Goal: Task Accomplishment & Management: Manage account settings

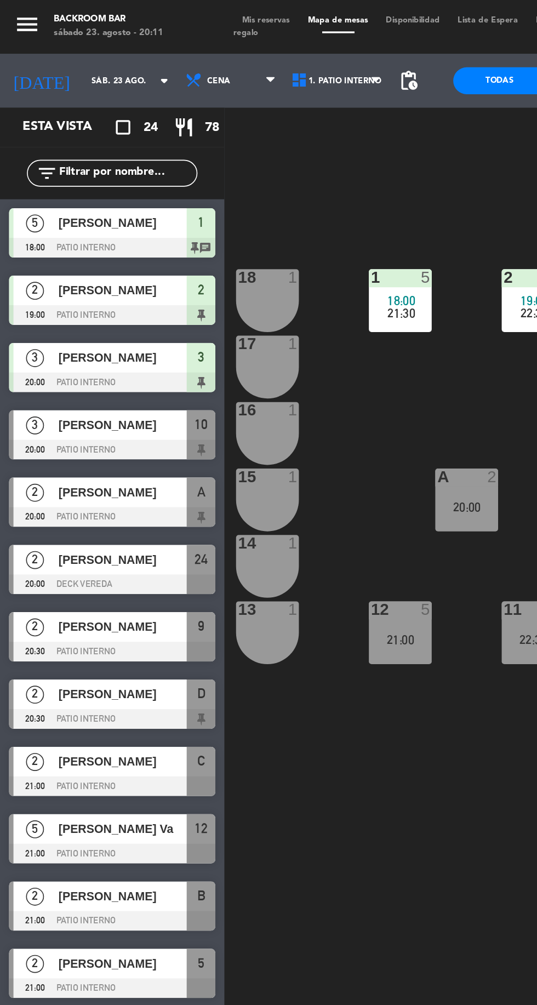
scroll to position [0, 100]
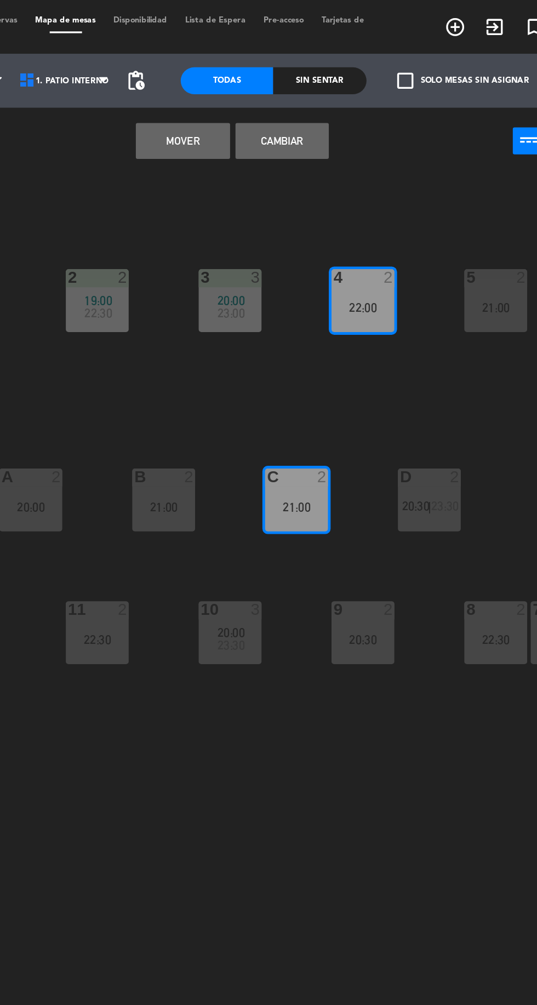
click at [342, 85] on button "Cambiar" at bounding box center [338, 86] width 57 height 22
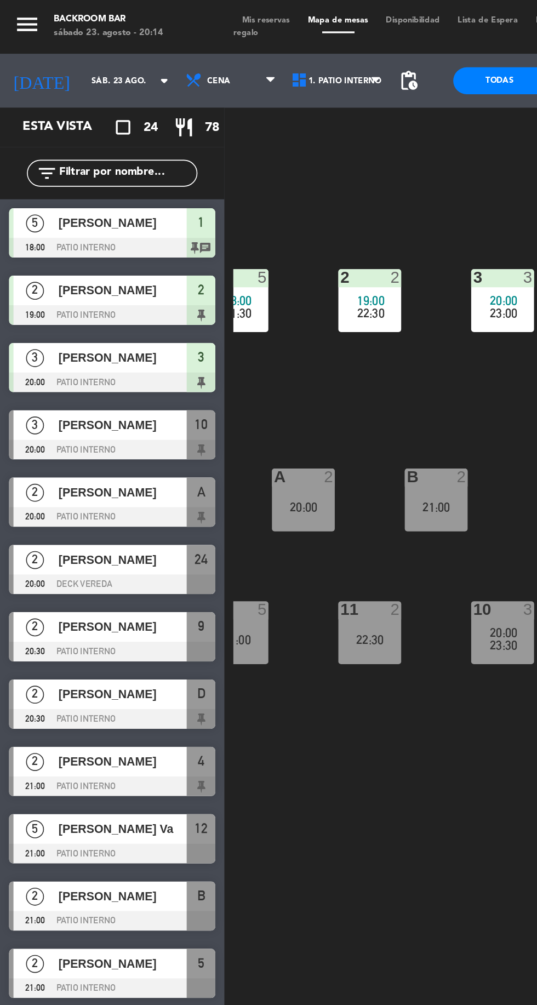
click at [90, 260] on span "[PERSON_NAME]" at bounding box center [75, 260] width 78 height 12
click at [243, 509] on div "1 5 18:00 21:30 2 2 19:00 22:30 3 3 20:00 23:00 4 2 21:00 5 2 21:00 18 1 17 1 1…" at bounding box center [340, 554] width 395 height 899
click at [75, 272] on div at bounding box center [68, 275] width 126 height 12
click at [223, 520] on div "1 5 18:00 21:30 2 2 19:00 22:30 3 3 20:00 23:00 4 2 21:00 5 2 21:00 18 1 17 1 1…" at bounding box center [340, 554] width 395 height 899
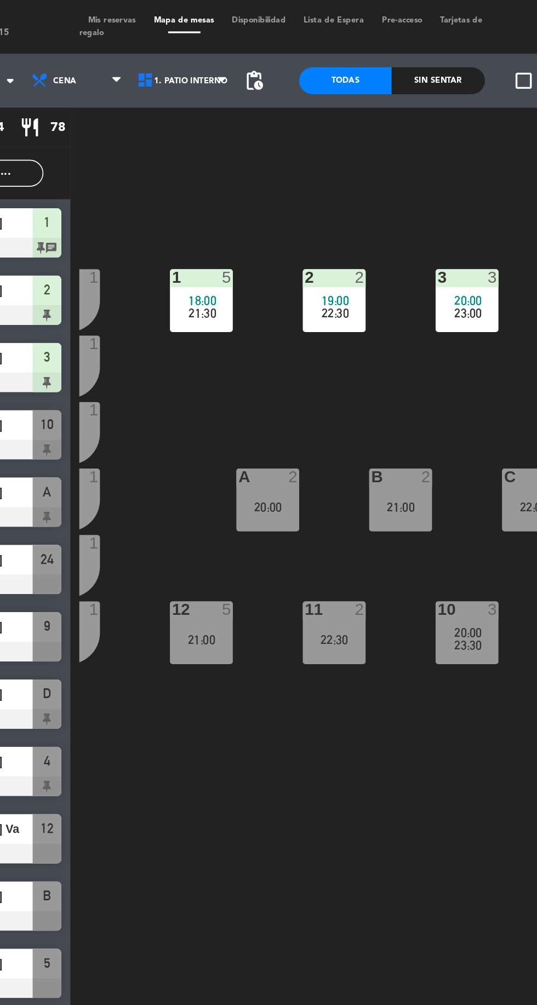
scroll to position [0, 0]
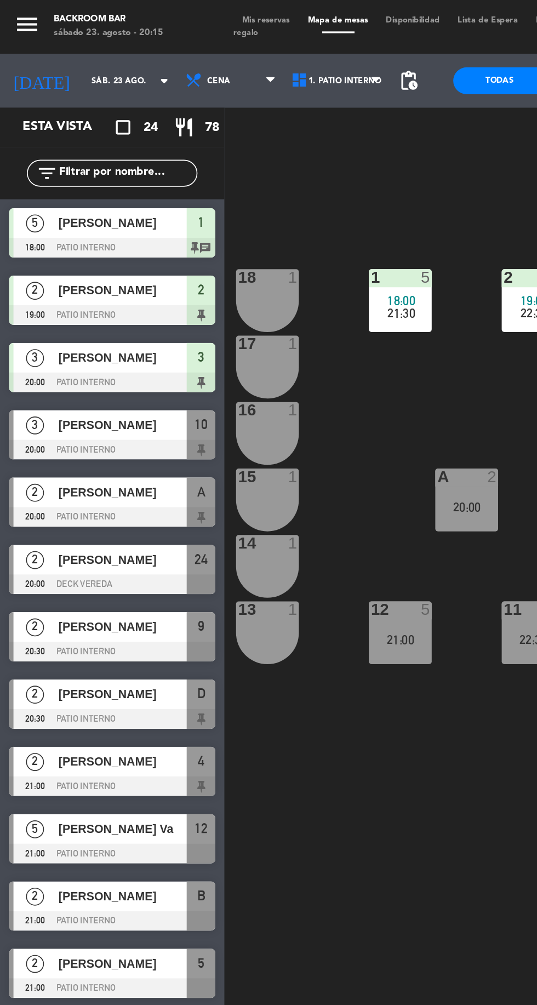
click at [40, 252] on div "[PERSON_NAME]" at bounding box center [74, 260] width 79 height 18
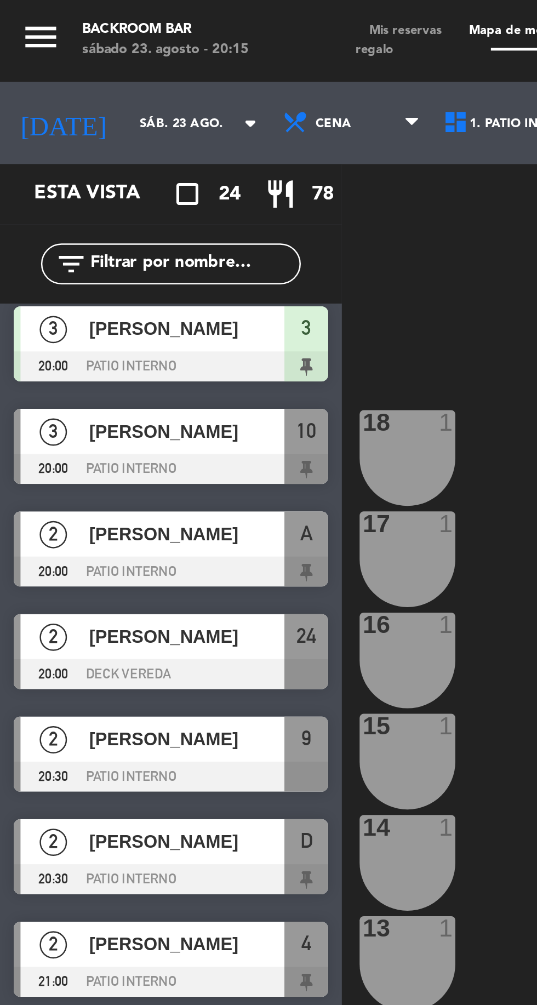
scroll to position [104, 0]
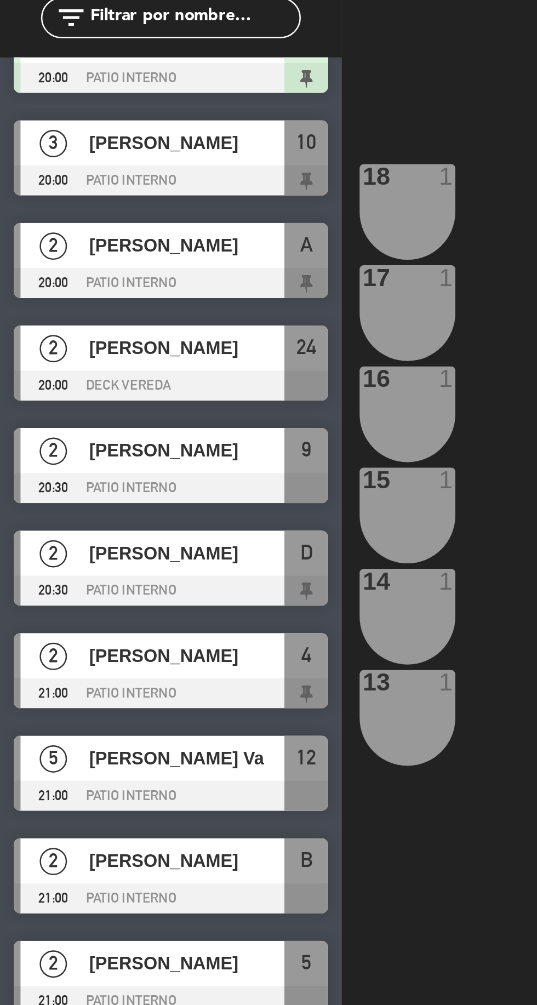
click at [97, 402] on span "[PERSON_NAME] Va" at bounding box center [75, 403] width 78 height 12
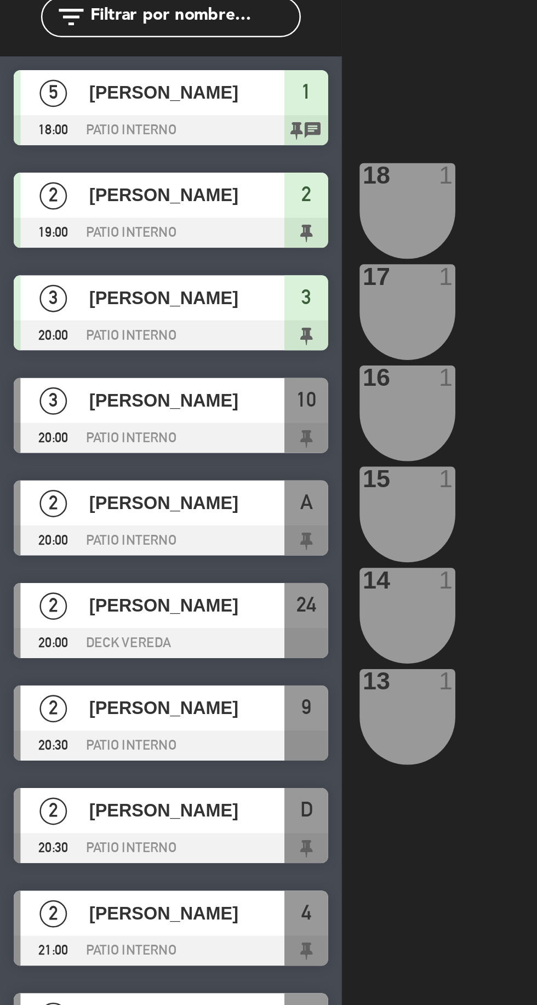
click at [175, 489] on div "1 5 18:00 21:30 2 2 19:00 22:30 3 3 20:00 23:00 4 2 21:00 5 2 21:00 18 1 17 1 1…" at bounding box center [340, 554] width 395 height 899
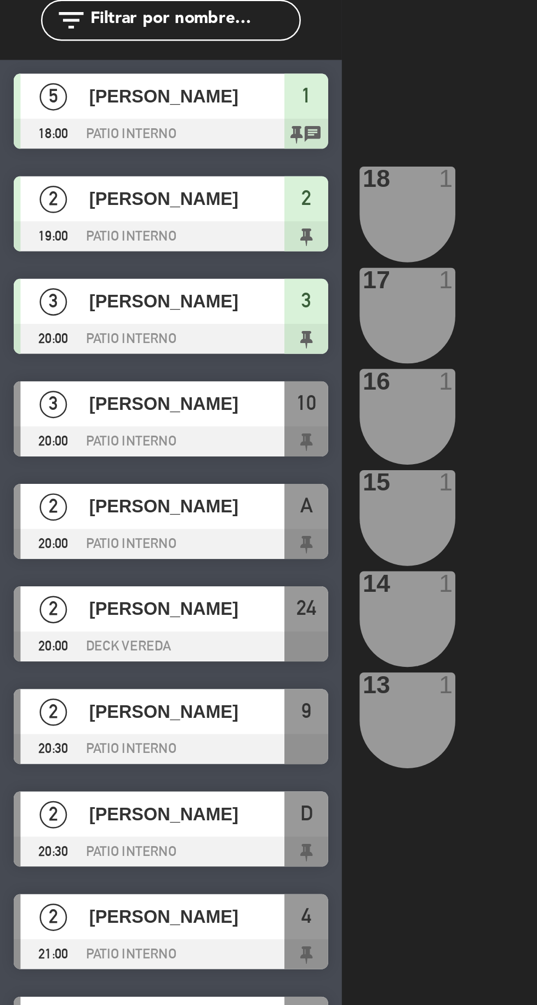
click at [157, 491] on div "1 5 18:00 21:30 2 2 19:00 22:30 3 3 20:00 23:00 4 2 21:00 5 2 21:00 18 1 17 1 1…" at bounding box center [340, 554] width 395 height 899
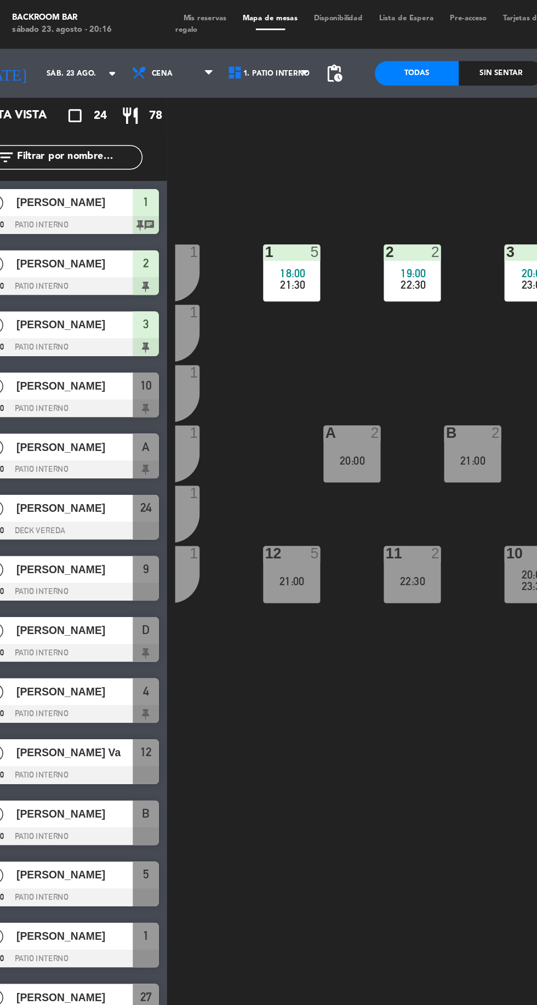
scroll to position [0, 0]
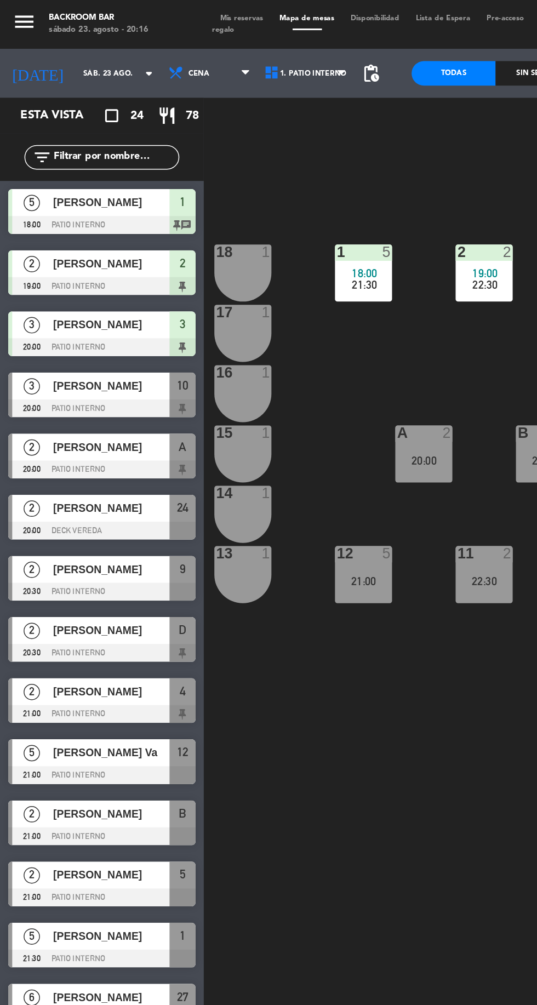
click at [97, 269] on div at bounding box center [68, 275] width 126 height 12
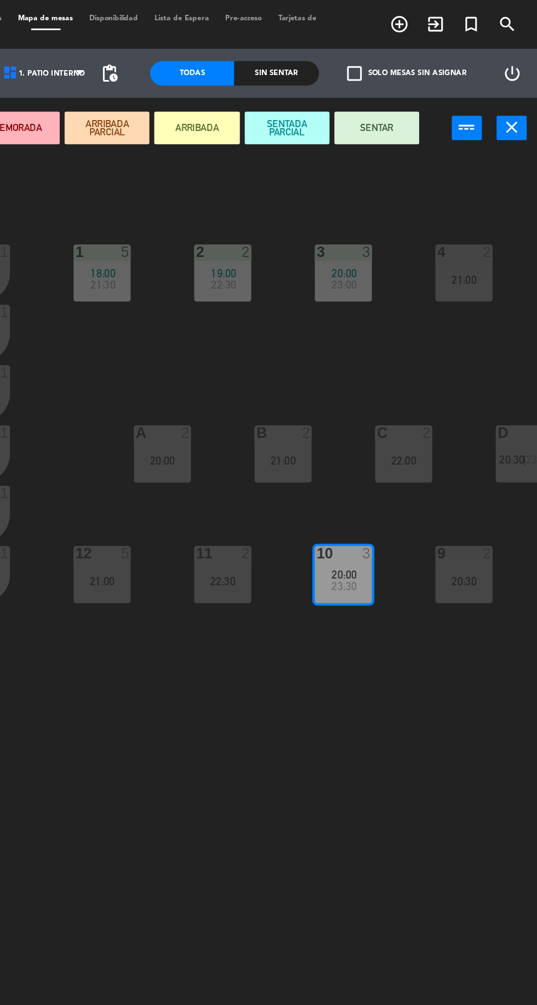
click at [434, 86] on button "SENTAR" at bounding box center [429, 86] width 57 height 22
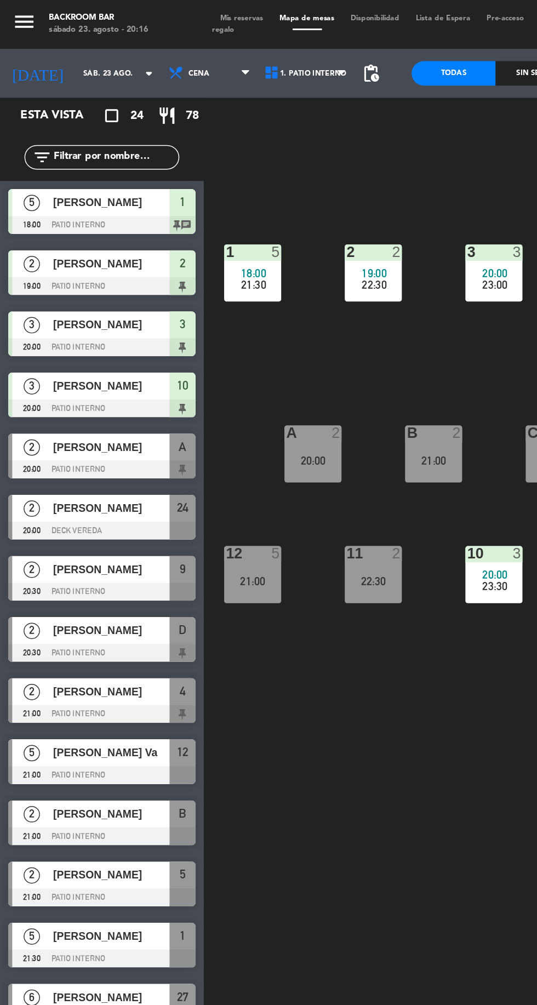
scroll to position [0, 100]
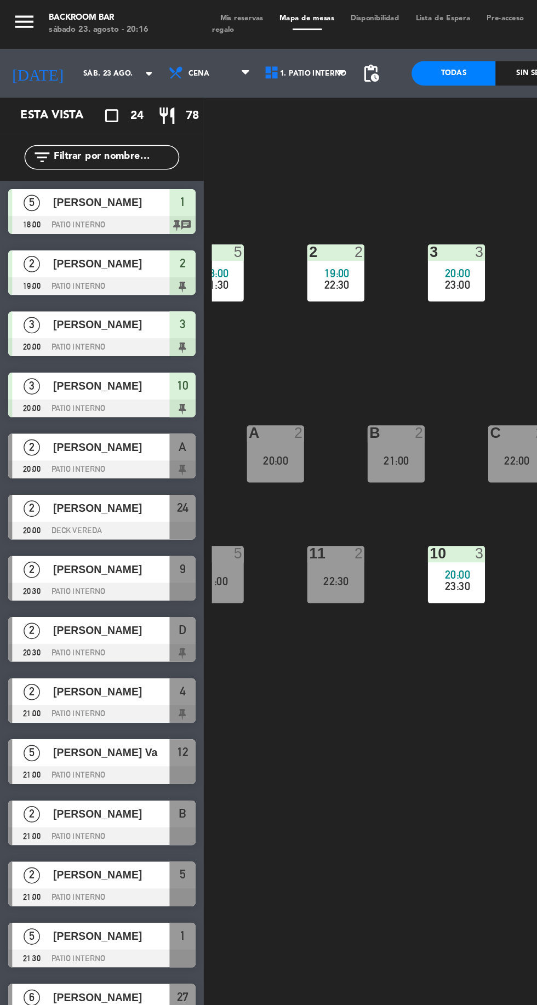
click at [94, 299] on span "[PERSON_NAME]" at bounding box center [75, 301] width 78 height 12
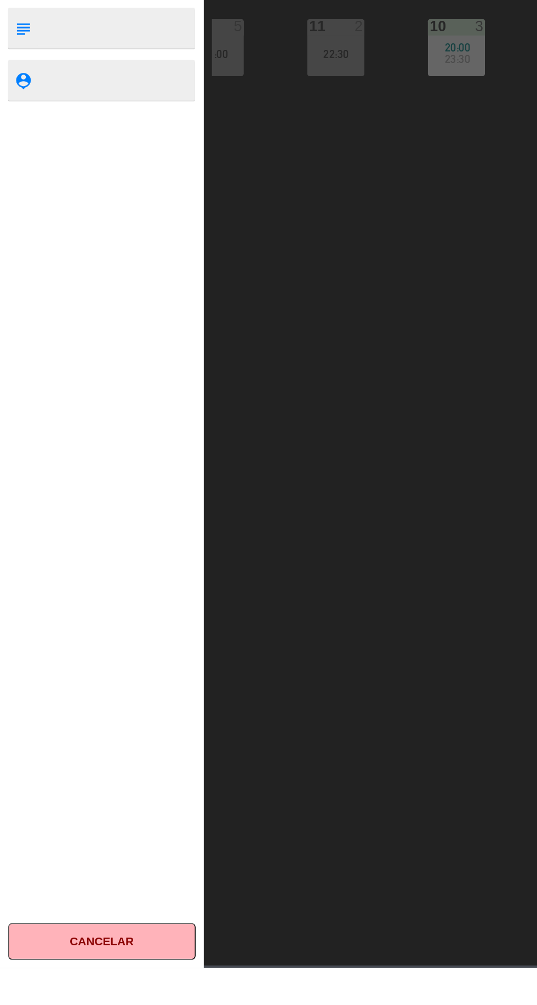
click at [82, 1000] on button "Cancelar" at bounding box center [68, 987] width 126 height 25
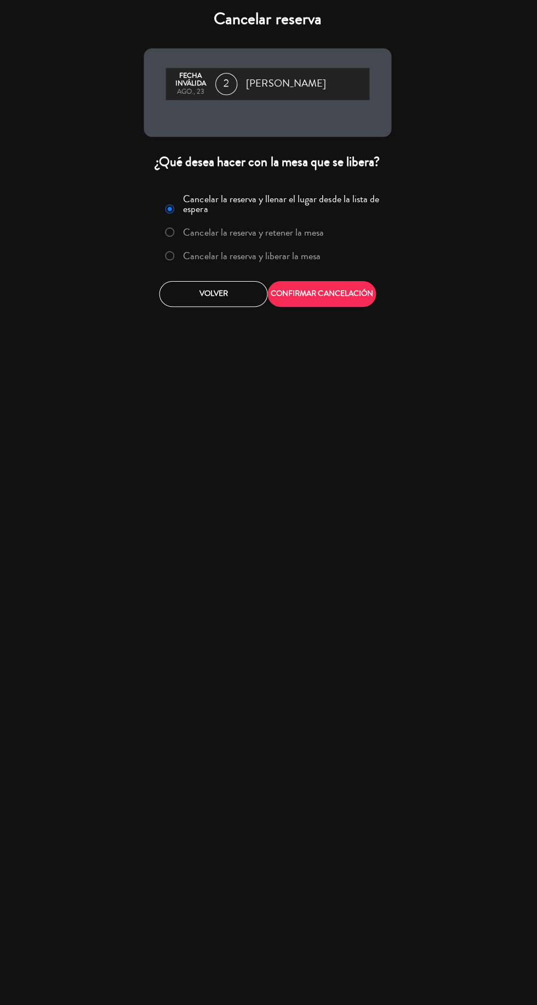
scroll to position [19, 0]
click at [345, 298] on button "CONFIRMAR CANCELACIÓN" at bounding box center [323, 297] width 108 height 26
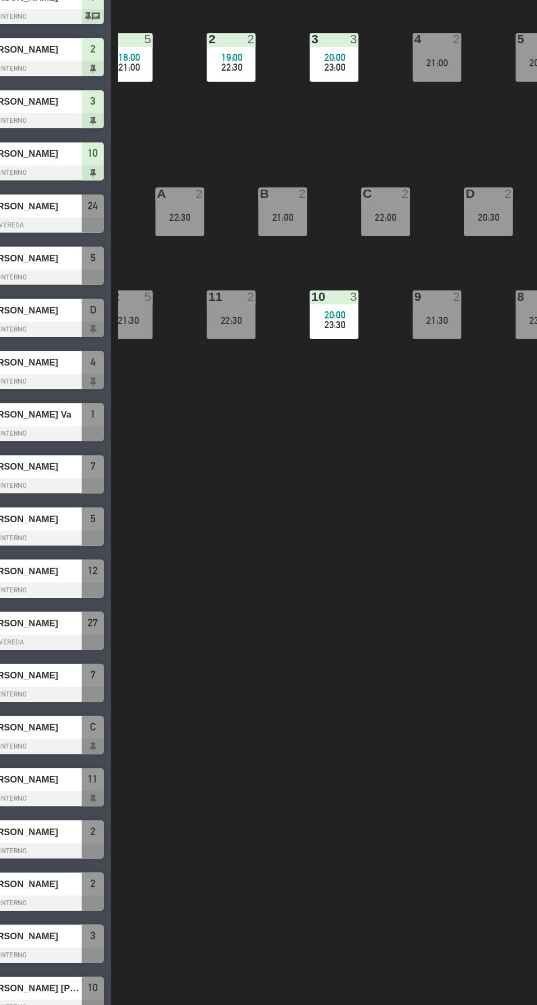
scroll to position [0, 0]
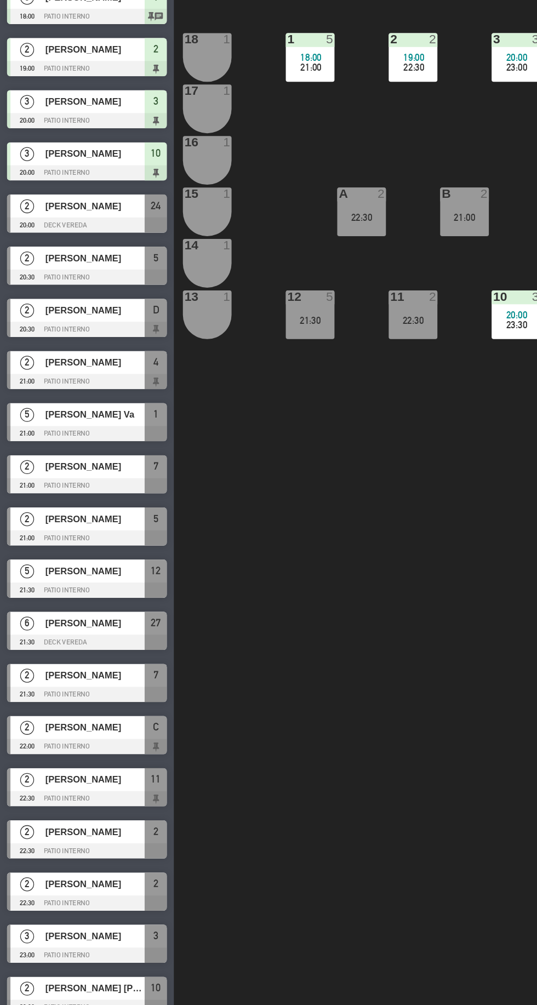
click at [99, 303] on span "[PERSON_NAME]" at bounding box center [75, 301] width 78 height 12
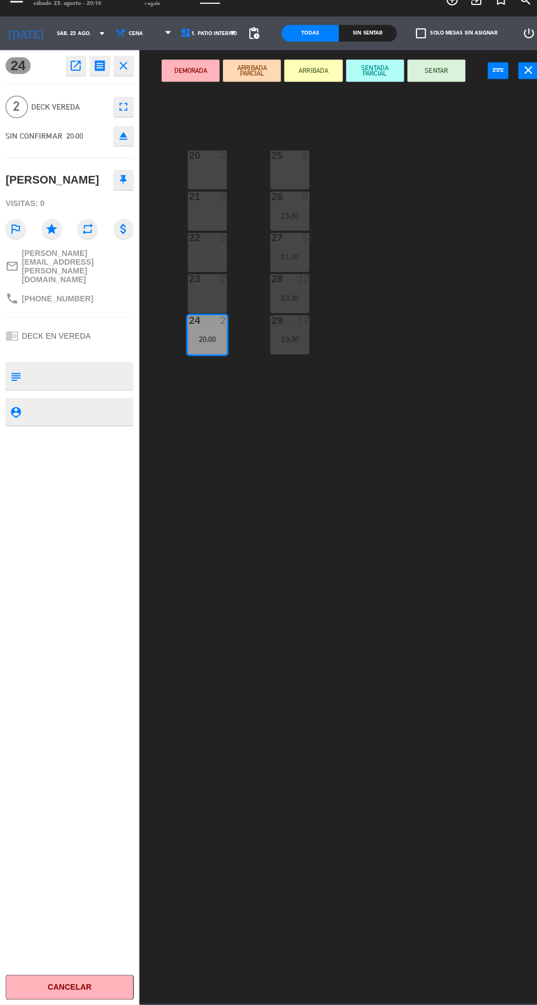
scroll to position [24, 0]
click at [64, 993] on button "Cancelar" at bounding box center [68, 987] width 126 height 25
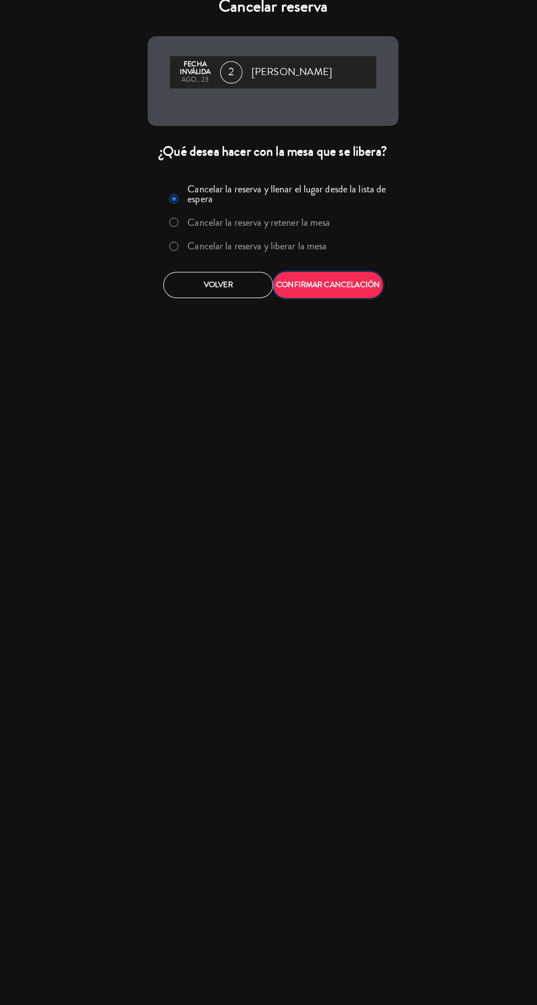
click at [326, 297] on button "CONFIRMAR CANCELACIÓN" at bounding box center [323, 297] width 108 height 26
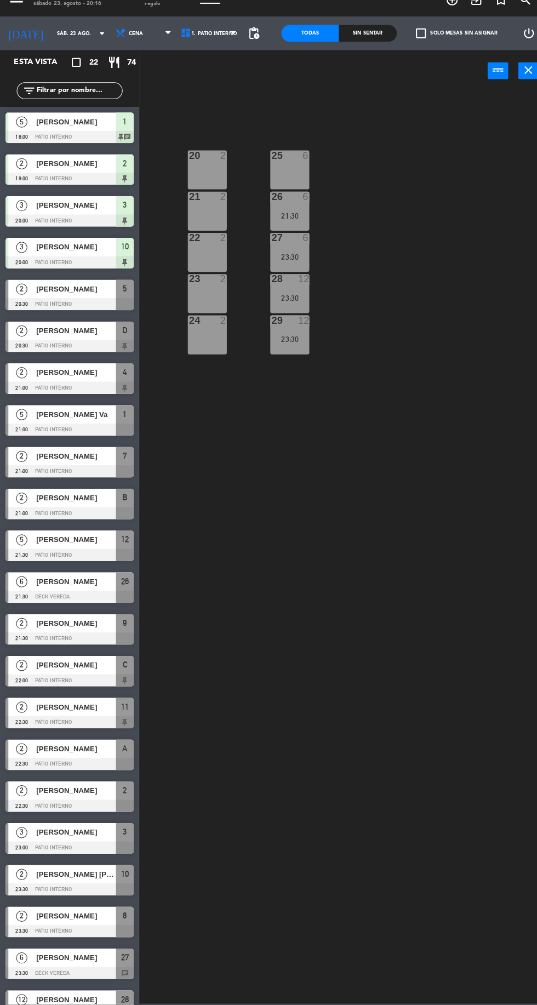
scroll to position [25, 0]
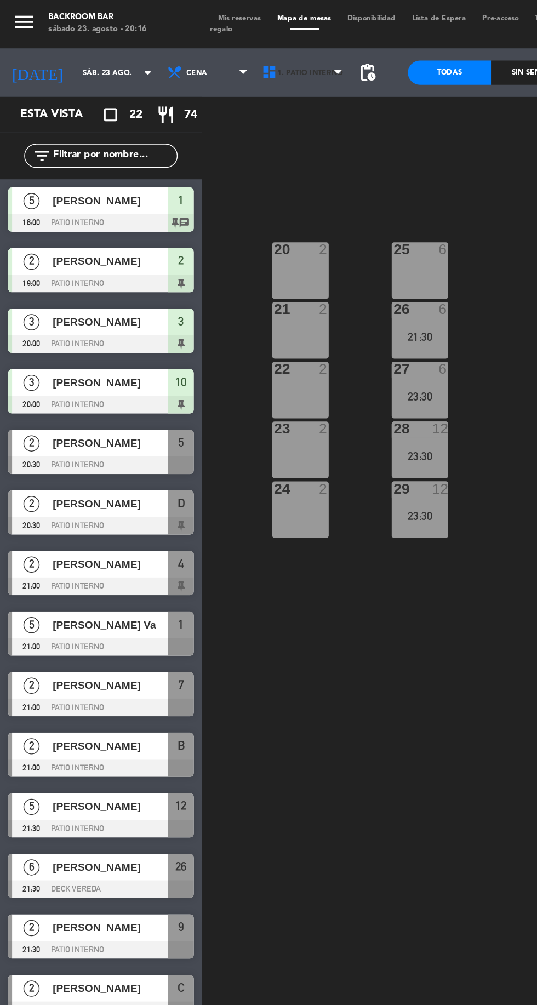
click at [206, 51] on span "1. PATIO INTERNO" at bounding box center [211, 50] width 44 height 6
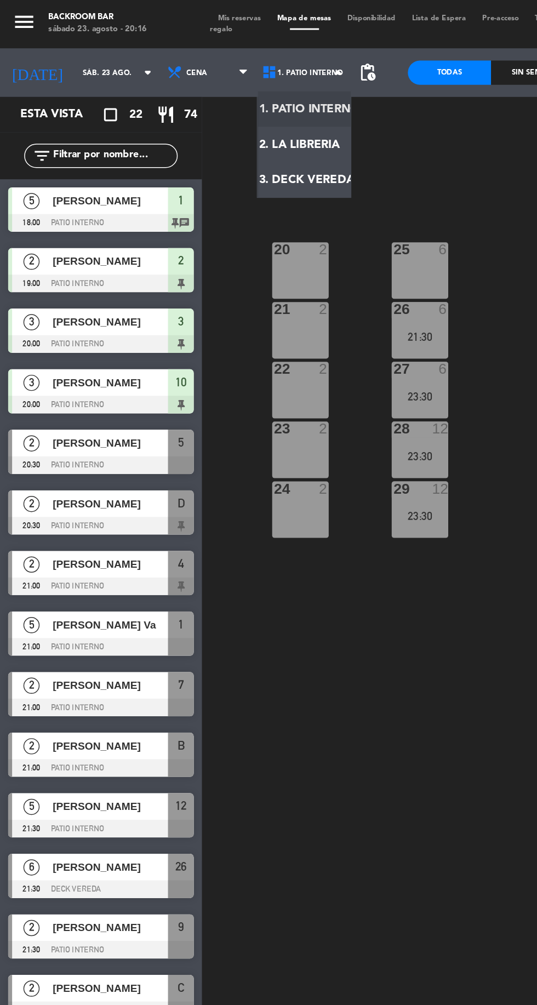
click at [86, 175] on span "[PERSON_NAME]" at bounding box center [75, 178] width 78 height 12
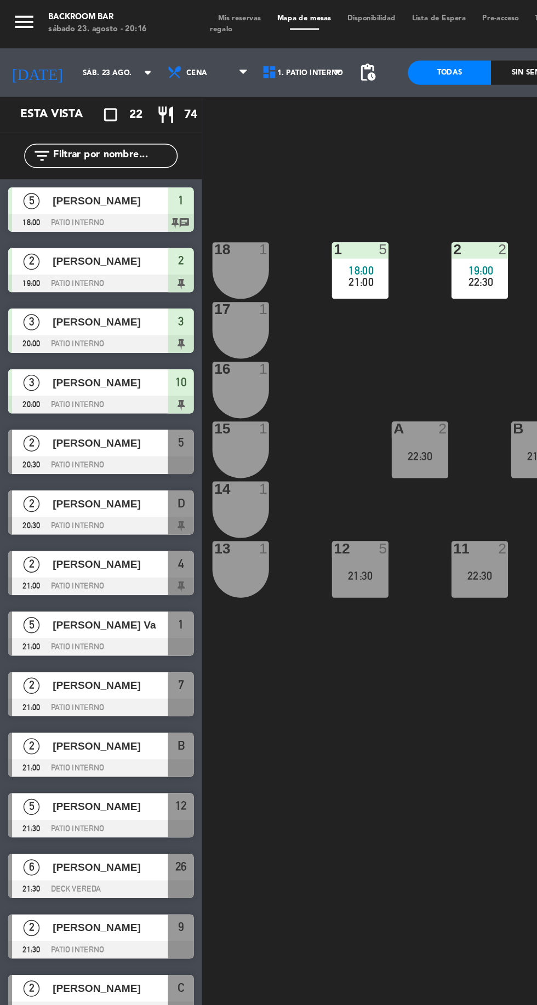
click at [231, 577] on div "1 5 18:00 21:00 2 2 19:00 22:30 3 3 20:00 23:00 4 2 21:00 5 2 20:30 18 1 17 1 1…" at bounding box center [340, 554] width 395 height 899
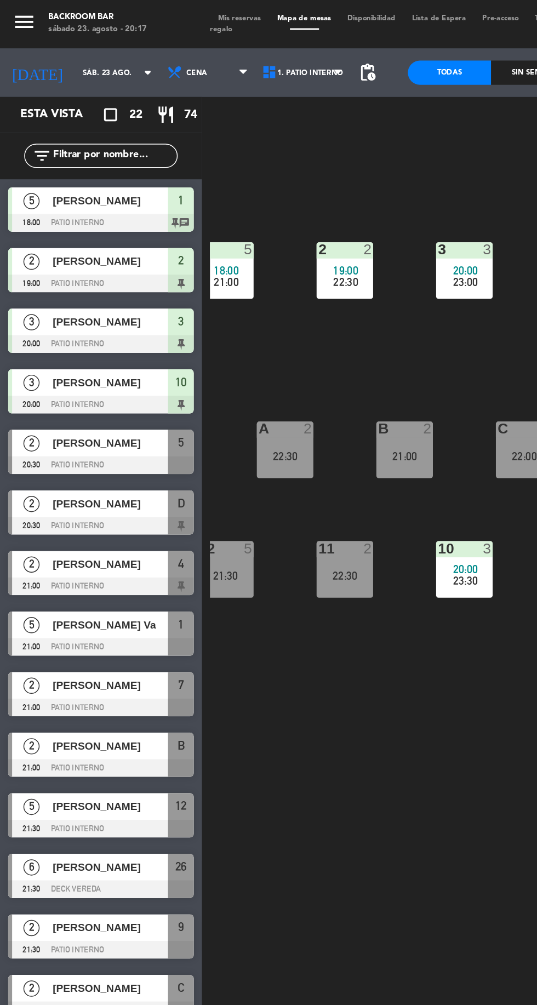
scroll to position [0, 100]
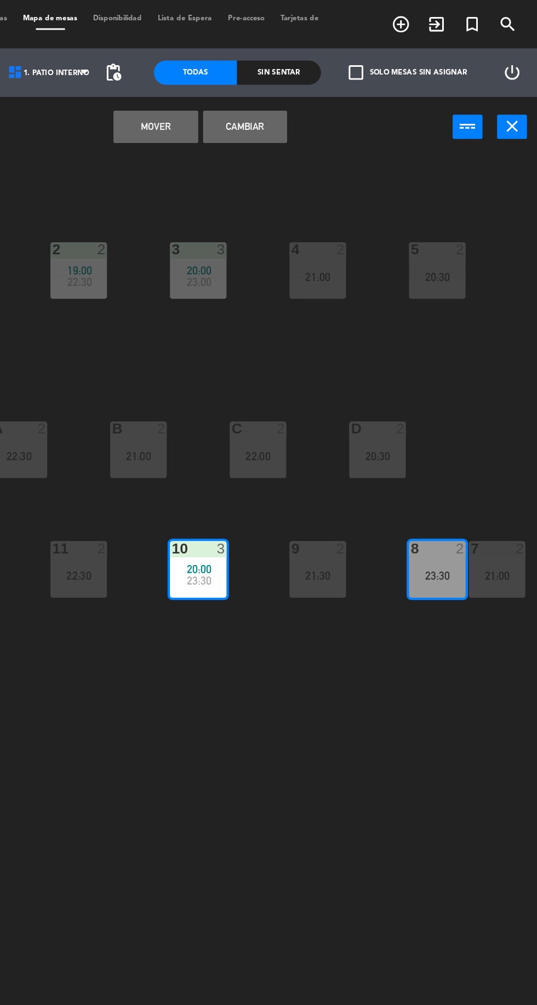
click at [264, 92] on button "Mover" at bounding box center [277, 86] width 57 height 22
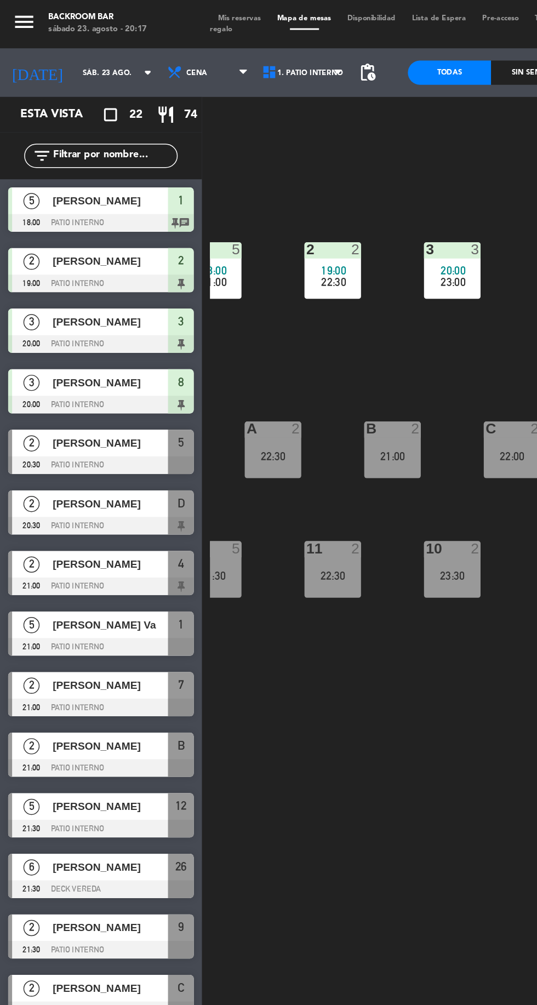
click at [337, 45] on div "Sin sentar" at bounding box center [361, 49] width 56 height 16
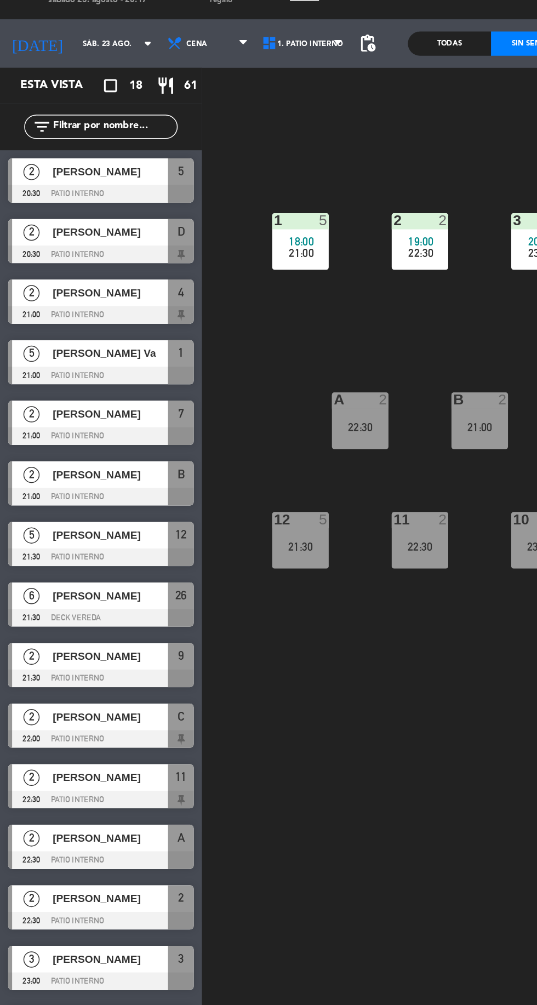
scroll to position [0, 39]
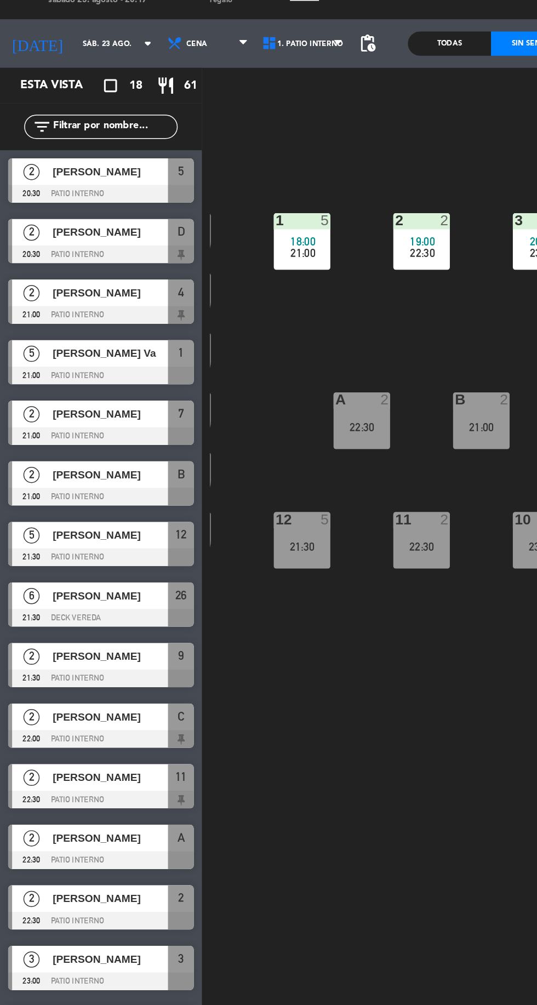
click at [255, 569] on div "1 5 18:00 21:00 2 2 19:00 22:30 3 3 20:00 23:00 4 2 21:00 5 2 20:30 18 1 17 1 1…" at bounding box center [340, 554] width 395 height 899
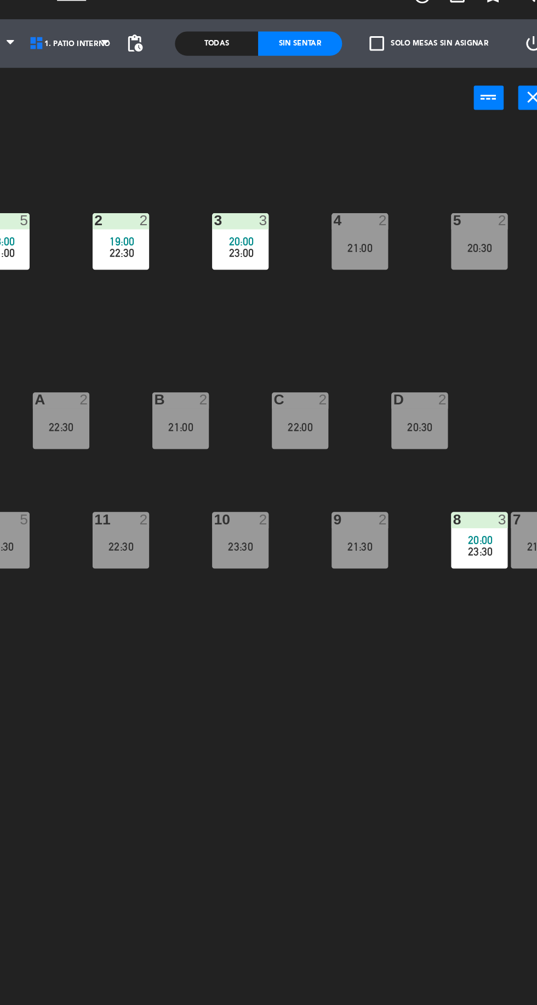
scroll to position [0, 86]
click at [398, 189] on div "21:00" at bounding box center [402, 188] width 38 height 8
click at [354, 606] on div "1 5 18:00 21:00 2 2 19:00 22:30 3 3 20:00 23:00 4 2 21:00 5 2 20:30 18 1 17 1 1…" at bounding box center [340, 554] width 395 height 899
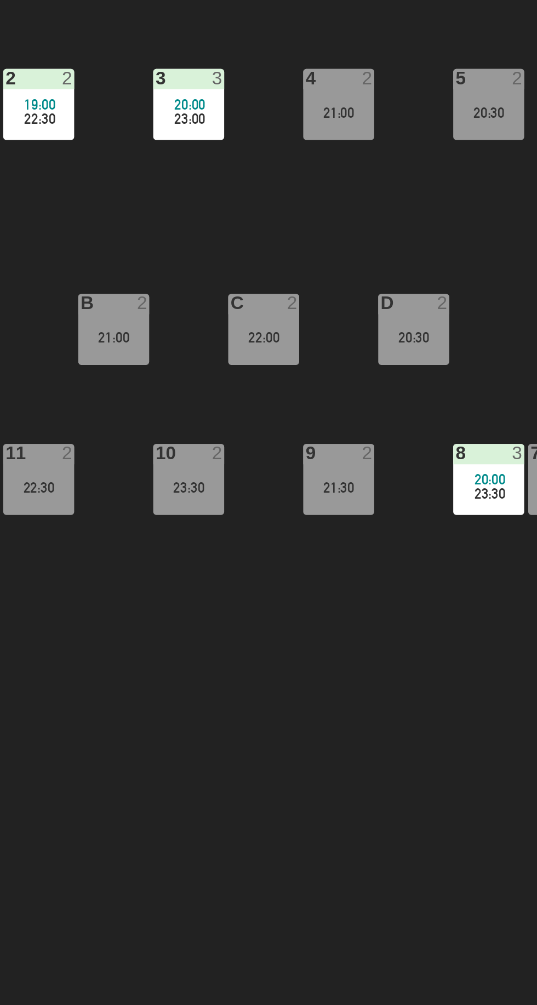
scroll to position [0, 0]
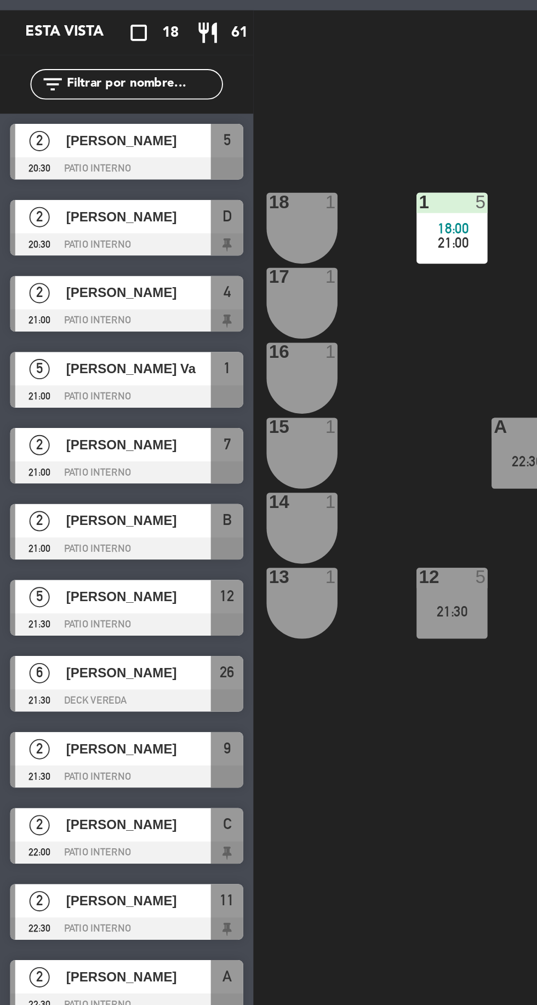
click at [88, 173] on span "[PERSON_NAME]" at bounding box center [75, 178] width 78 height 12
click at [241, 230] on div "1 5 18:00 21:00 2 2 19:00 22:30 3 3 20:00 23:00 4 2 21:00 5 2 20:30 18 1 17 1 1…" at bounding box center [340, 554] width 395 height 899
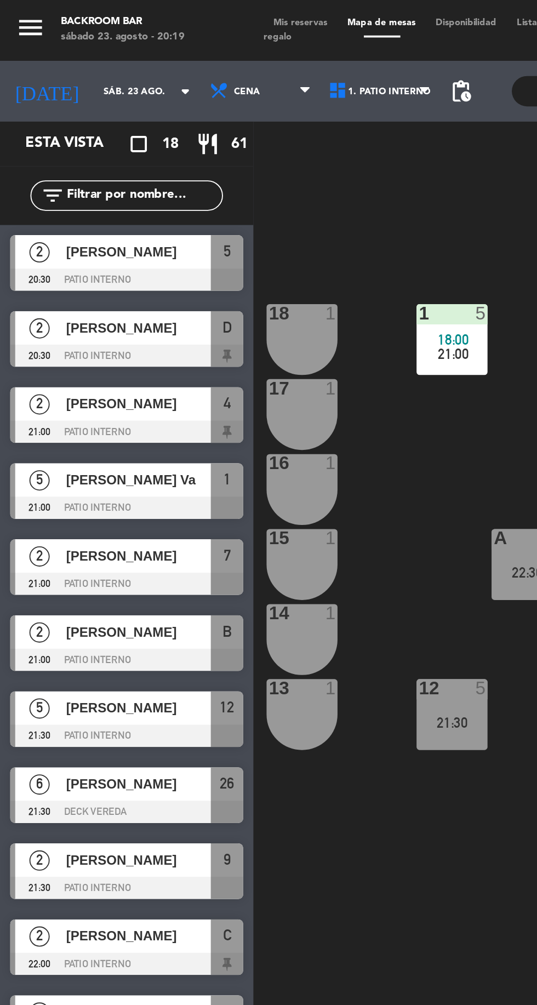
click at [91, 174] on span "[PERSON_NAME]" at bounding box center [75, 178] width 78 height 12
click at [234, 228] on div "1 5 18:00 21:00 2 2 19:00 22:30 3 3 20:00 23:00 4 2 21:00 5 2 20:30 18 1 17 1 1…" at bounding box center [340, 554] width 395 height 899
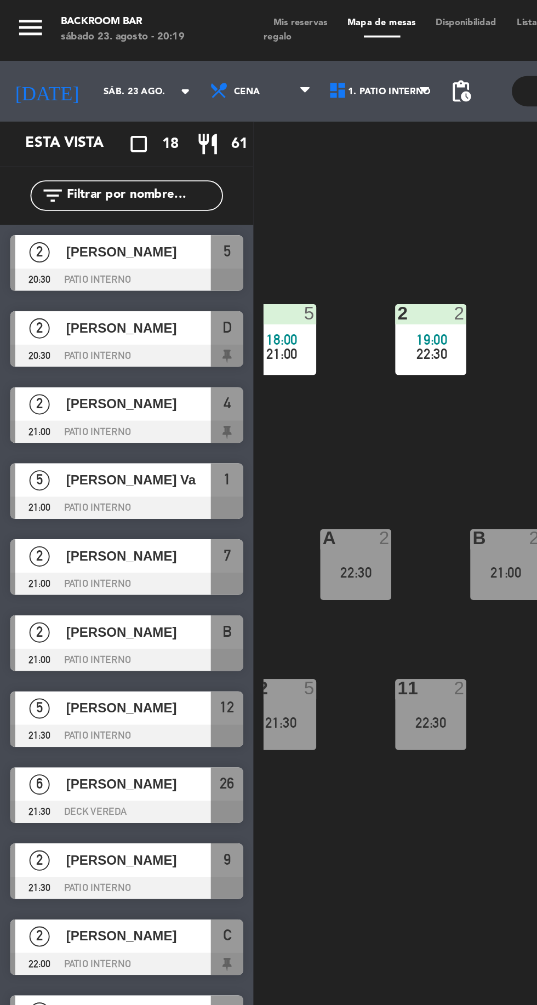
scroll to position [0, 100]
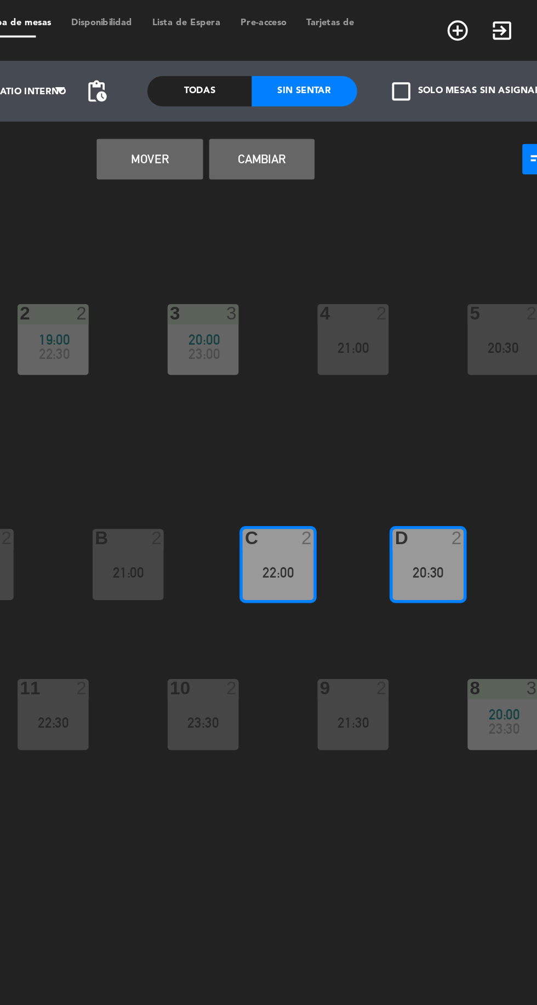
click at [349, 77] on button "Cambiar" at bounding box center [338, 86] width 57 height 22
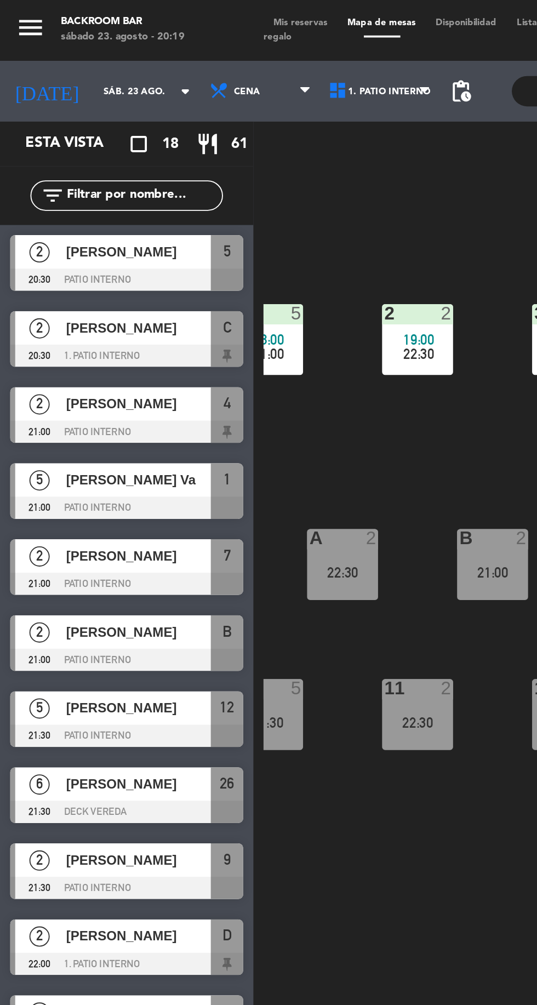
click at [87, 175] on span "[PERSON_NAME]" at bounding box center [75, 178] width 78 height 12
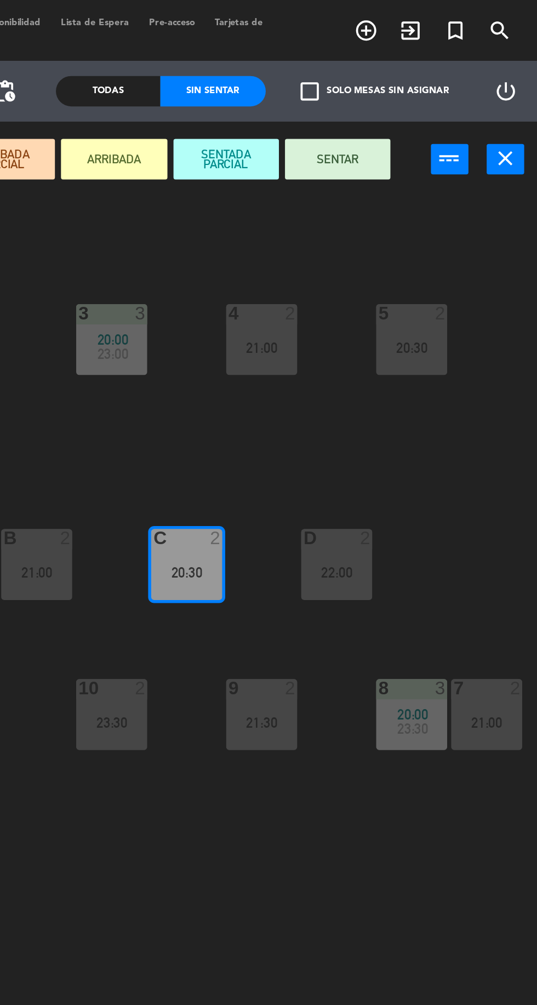
click at [437, 77] on button "SENTAR" at bounding box center [429, 86] width 57 height 22
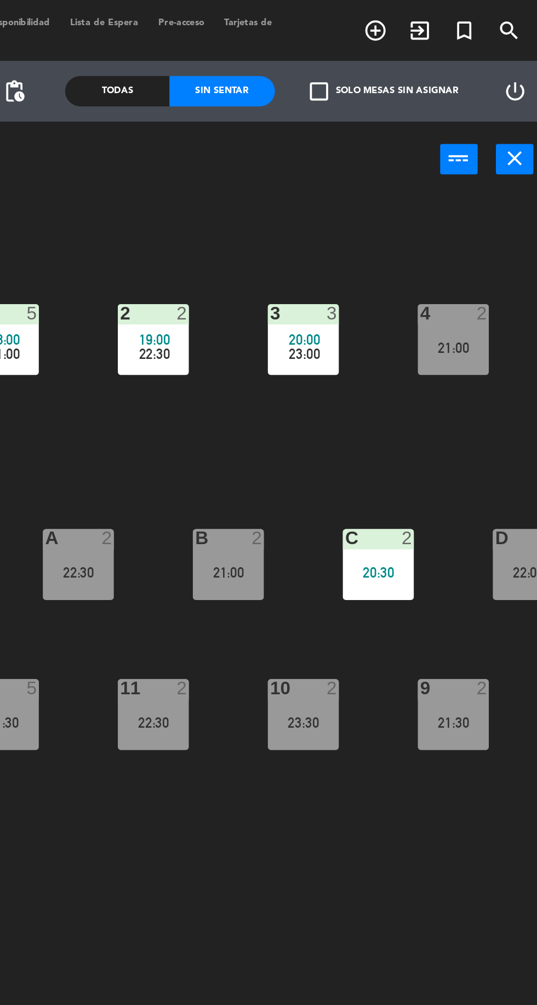
scroll to position [0, 0]
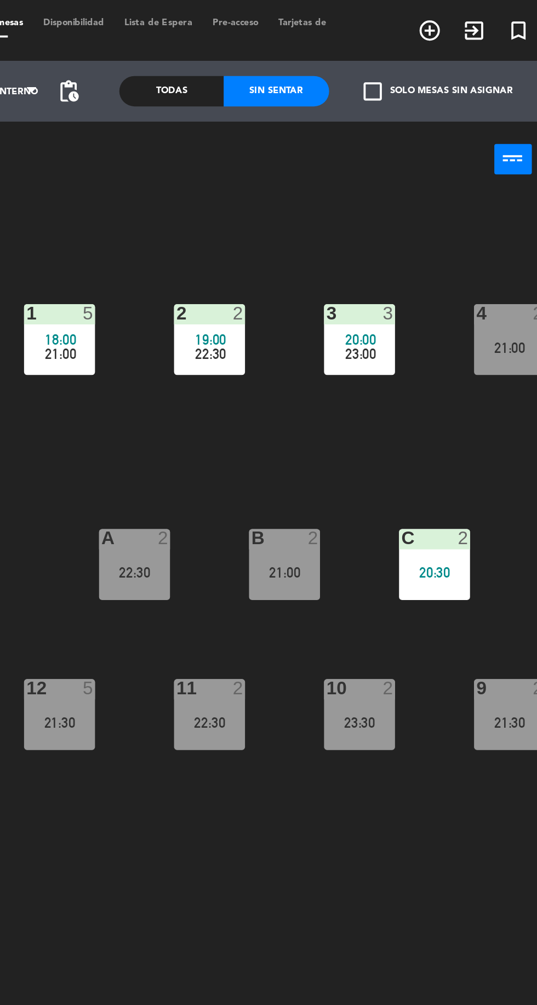
click at [247, 189] on span "21:00" at bounding box center [245, 191] width 17 height 9
click at [365, 472] on div "1 5 18:00 21:00 2 2 19:00 22:30 3 3 20:00 23:00 4 2 21:00 5 2 20:30 18 1 17 1 1…" at bounding box center [340, 554] width 395 height 899
click at [245, 393] on div "21:30" at bounding box center [244, 391] width 38 height 8
click at [424, 441] on div "1 5 18:00 21:00 2 2 19:00 22:30 3 3 20:00 23:00 4 2 21:00 5 2 20:30 18 1 17 1 1…" at bounding box center [340, 554] width 395 height 899
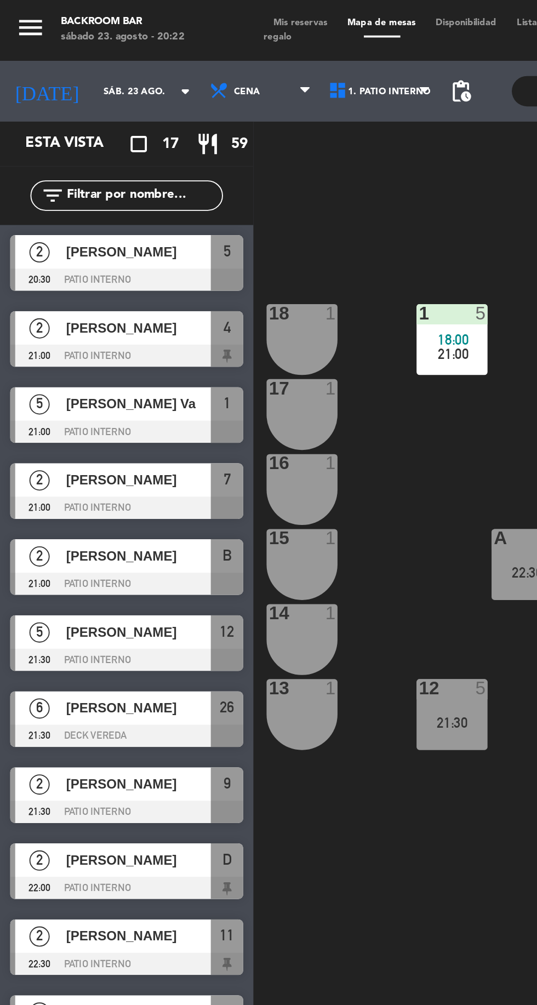
click at [83, 182] on span "[PERSON_NAME]" at bounding box center [75, 178] width 78 height 12
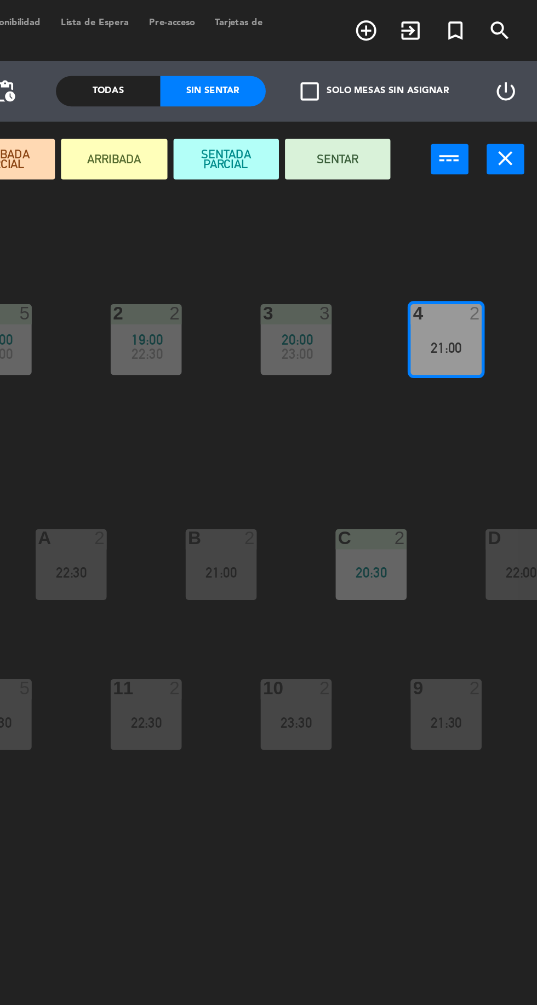
click at [435, 87] on button "SENTAR" at bounding box center [429, 86] width 57 height 22
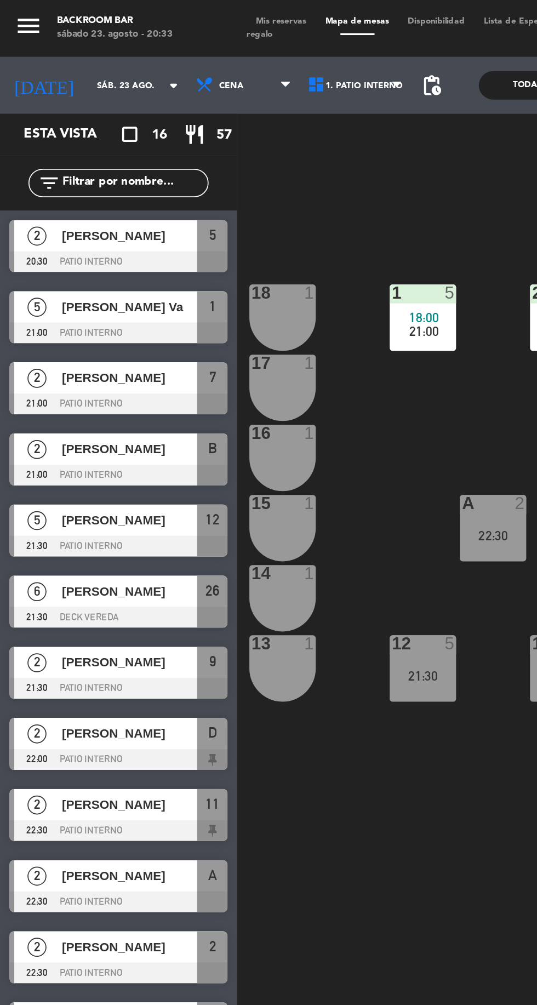
click at [117, 136] on div "5" at bounding box center [123, 136] width 18 height 18
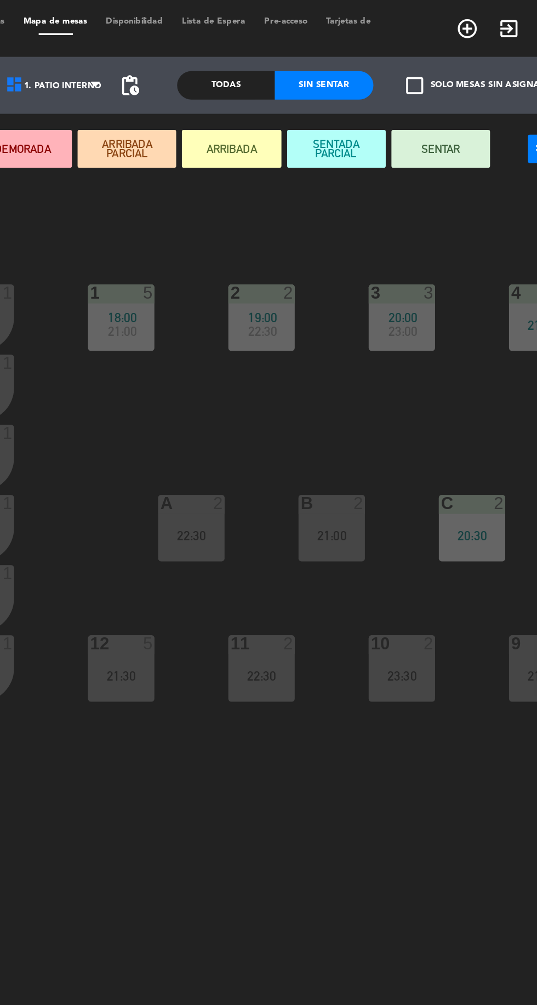
click at [436, 83] on button "SENTAR" at bounding box center [429, 86] width 57 height 22
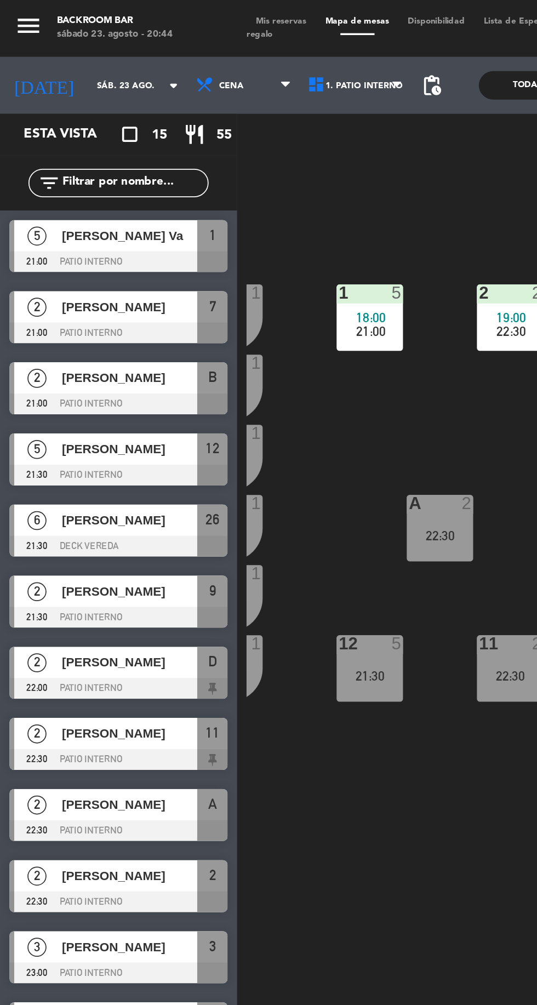
scroll to position [0, 32]
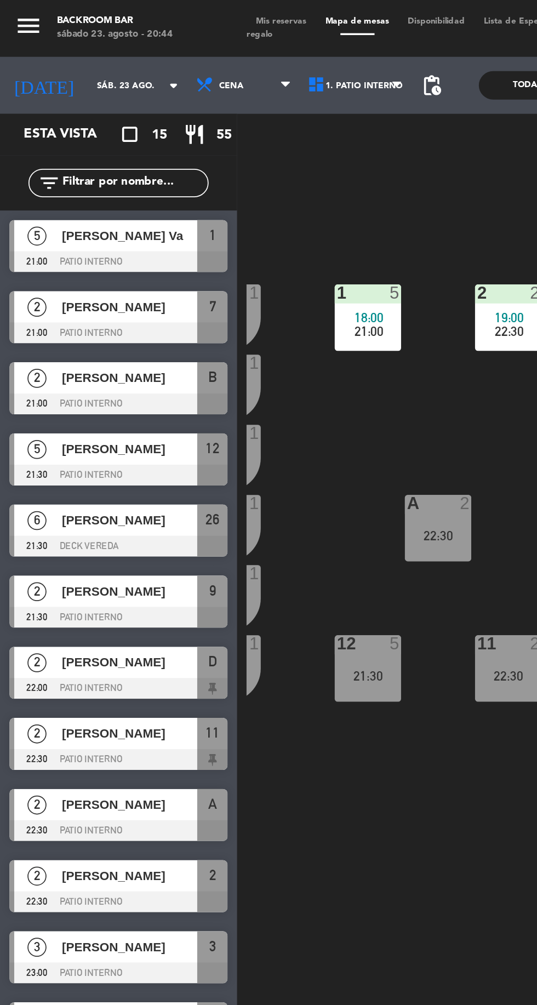
click at [95, 141] on span "[PERSON_NAME] Va" at bounding box center [75, 136] width 78 height 12
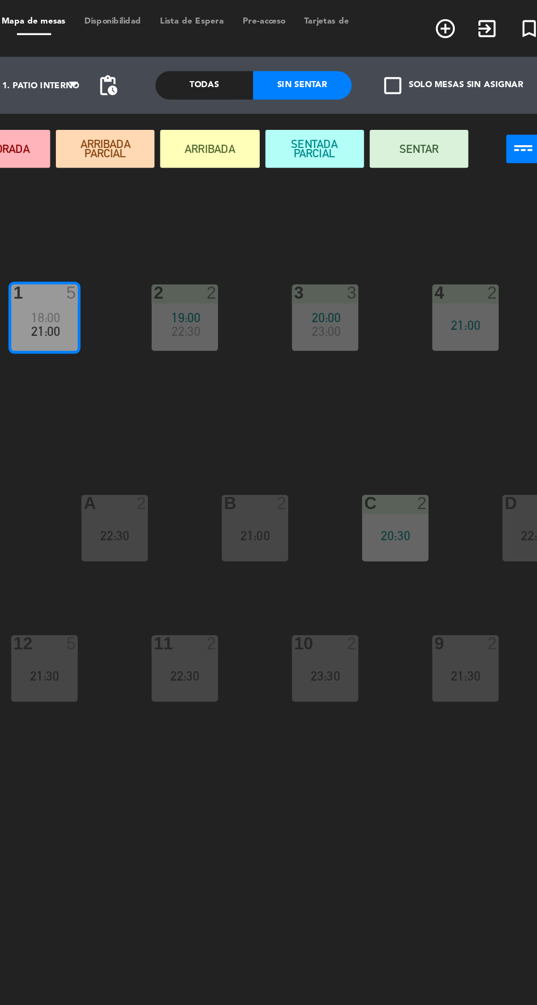
click at [437, 85] on button "SENTAR" at bounding box center [429, 86] width 57 height 22
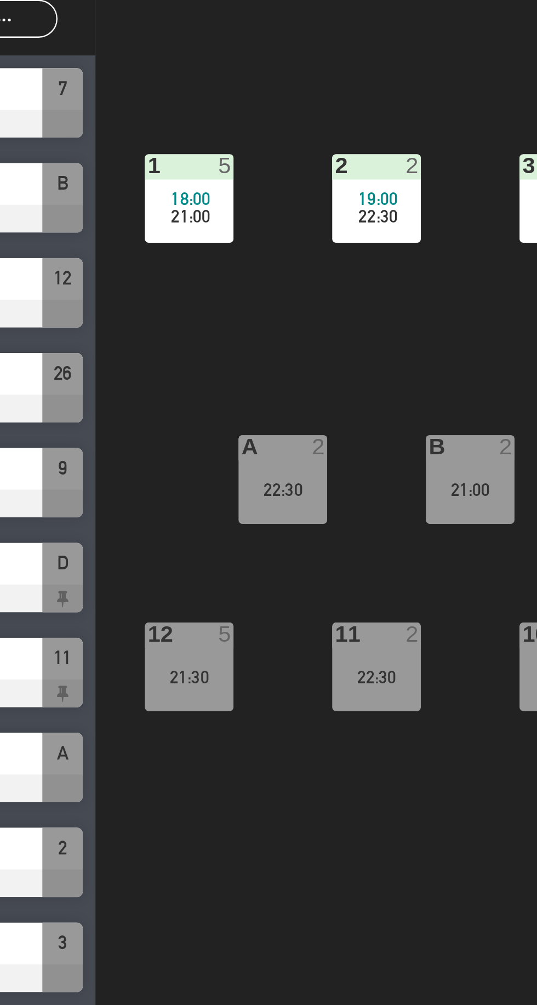
scroll to position [0, 0]
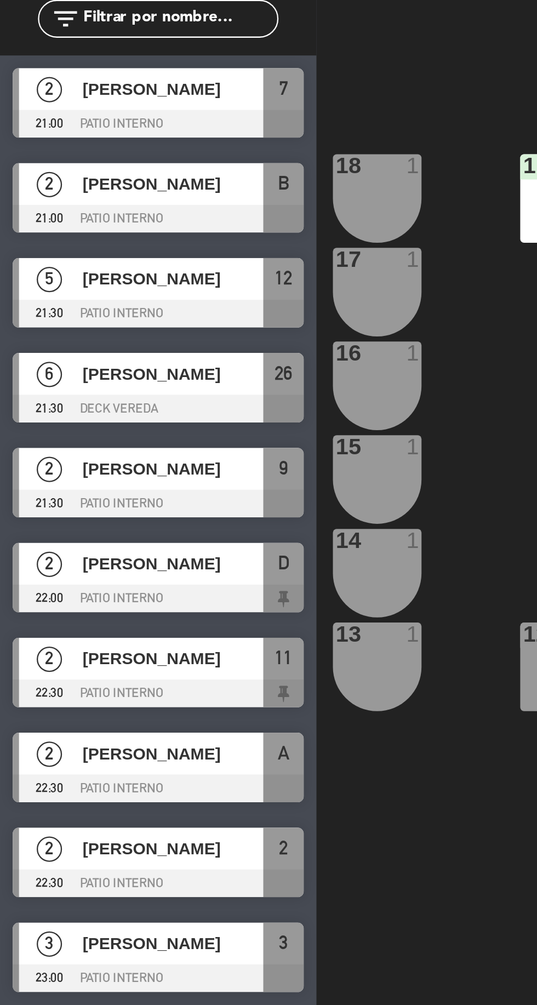
click at [100, 133] on span "[PERSON_NAME]" at bounding box center [75, 136] width 78 height 12
click at [217, 282] on div "1 5 18:00 21:00 2 2 19:00 22:30 3 3 20:00 23:00 4 2 21:00 5 2 20:30 18 1 17 1 1…" at bounding box center [340, 554] width 395 height 899
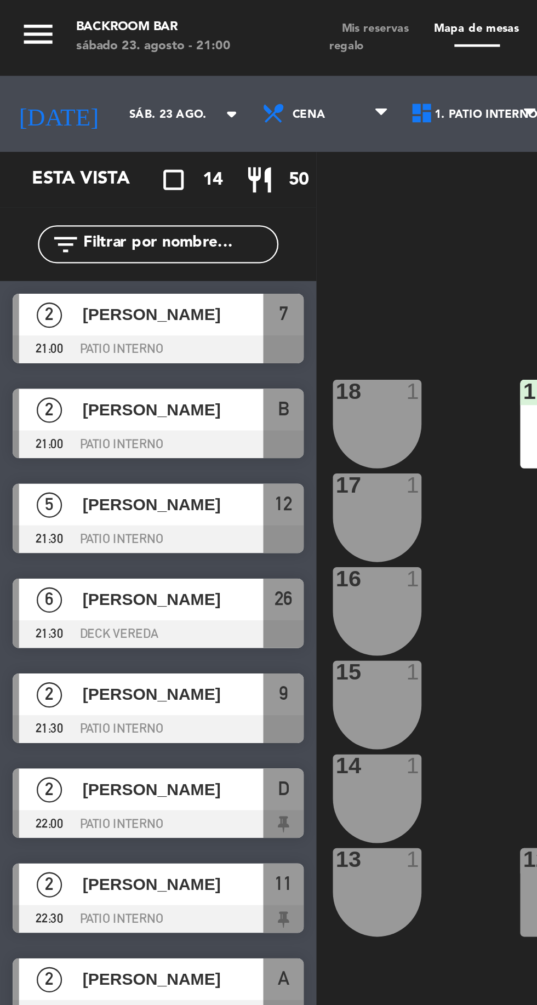
click at [101, 144] on div "[PERSON_NAME]" at bounding box center [74, 136] width 79 height 18
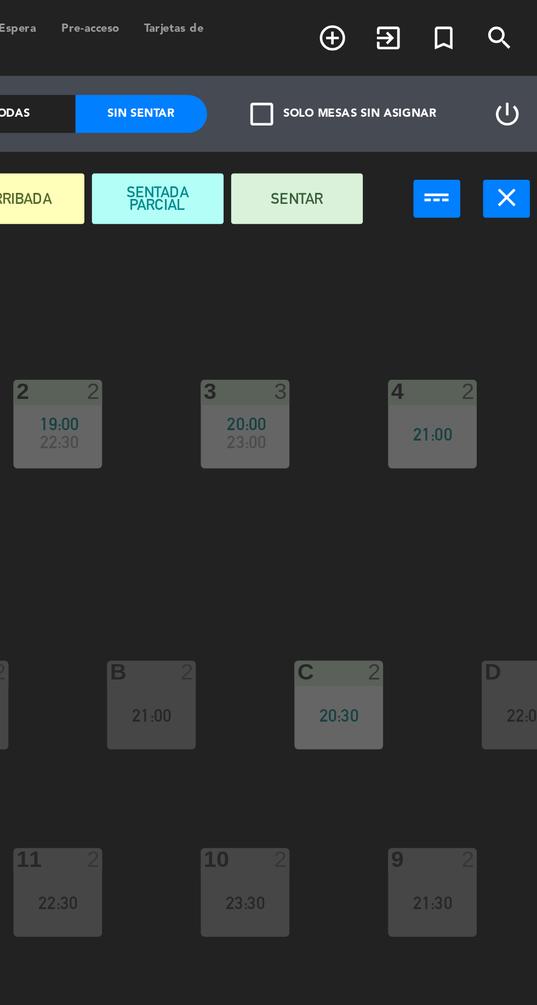
click at [439, 81] on button "SENTAR" at bounding box center [429, 86] width 57 height 22
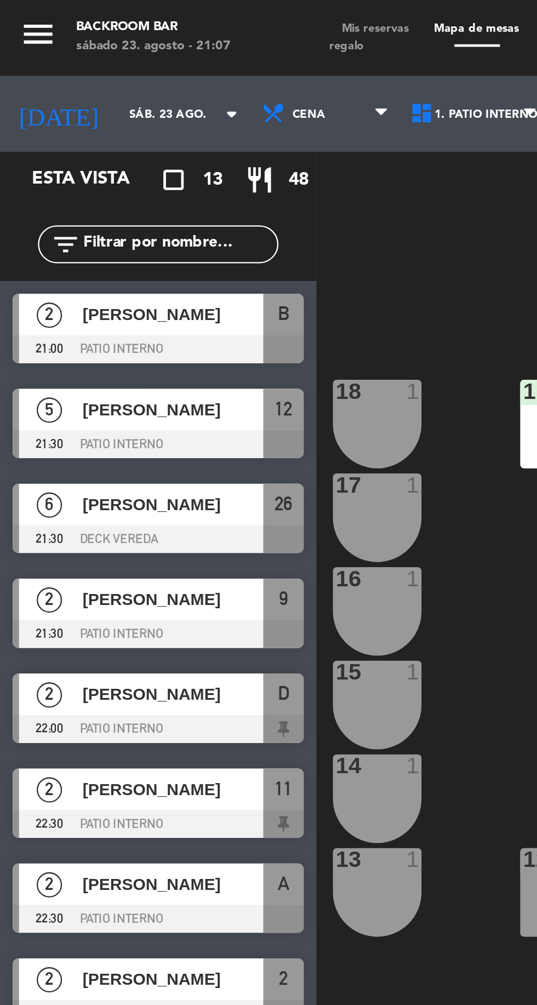
click at [91, 138] on span "[PERSON_NAME]" at bounding box center [75, 136] width 78 height 12
click at [155, 252] on div at bounding box center [164, 251] width 18 height 10
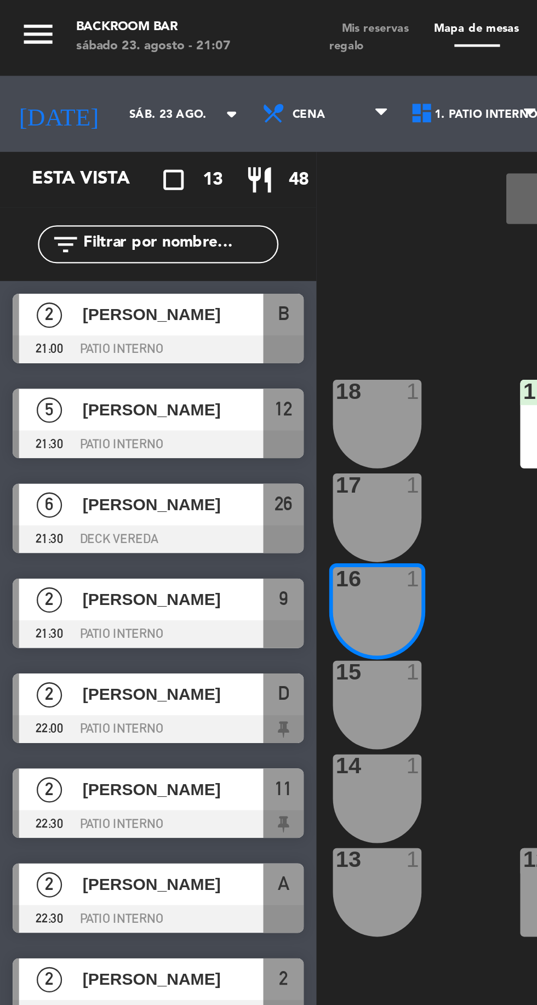
click at [106, 145] on div at bounding box center [68, 151] width 126 height 12
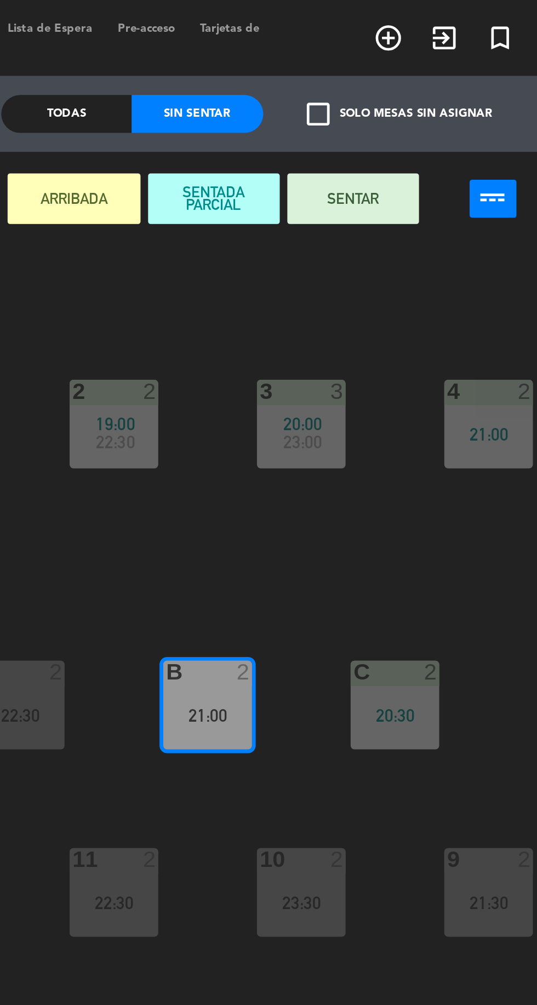
click at [440, 75] on button "SENTAR" at bounding box center [429, 86] width 57 height 22
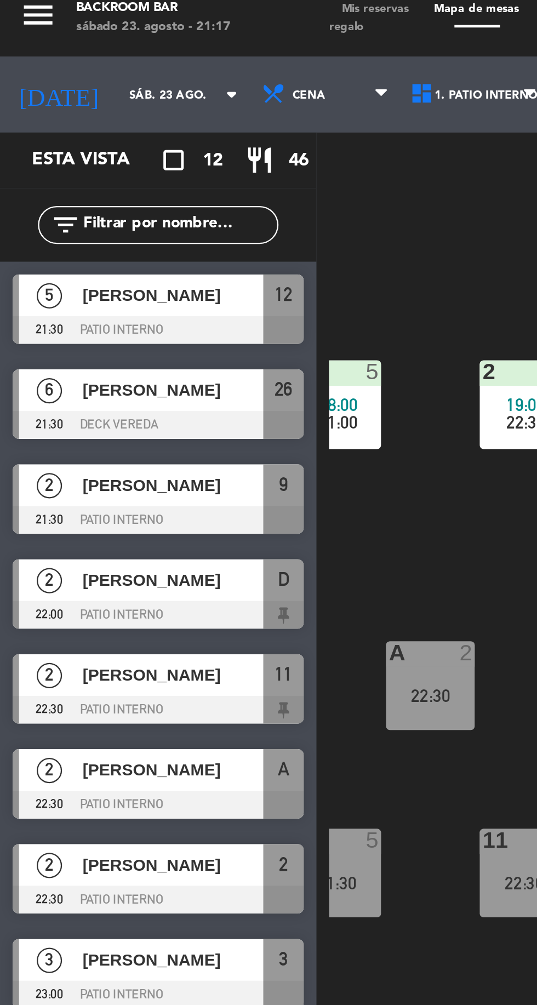
scroll to position [0, 100]
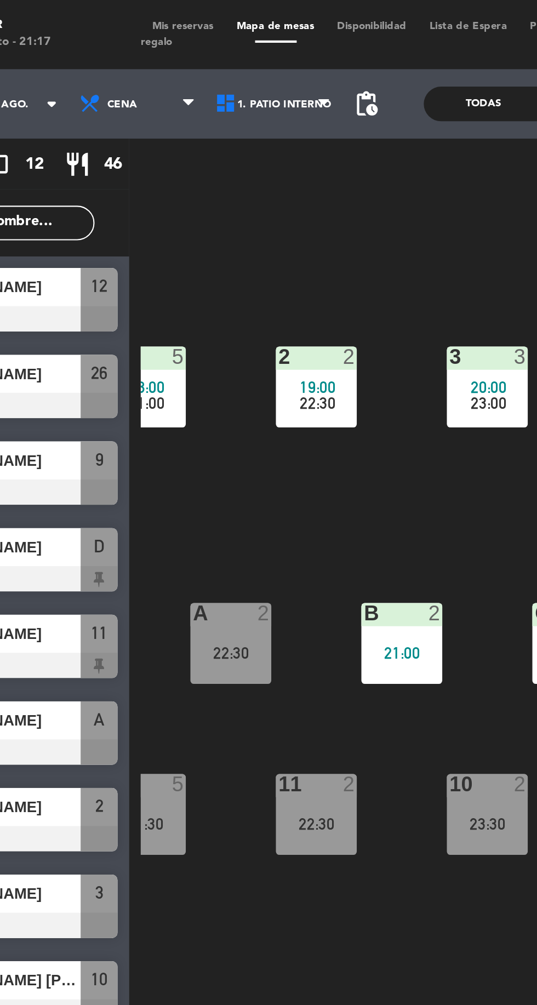
click at [301, 46] on div "Todas" at bounding box center [305, 49] width 56 height 16
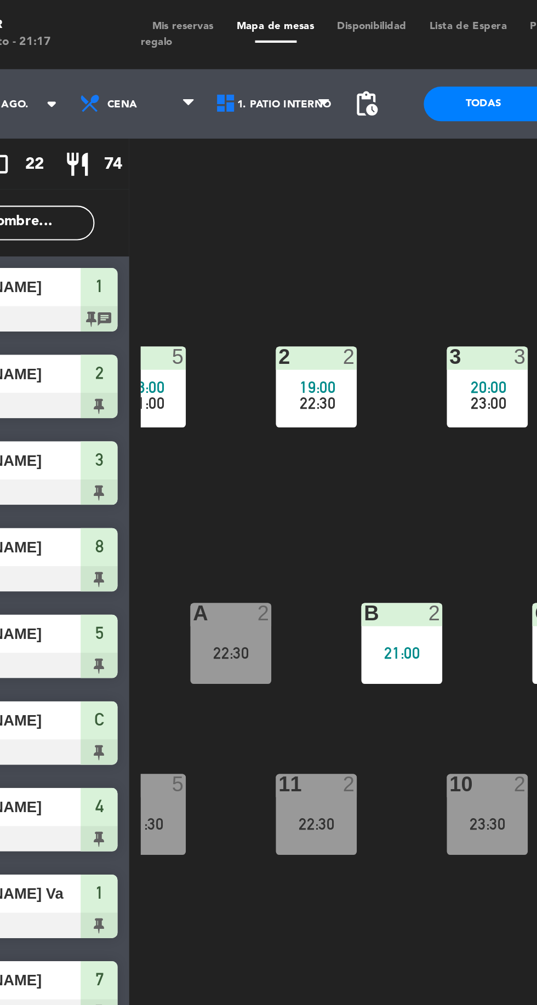
click at [104, 181] on span "[PERSON_NAME]" at bounding box center [75, 178] width 78 height 12
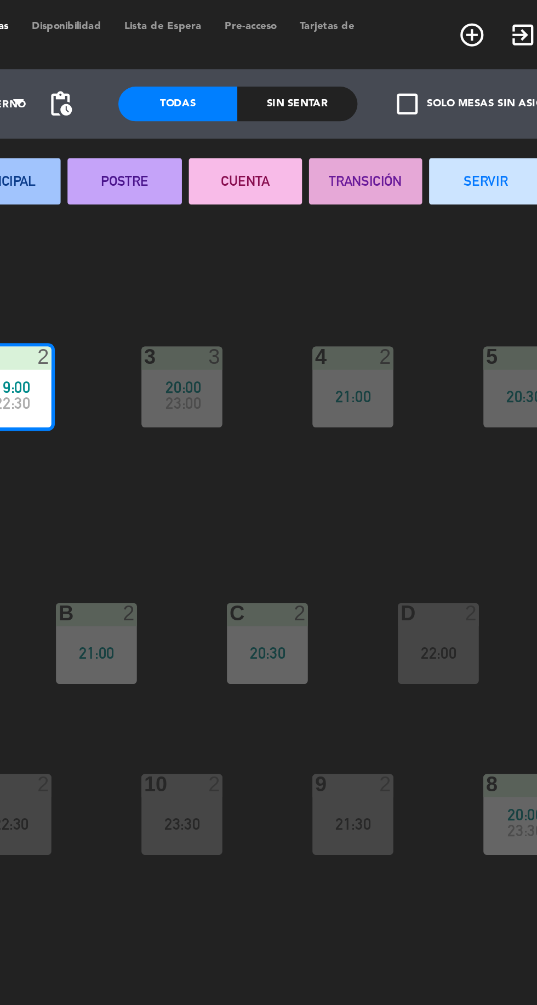
click at [456, 81] on button "SERVIR" at bounding box center [451, 86] width 54 height 22
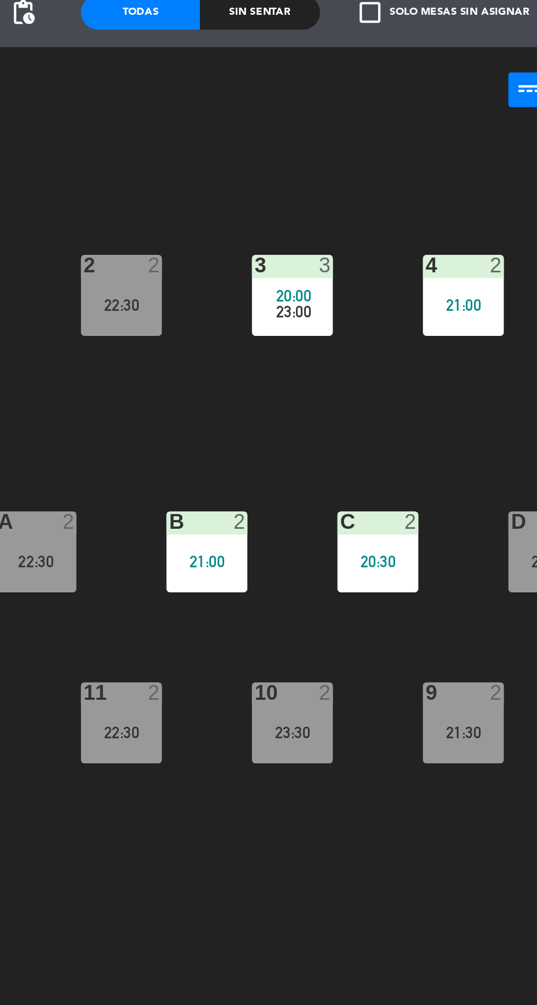
scroll to position [0, 0]
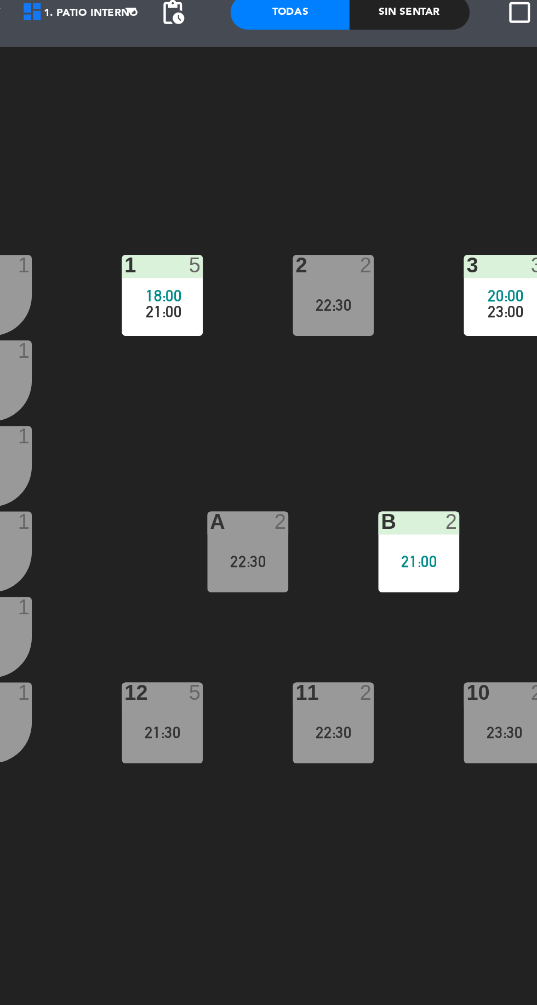
click at [167, 393] on div "13 1" at bounding box center [163, 386] width 38 height 38
click at [345, 447] on div "1 5 18:00 21:00 2 2 22:30 3 3 20:00 23:00 4 2 21:00 5 2 20:30 18 1 17 1 16 1 D …" at bounding box center [340, 554] width 395 height 899
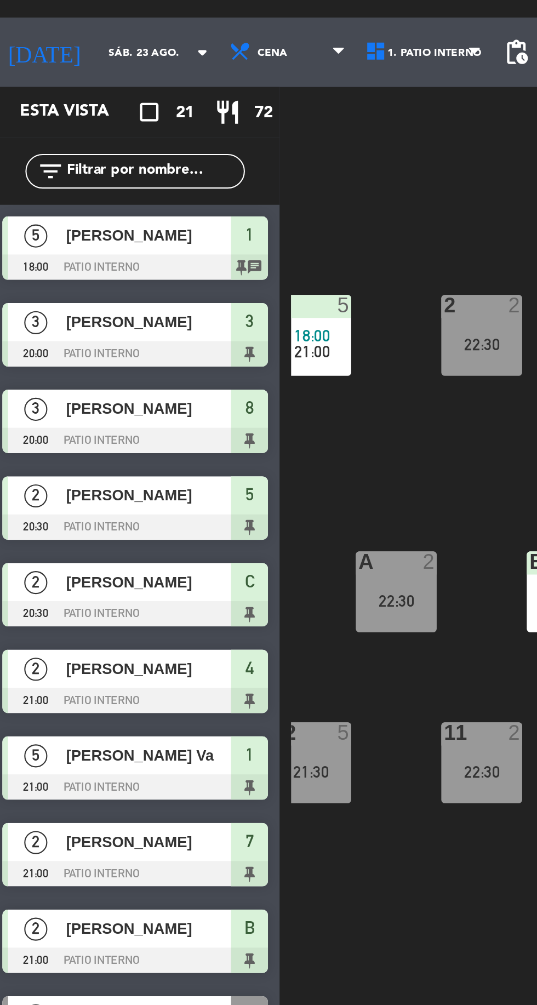
scroll to position [0, 100]
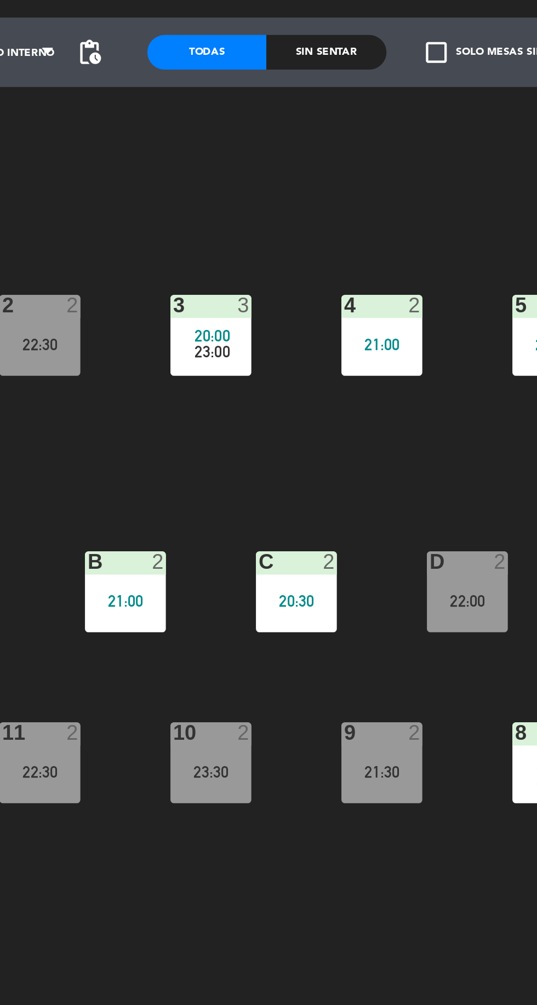
click at [367, 49] on div "Sin sentar" at bounding box center [361, 49] width 56 height 16
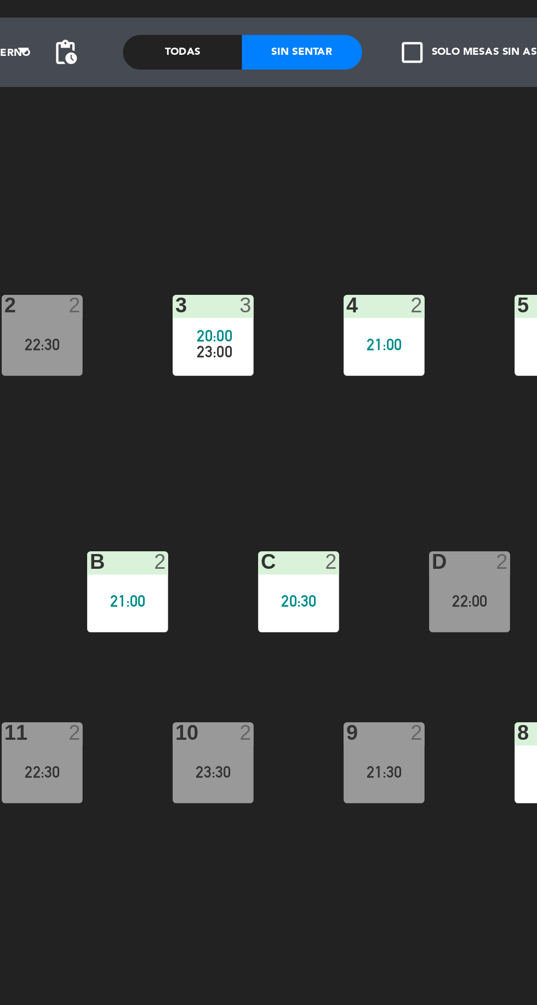
scroll to position [0, 84]
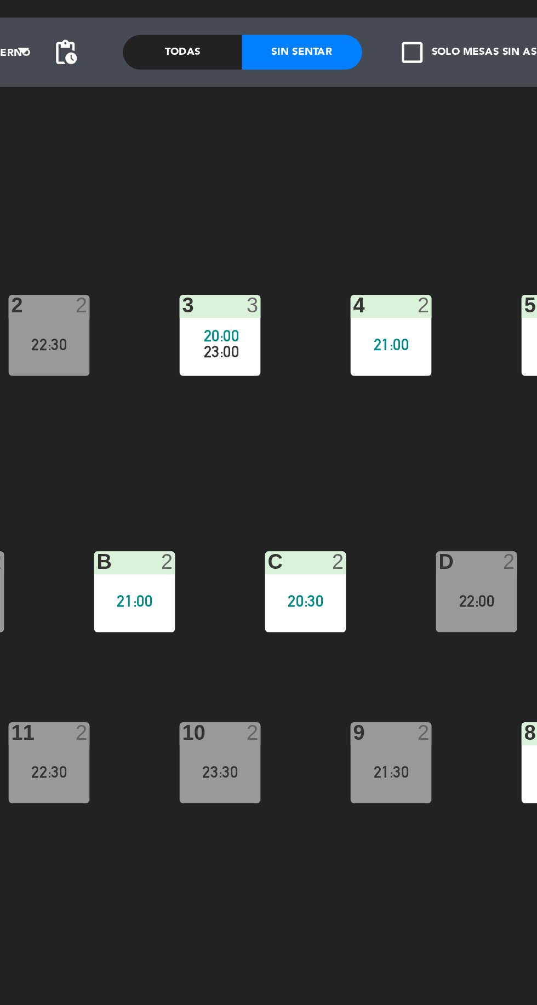
click at [399, 193] on div "4 2 21:00" at bounding box center [404, 183] width 38 height 38
click at [347, 243] on div "1 5 18:00 21:00 2 2 22:30 3 3 20:00 23:00 4 2 21:00 5 2 20:30 18 1 17 1 16 1 D …" at bounding box center [340, 554] width 395 height 899
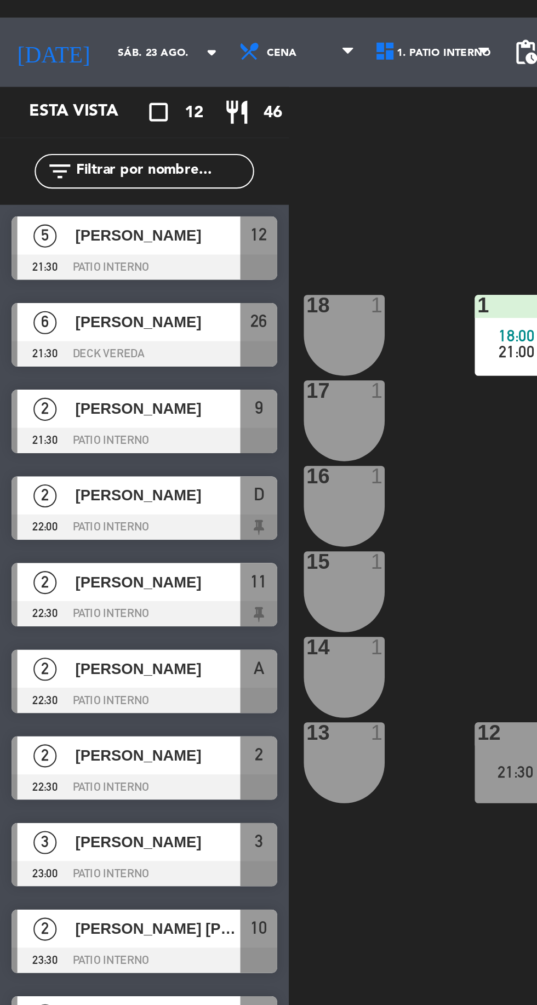
scroll to position [0, 100]
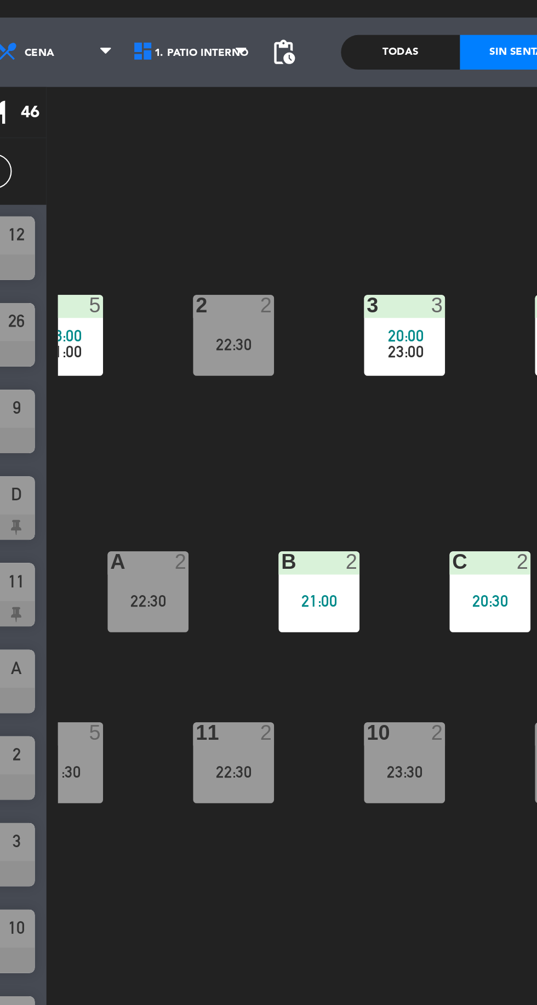
click at [308, 47] on div "Todas" at bounding box center [305, 49] width 56 height 16
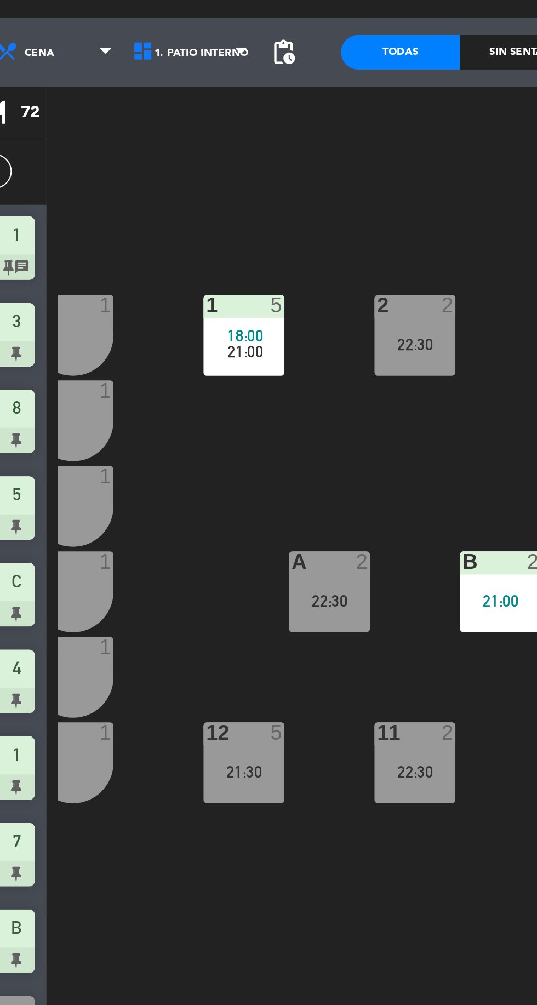
scroll to position [0, 0]
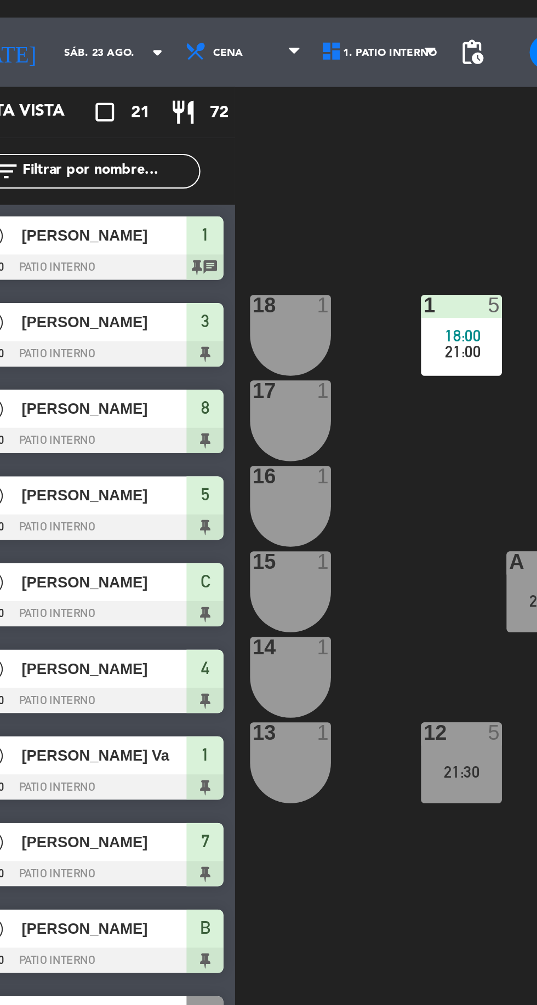
click at [93, 345] on span "[PERSON_NAME]" at bounding box center [75, 342] width 78 height 12
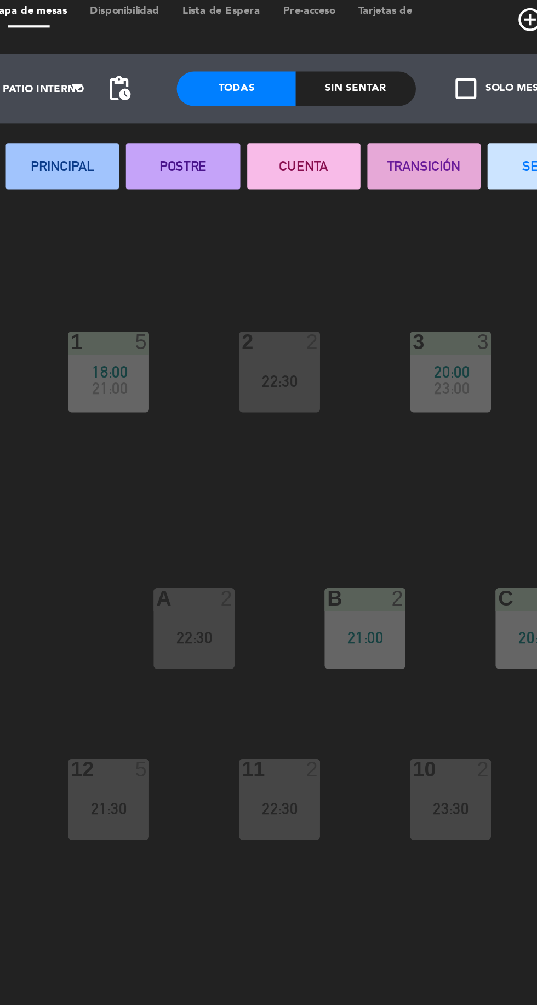
click at [439, 81] on button "SERVIR" at bounding box center [451, 86] width 54 height 22
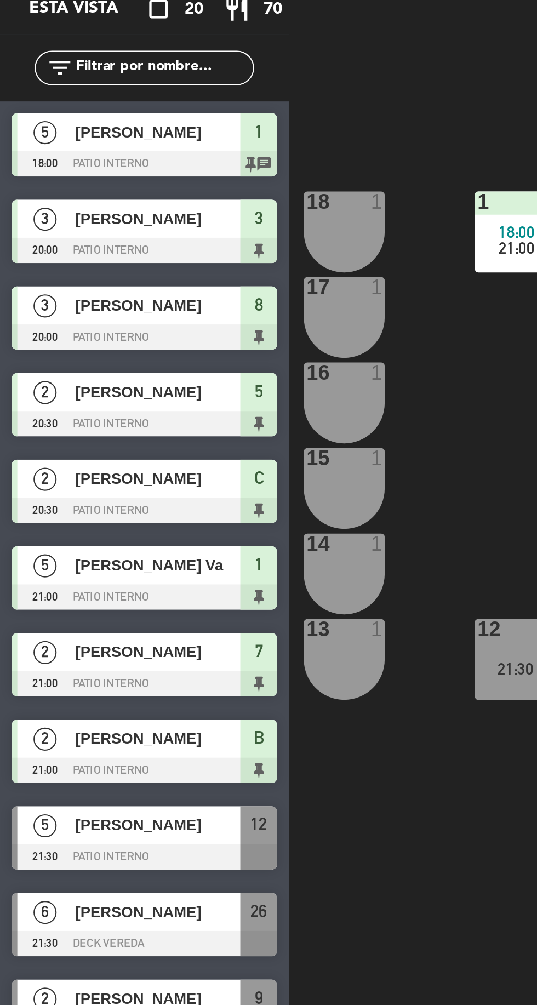
click at [84, 462] on span "[PERSON_NAME]" at bounding box center [75, 465] width 78 height 12
click at [223, 280] on div "1 5 18:00 21:00 2 2 22:30 3 3 20:00 23:00 4 4 5 2 20:30 18 1 17 1 16 1 D 2 22:0…" at bounding box center [340, 554] width 395 height 899
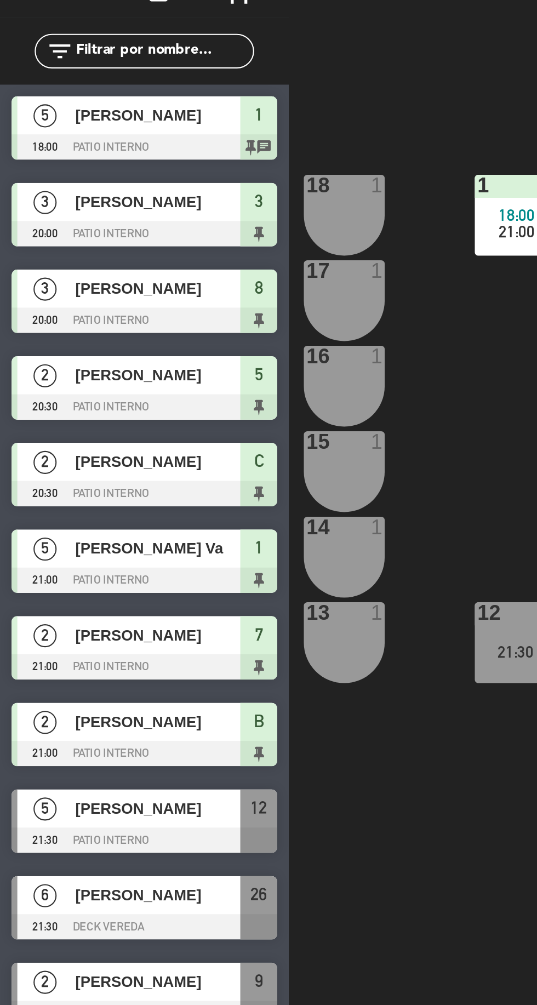
click at [84, 473] on div "[PERSON_NAME]" at bounding box center [74, 465] width 79 height 18
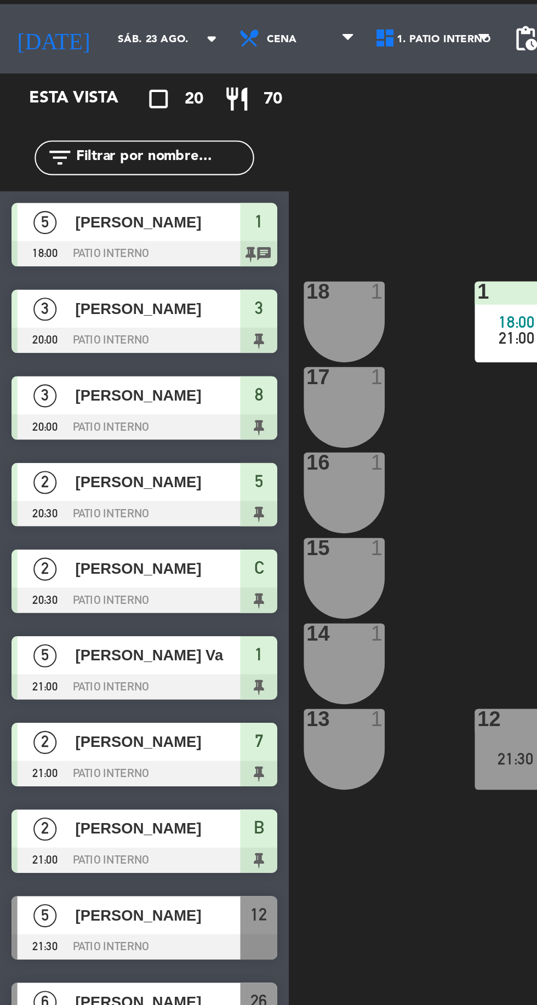
click at [86, 470] on span "[PERSON_NAME]" at bounding box center [75, 465] width 78 height 12
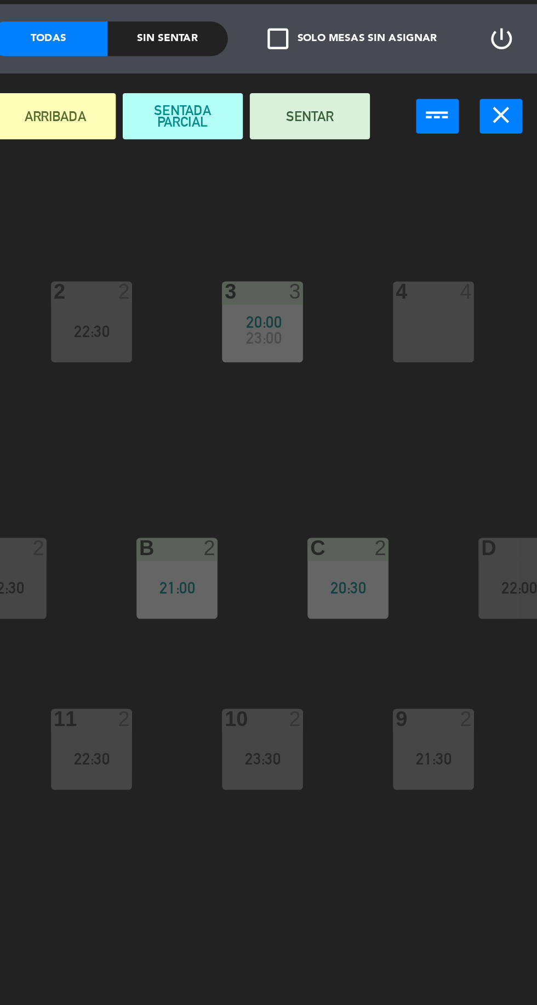
click at [438, 88] on button "SENTAR" at bounding box center [429, 86] width 57 height 22
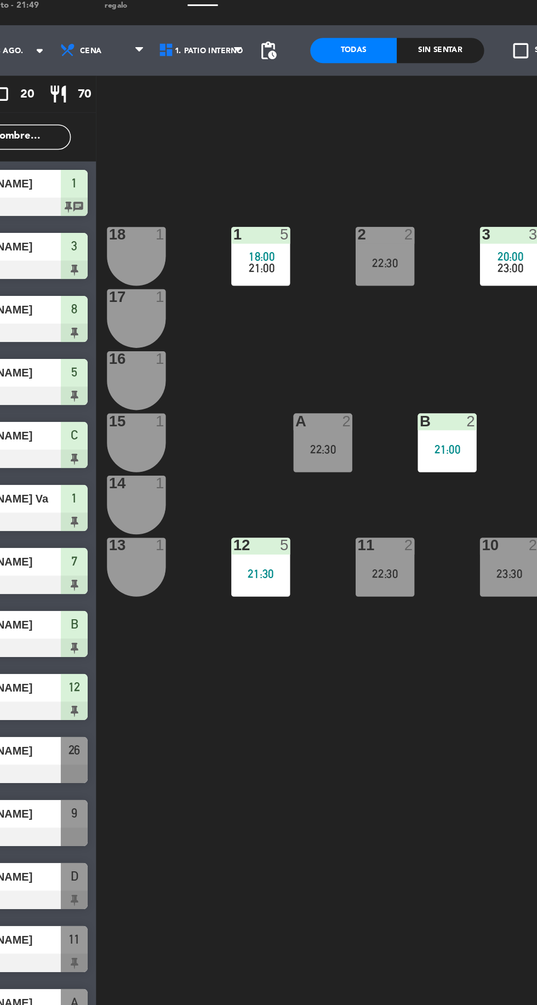
click at [362, 47] on div "Sin sentar" at bounding box center [361, 49] width 56 height 16
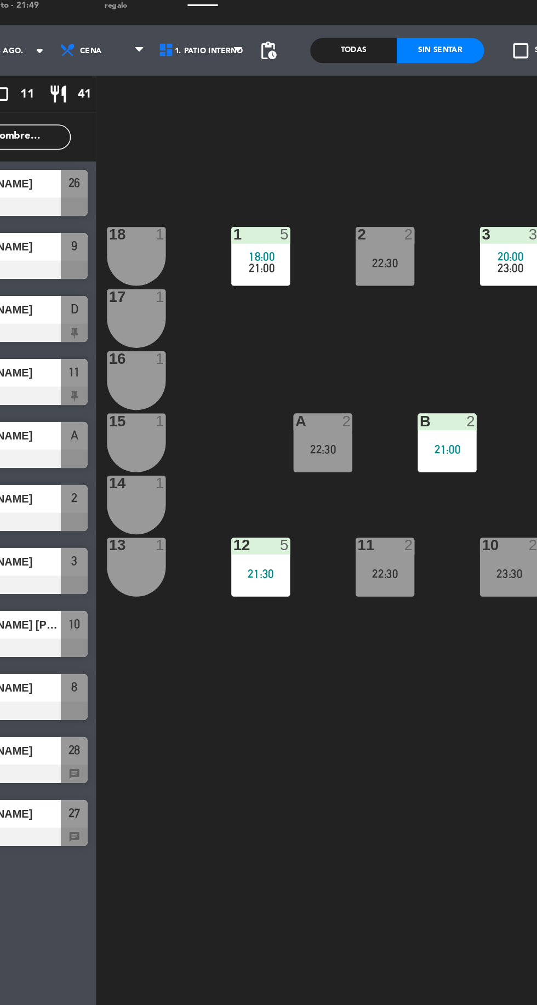
click at [300, 44] on div "Todas" at bounding box center [305, 49] width 56 height 16
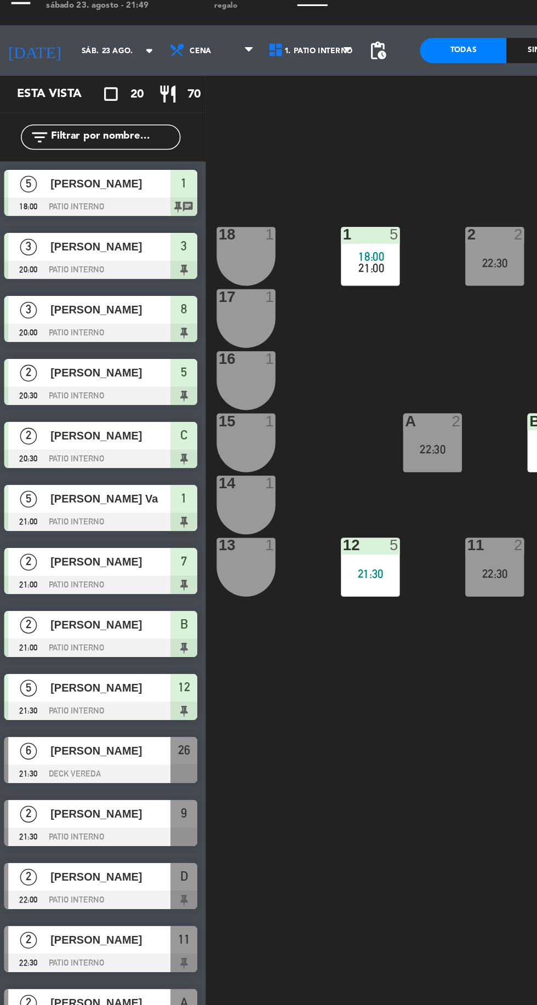
click at [110, 298] on span "[PERSON_NAME]" at bounding box center [75, 301] width 78 height 12
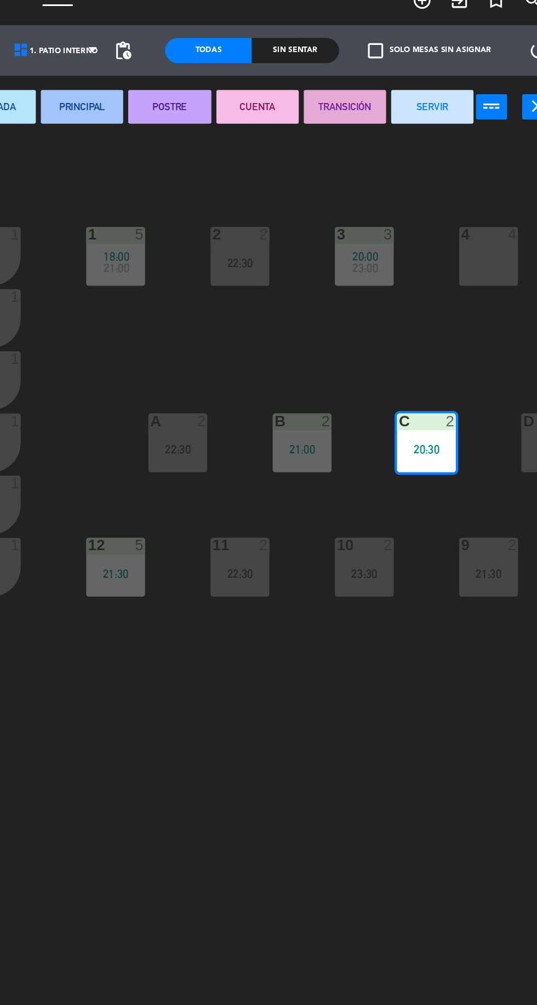
click at [448, 89] on button "SERVIR" at bounding box center [451, 86] width 54 height 22
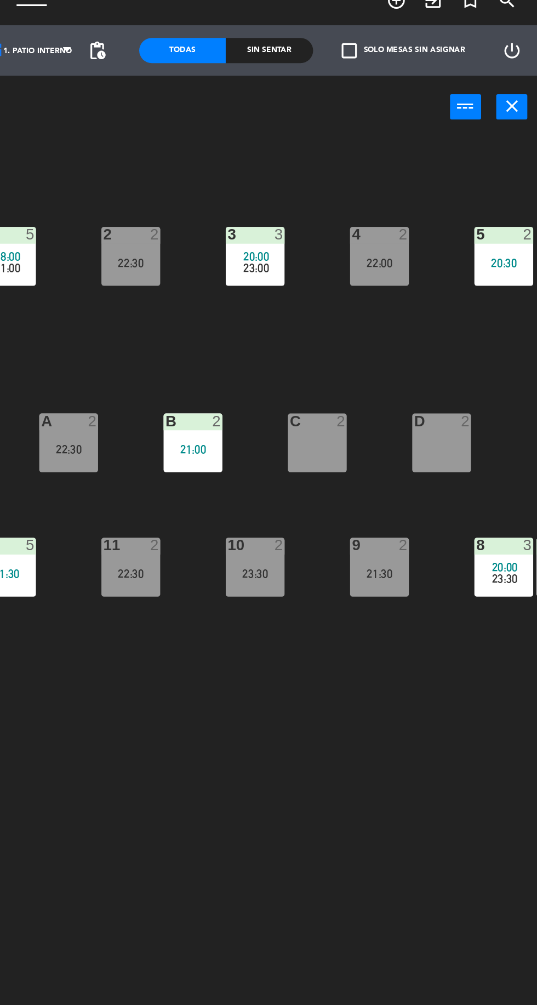
scroll to position [0, 56]
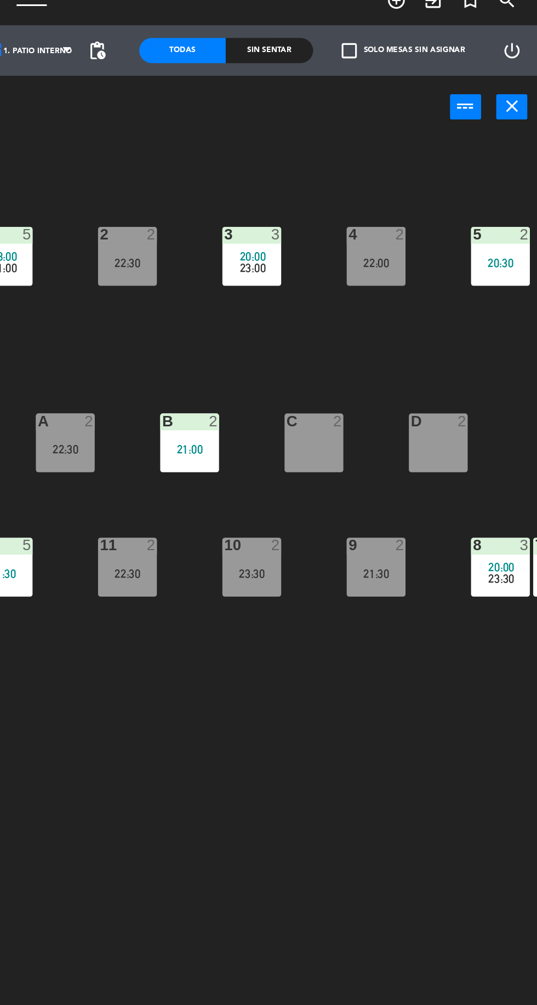
click at [387, 526] on div "1 5 18:00 21:00 2 2 22:30 3 3 20:00 23:00 4 2 22:00 5 2 20:30 18 1 17 1 16 1 D …" at bounding box center [340, 554] width 395 height 899
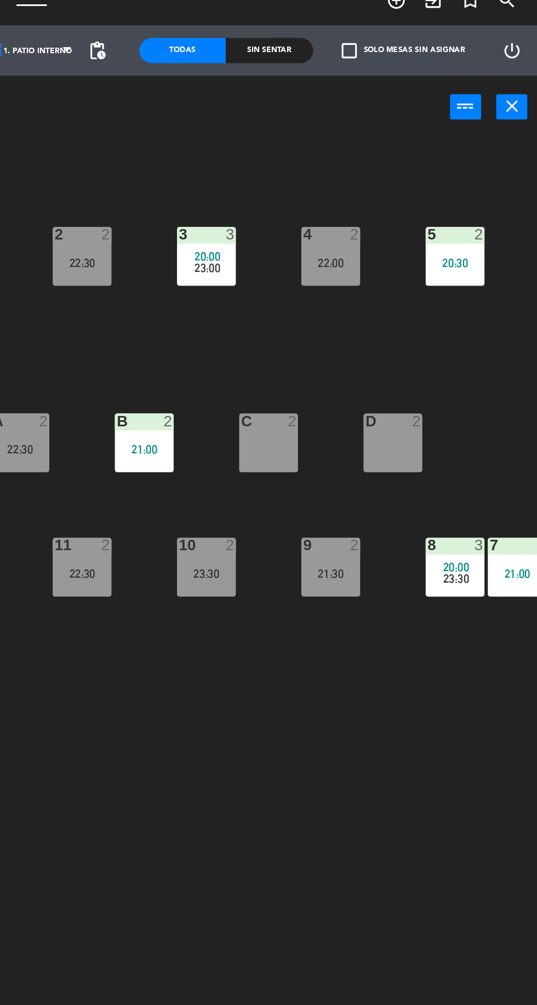
scroll to position [0, 0]
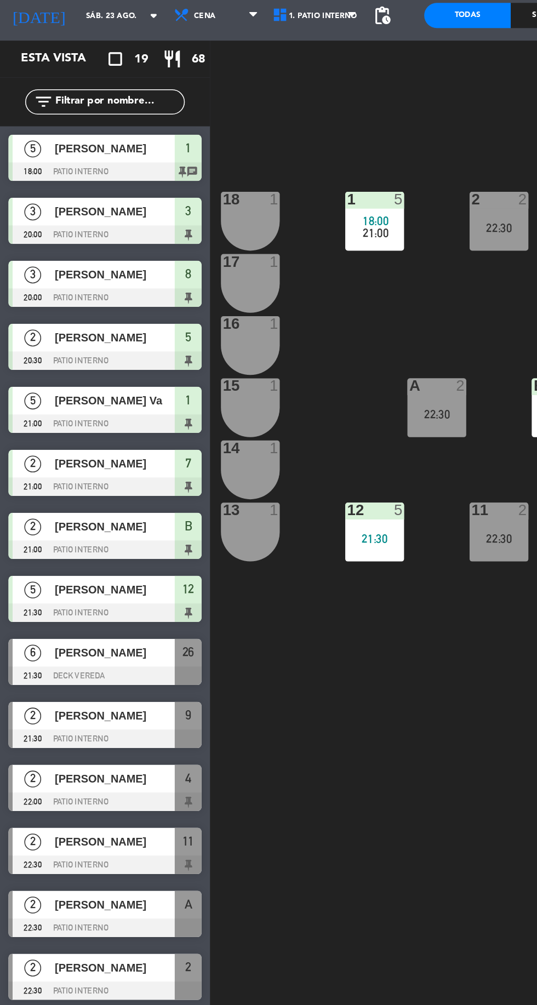
click at [73, 509] on span "[PERSON_NAME]" at bounding box center [75, 507] width 78 height 12
click at [231, 571] on div "1 5 18:00 21:00 2 2 22:30 3 3 20:00 23:00 4 2 22:00 5 2 20:30 18 1 17 1 16 1 D …" at bounding box center [340, 554] width 395 height 899
click at [86, 506] on span "[PERSON_NAME]" at bounding box center [75, 507] width 78 height 12
click at [227, 540] on div "1 5 18:00 21:00 2 2 22:30 3 3 20:00 23:00 4 2 22:00 5 2 20:30 18 1 17 1 16 1 D …" at bounding box center [340, 554] width 395 height 899
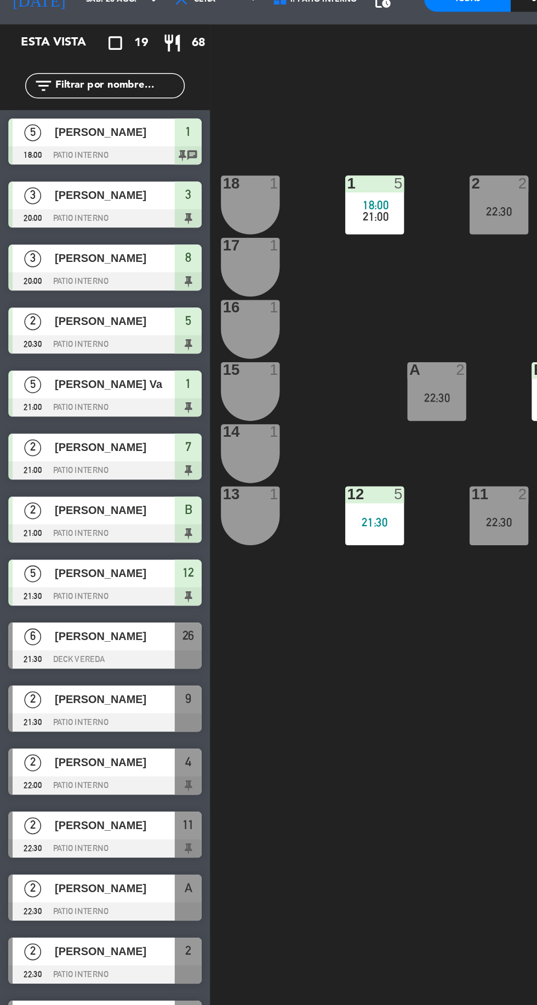
click at [79, 506] on span "[PERSON_NAME]" at bounding box center [75, 507] width 78 height 12
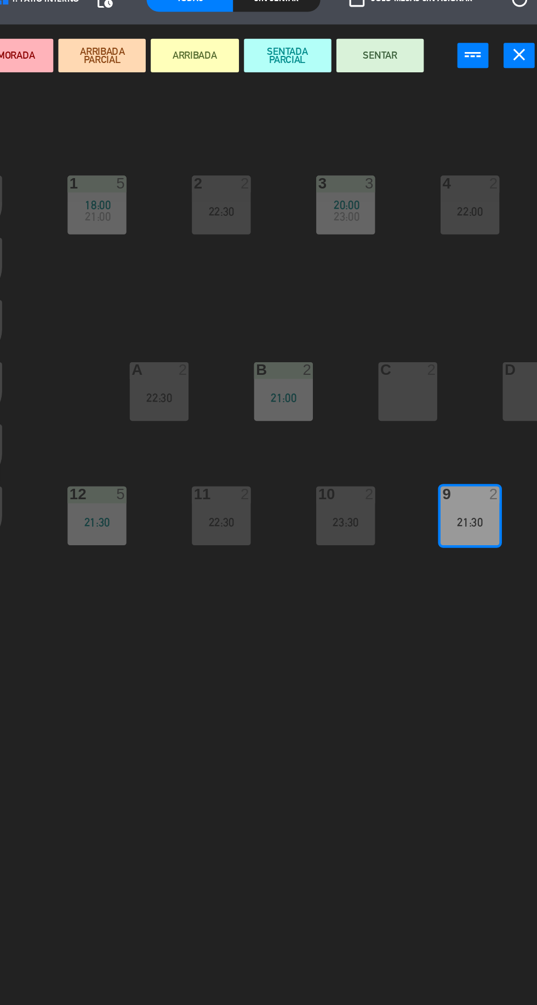
click at [435, 84] on button "SENTAR" at bounding box center [429, 86] width 57 height 22
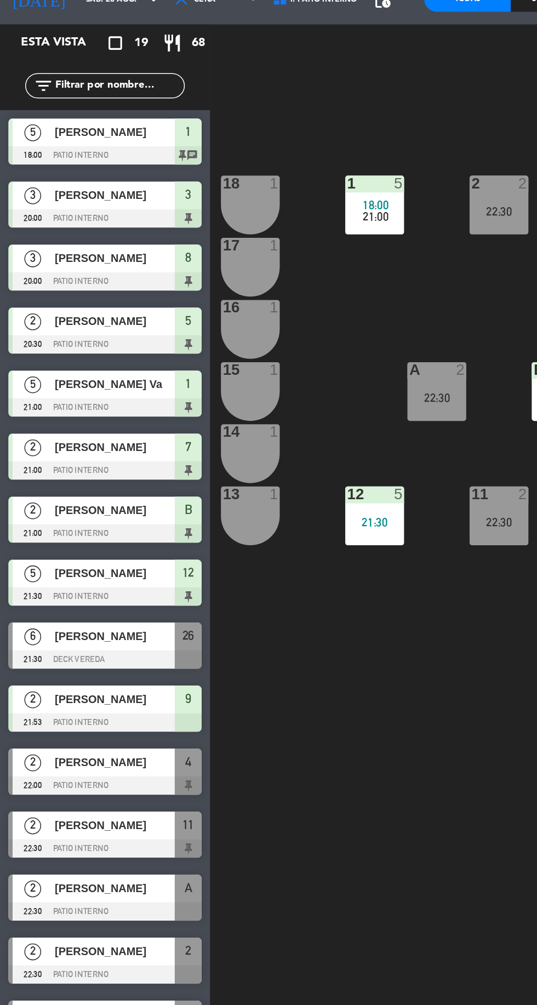
scroll to position [0, 100]
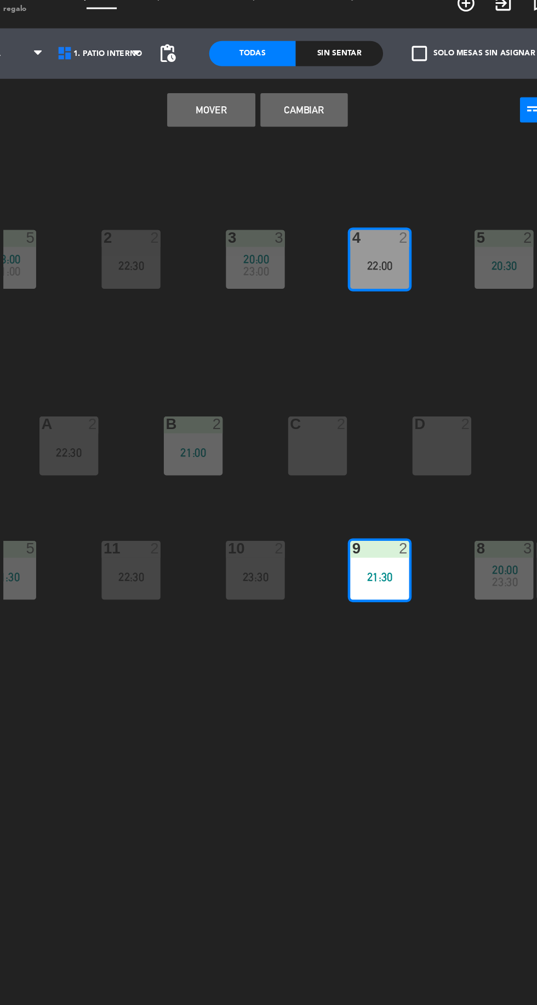
click at [345, 84] on button "Cambiar" at bounding box center [338, 86] width 57 height 22
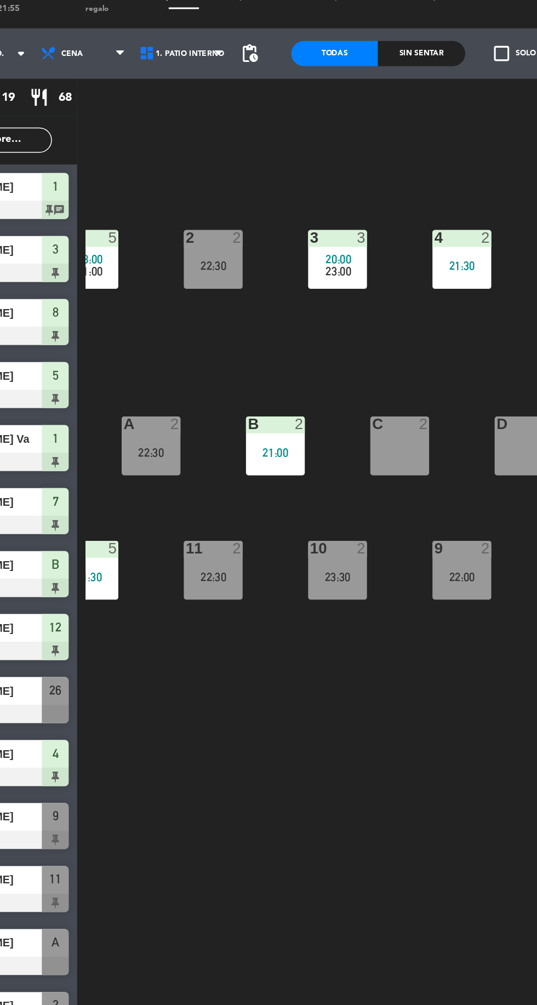
click at [362, 43] on div "Sin sentar" at bounding box center [361, 49] width 56 height 16
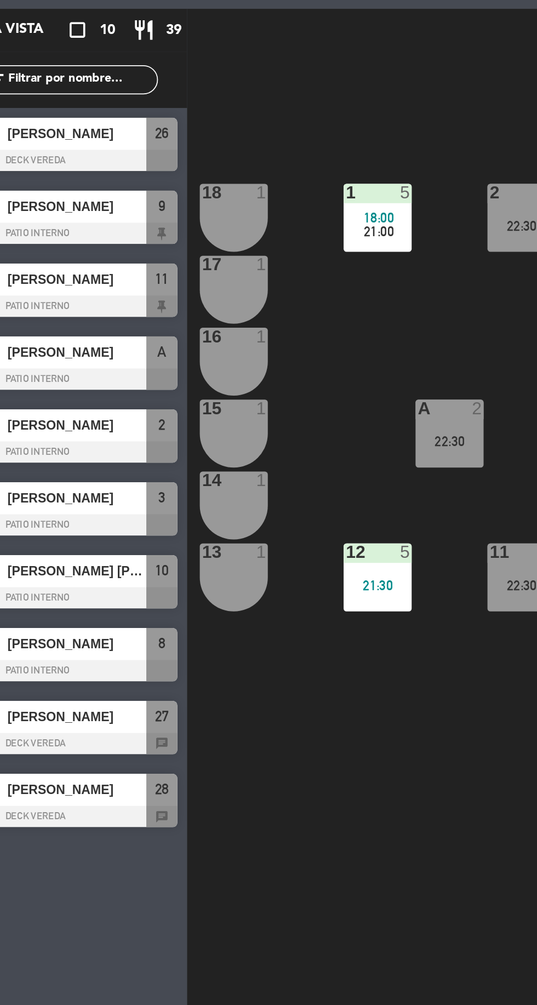
scroll to position [0, 0]
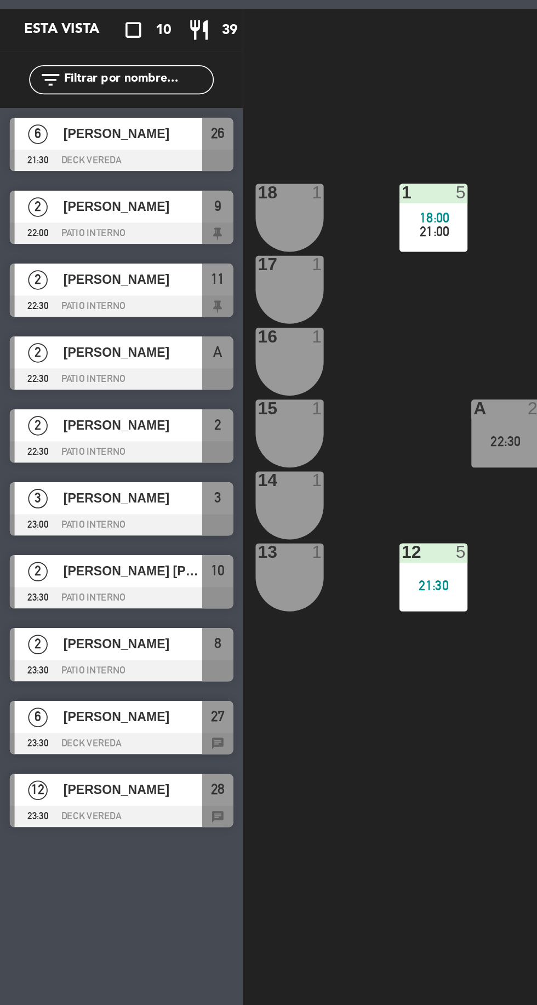
click at [89, 137] on span "[PERSON_NAME]" at bounding box center [75, 136] width 78 height 12
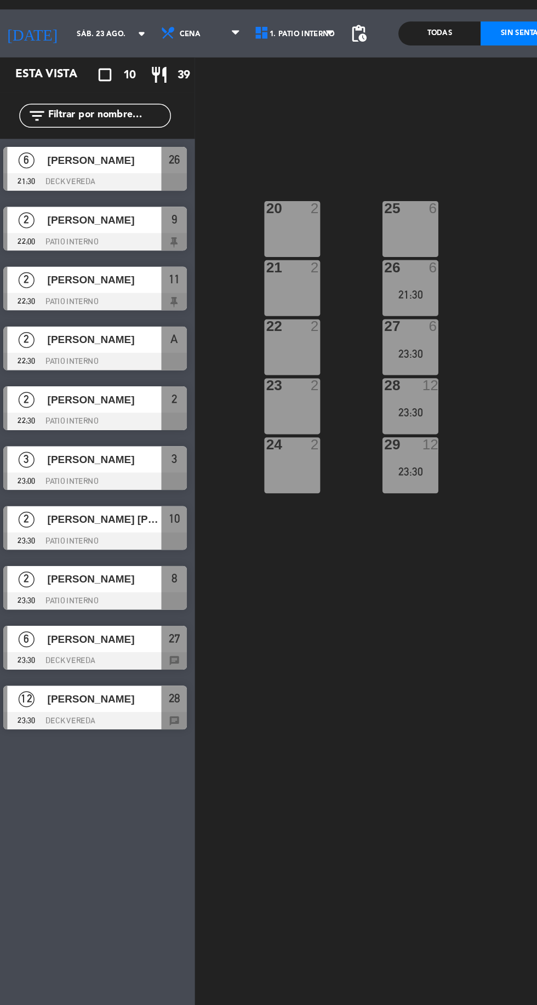
click at [93, 140] on span "[PERSON_NAME]" at bounding box center [75, 136] width 78 height 12
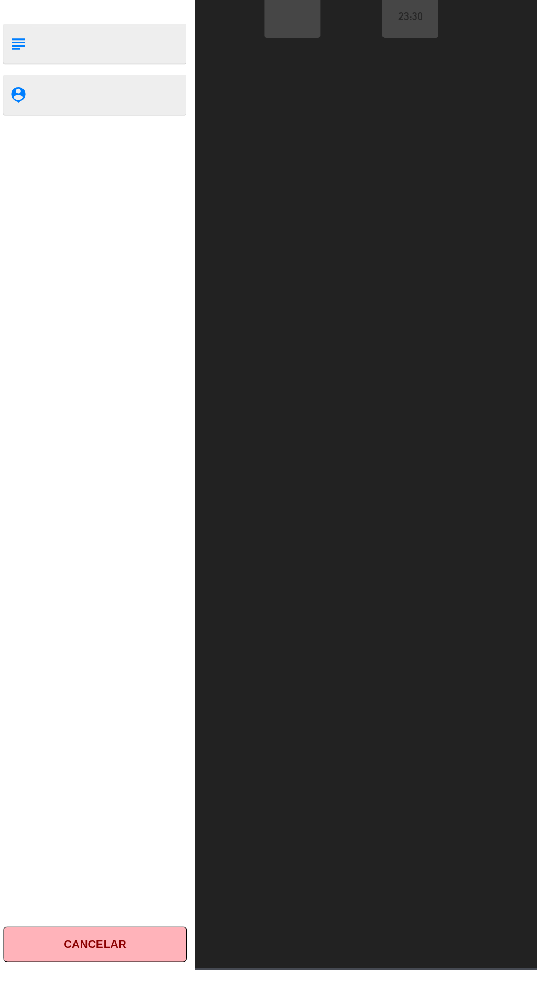
click at [74, 1000] on button "Cancelar" at bounding box center [68, 987] width 126 height 25
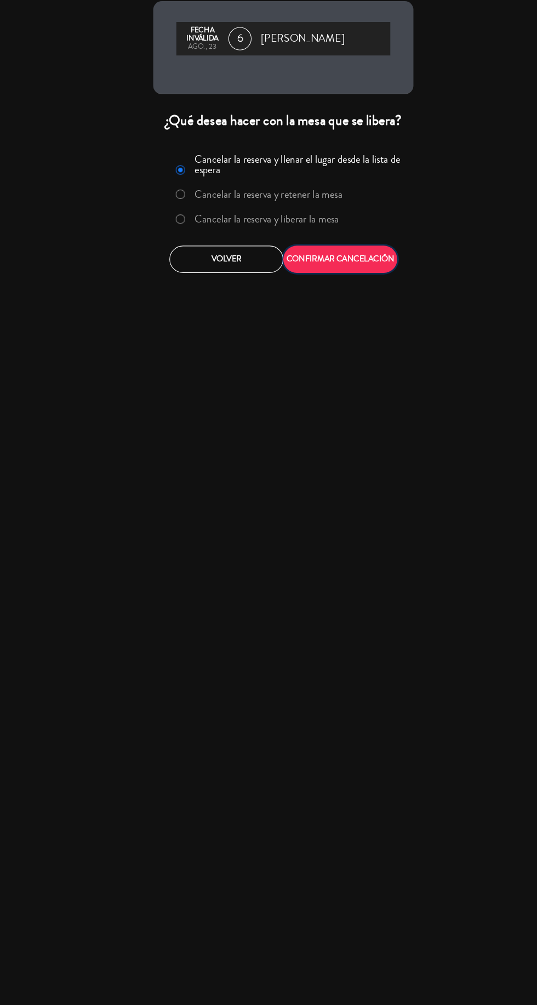
click at [356, 294] on button "CONFIRMAR CANCELACIÓN" at bounding box center [323, 297] width 108 height 26
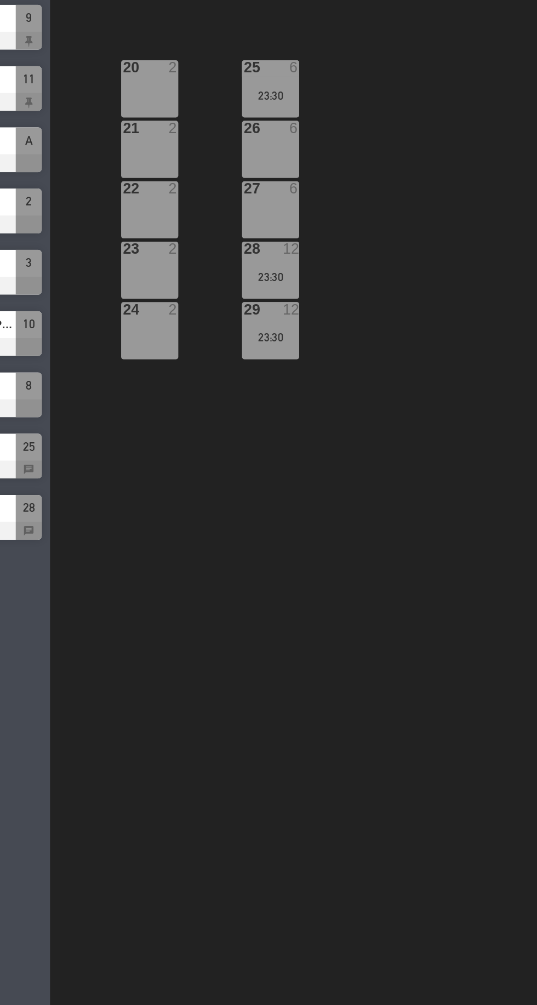
click at [281, 181] on div "25 6 23:30" at bounding box center [285, 183] width 38 height 38
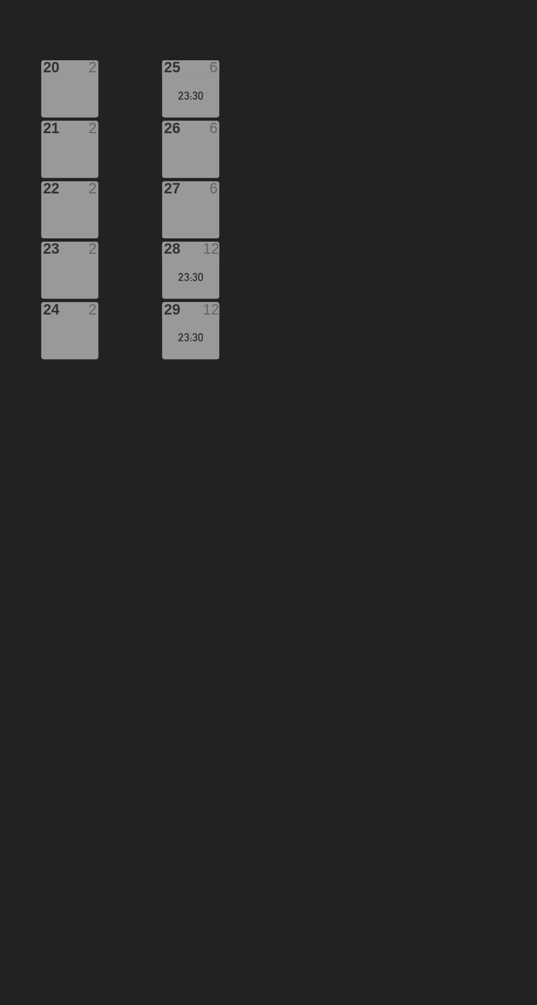
click at [290, 308] on div "23:30" at bounding box center [285, 310] width 38 height 8
click at [313, 635] on div "20 2 25 6 23:30 21 2 26 6 22 2 27 6 23 2 28 12 23:30 24 2 29 12 23:30" at bounding box center [340, 554] width 395 height 899
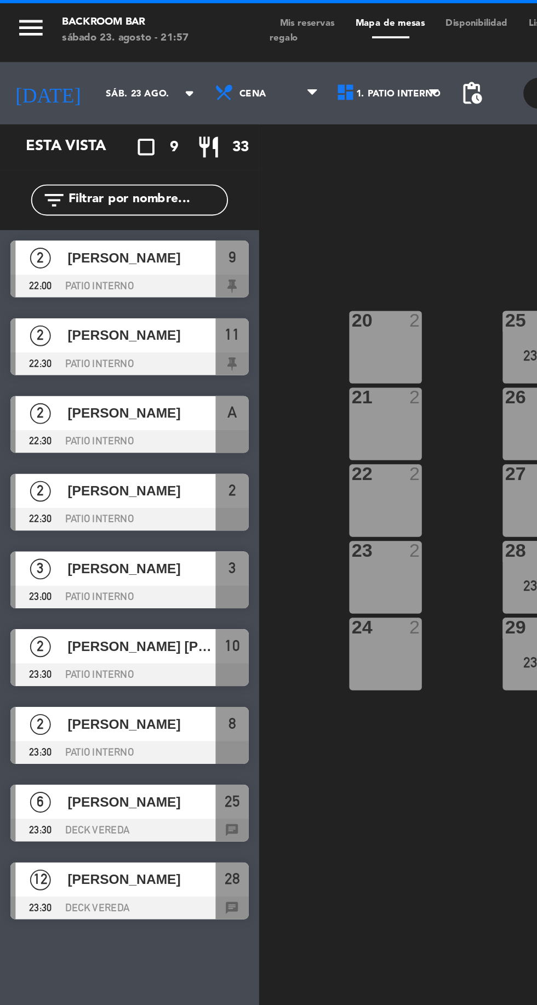
click at [245, 457] on div "20 2 25 6 23:30 21 2 26 6 22 2 27 6 23 2 28 12 23:30 24 2 29 12 23:30" at bounding box center [340, 554] width 395 height 899
click at [218, 43] on span "1. PATIO INTERNO" at bounding box center [206, 49] width 65 height 24
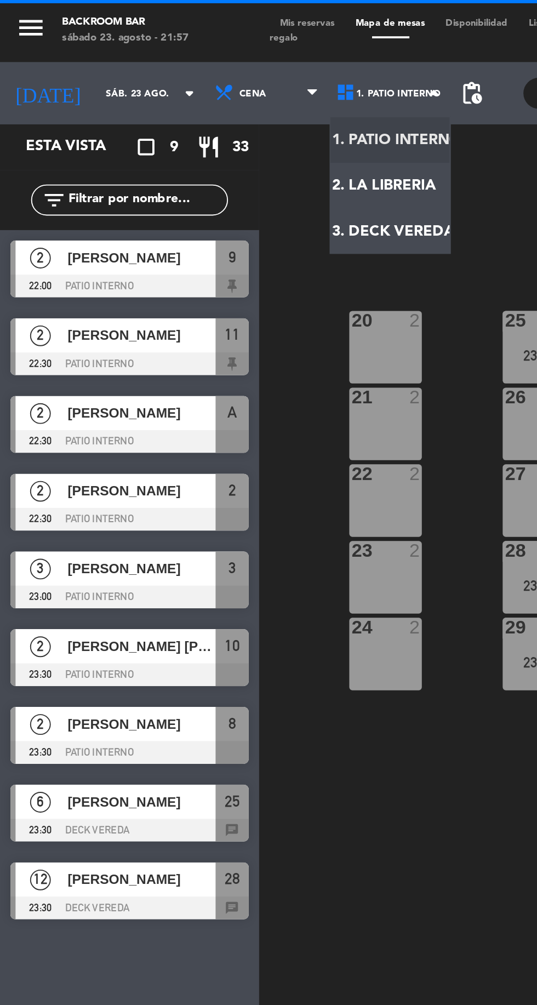
click at [207, 73] on ng-component "menu Backroom Bar sábado 23. agosto - 21:57 Mis reservas Mapa de mesas Disponib…" at bounding box center [268, 502] width 537 height 1004
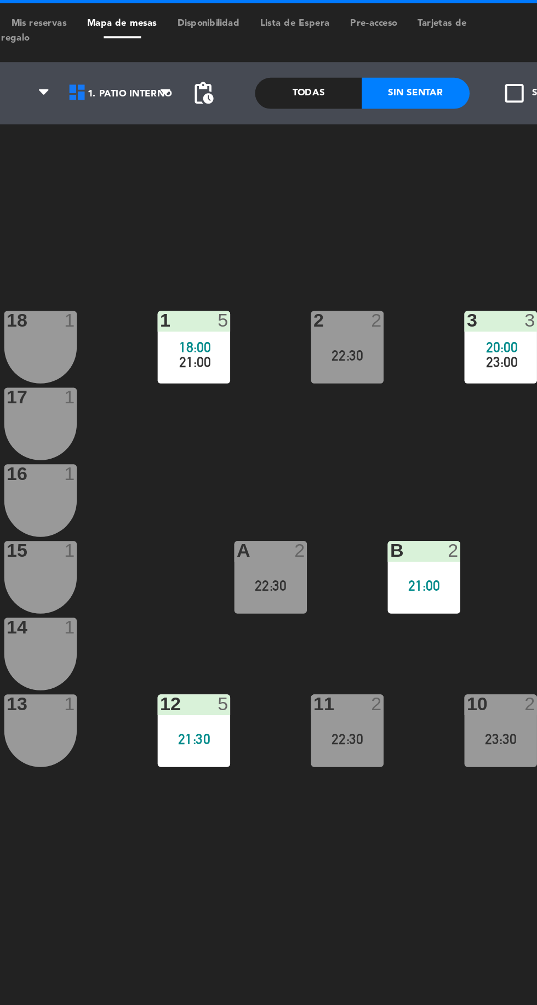
scroll to position [0, 100]
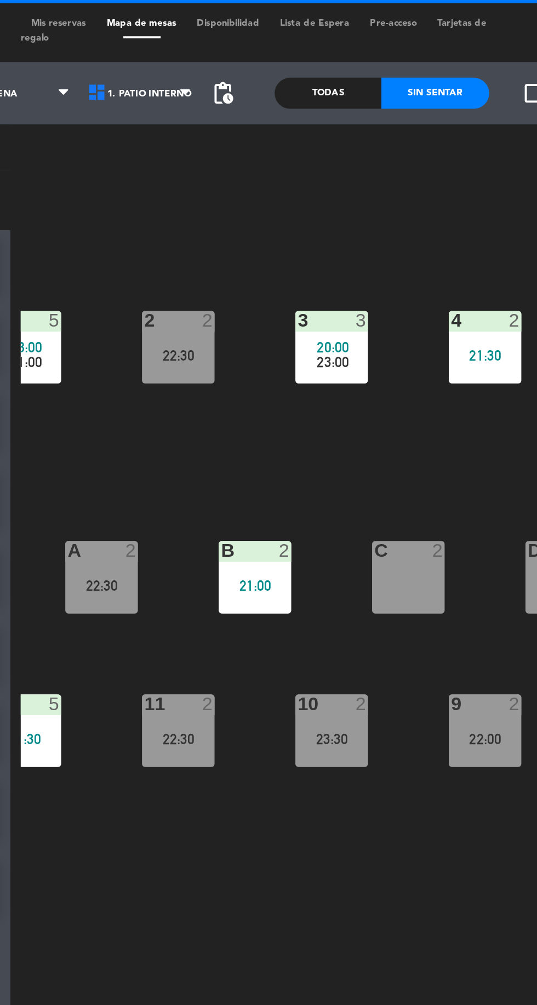
click at [308, 42] on div "Todas" at bounding box center [305, 49] width 56 height 16
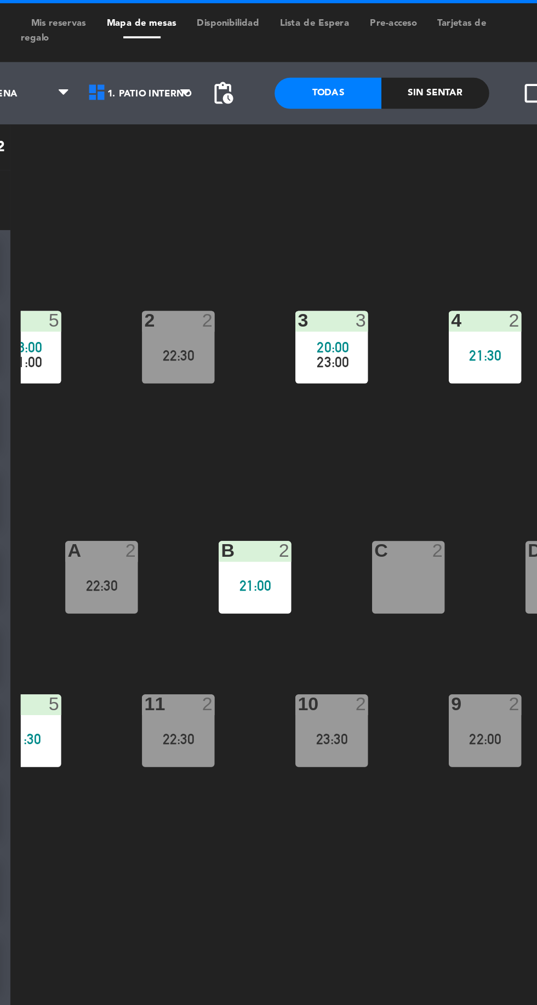
scroll to position [0, 0]
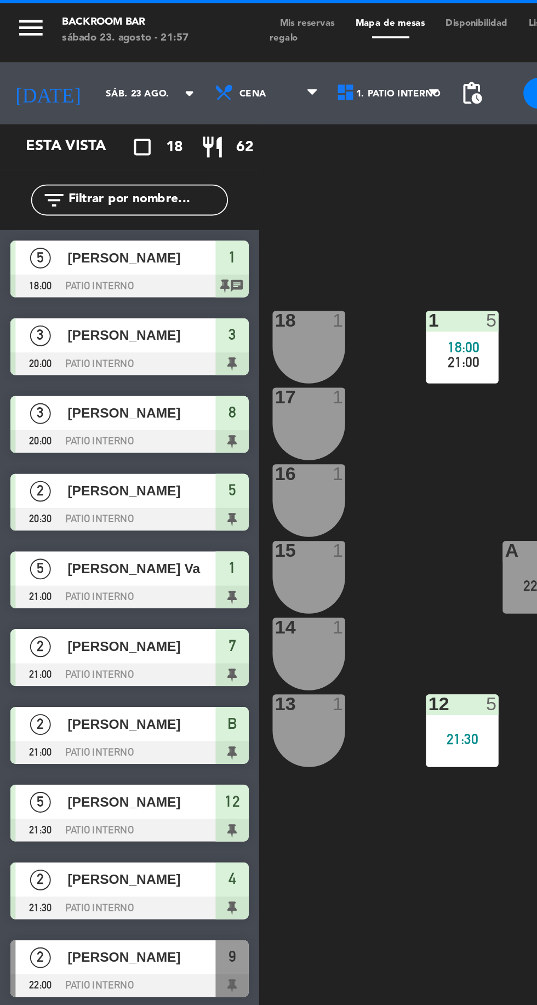
click at [98, 263] on span "[PERSON_NAME]" at bounding box center [75, 260] width 78 height 12
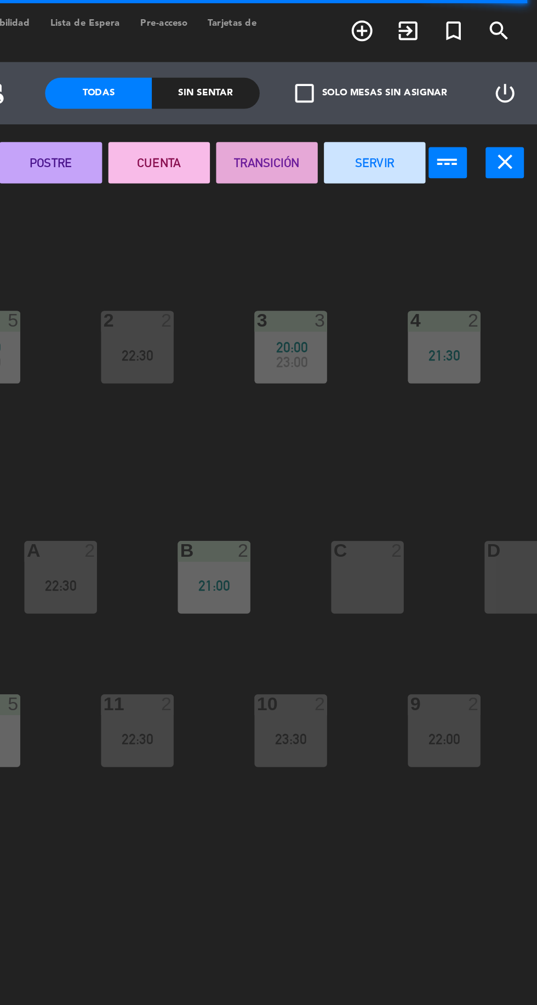
click at [457, 80] on button "SERVIR" at bounding box center [451, 86] width 54 height 22
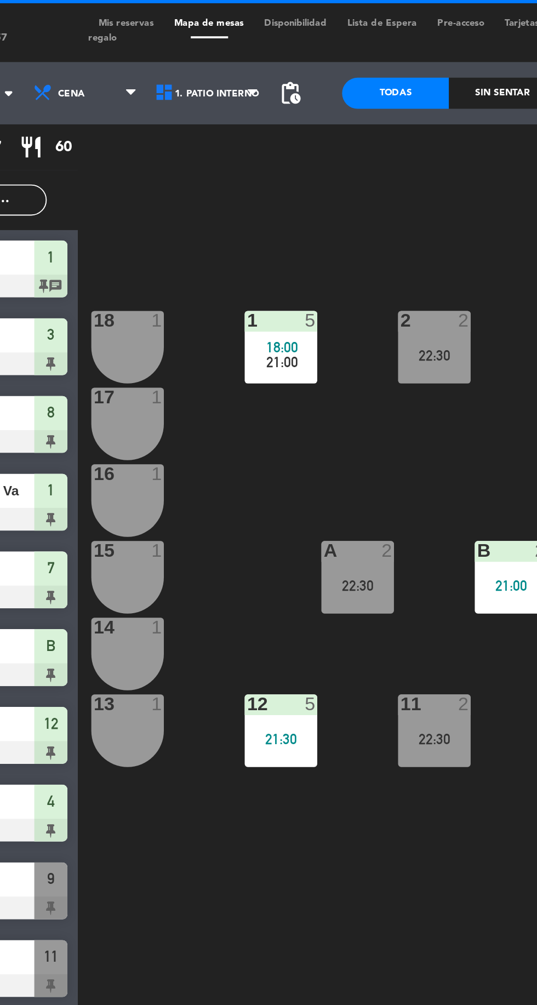
click at [349, 47] on div "Sin sentar" at bounding box center [361, 49] width 56 height 16
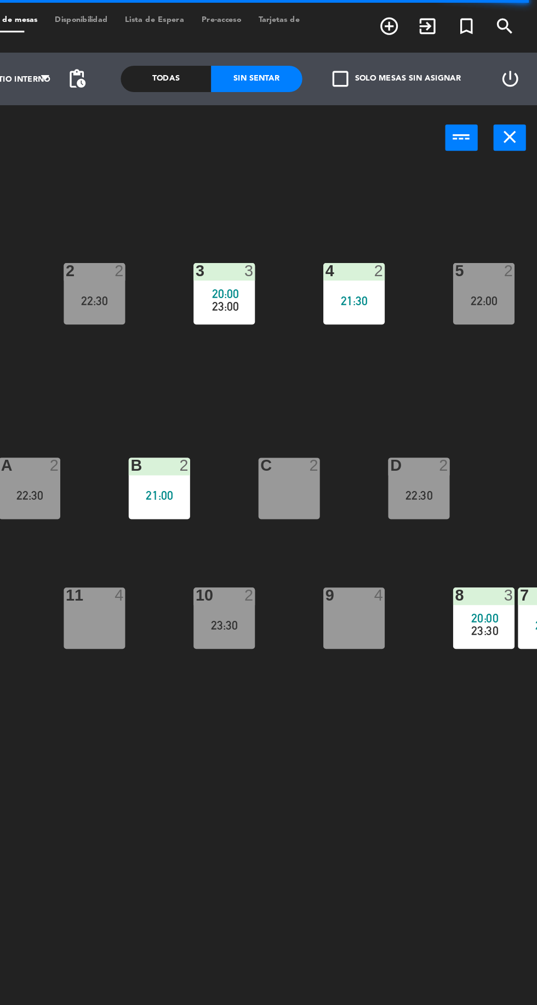
scroll to position [0, 13]
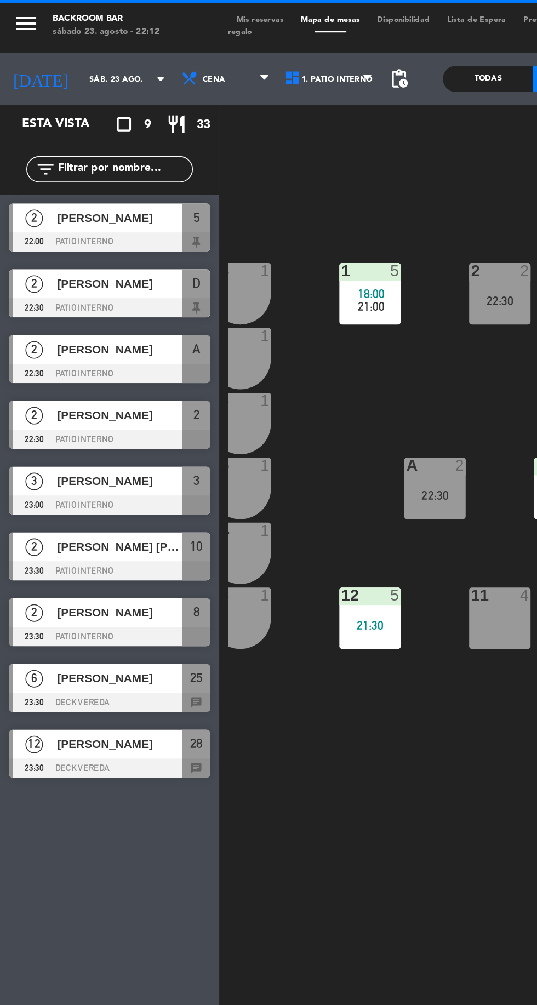
click at [221, 502] on div "1 5 18:00 21:00 2 2 22:30 3 3 20:00 23:00 4 2 21:30 5 2 22:00 18 1 17 1 16 1 D …" at bounding box center [340, 554] width 395 height 899
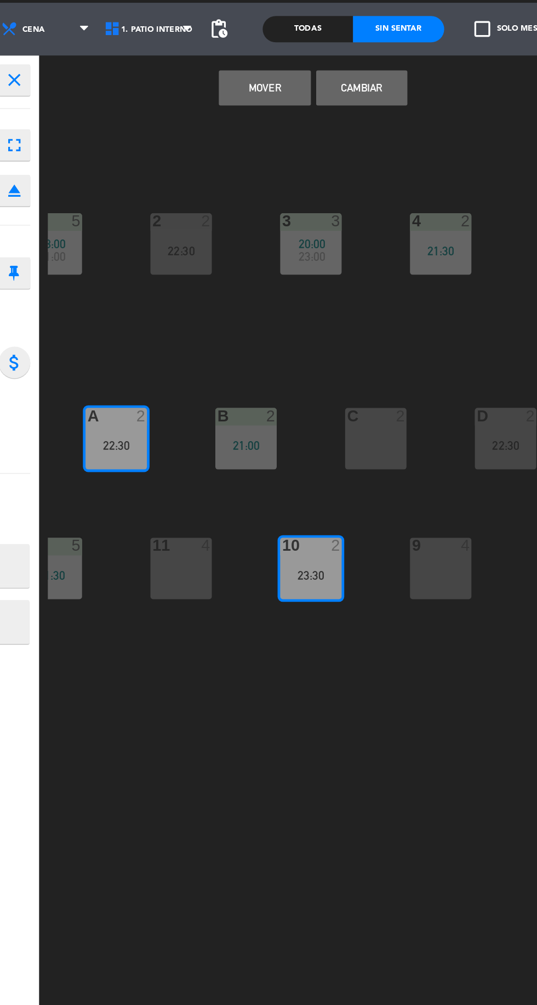
click at [336, 79] on button "Cambiar" at bounding box center [338, 86] width 57 height 22
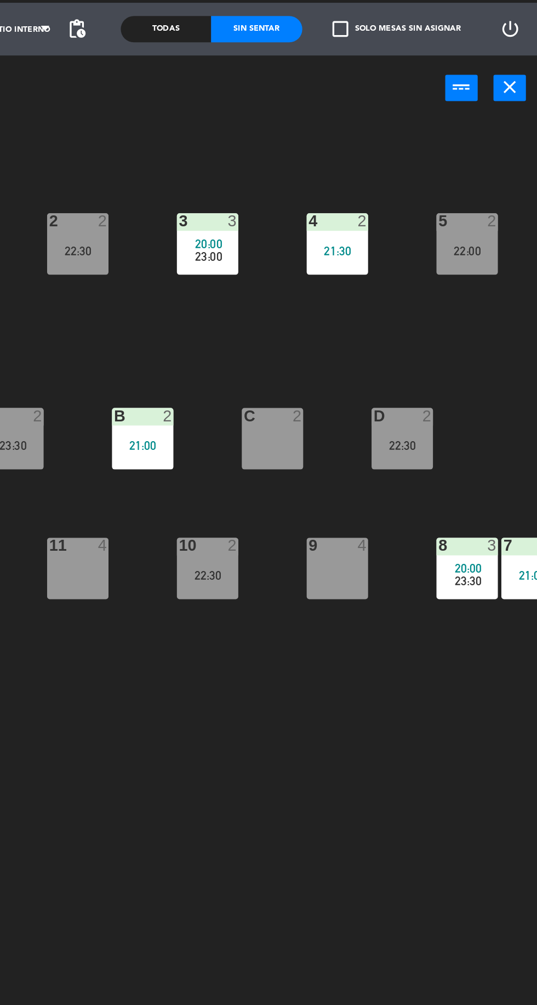
scroll to position [0, 0]
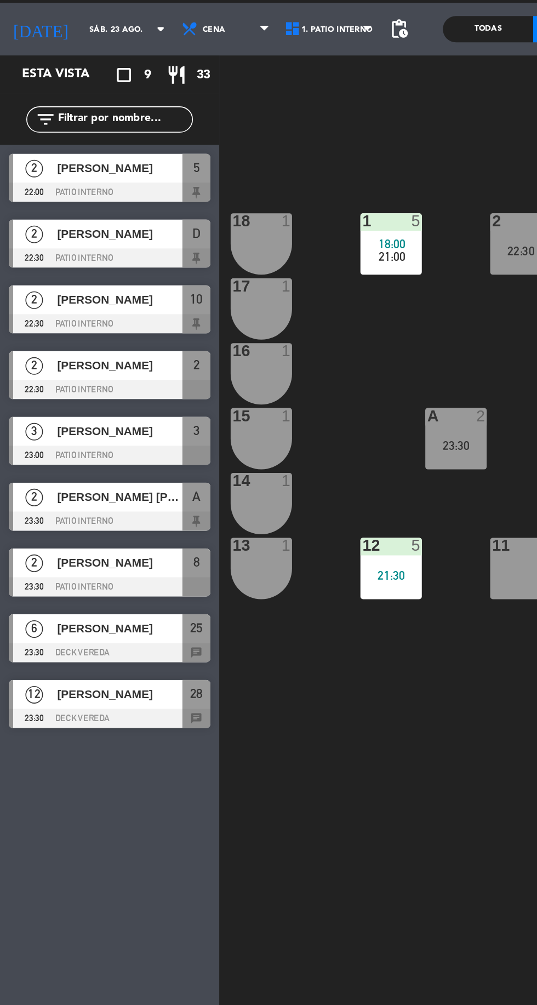
click at [204, 503] on div "1 5 18:00 21:00 2 2 22:30 3 3 20:00 23:00 4 2 21:30 5 2 22:00 18 1 17 1 16 1 D …" at bounding box center [340, 554] width 395 height 899
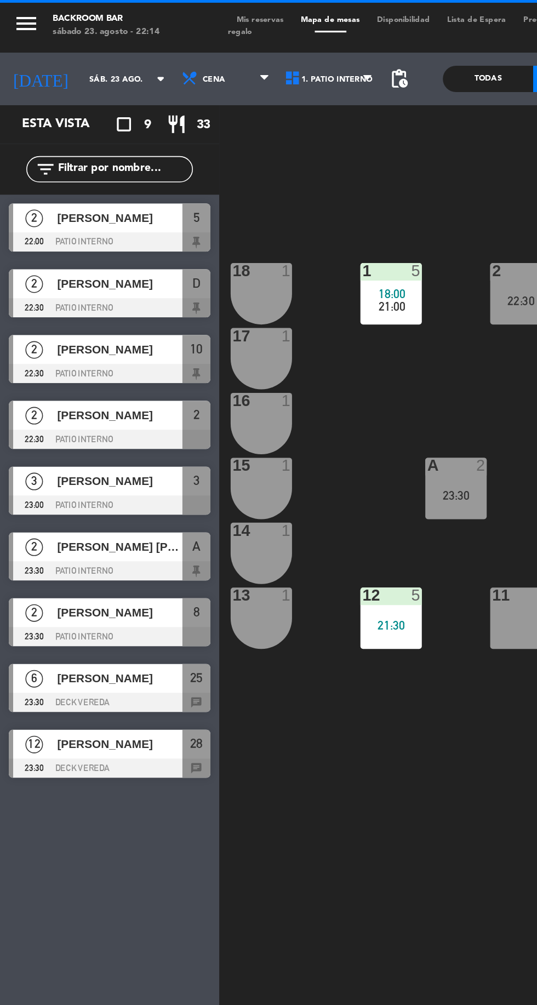
click at [167, 1] on div "menu Backroom Bar sábado 23. agosto - 22:14 Mis reservas Mapa de mesas Disponib…" at bounding box center [268, 16] width 537 height 33
click at [158, 13] on span "Mis reservas" at bounding box center [163, 12] width 40 height 5
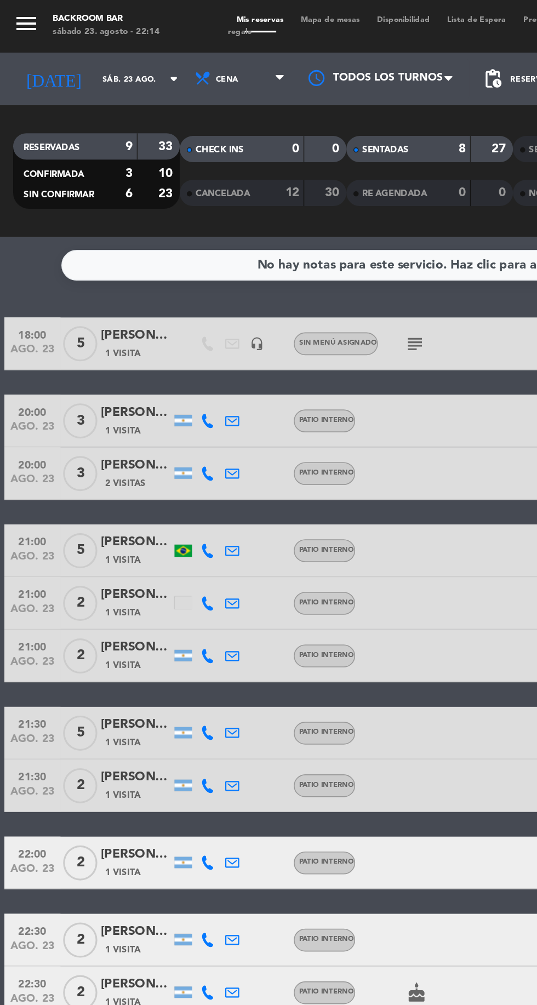
click at [198, 12] on span "Mapa de mesas" at bounding box center [207, 12] width 48 height 5
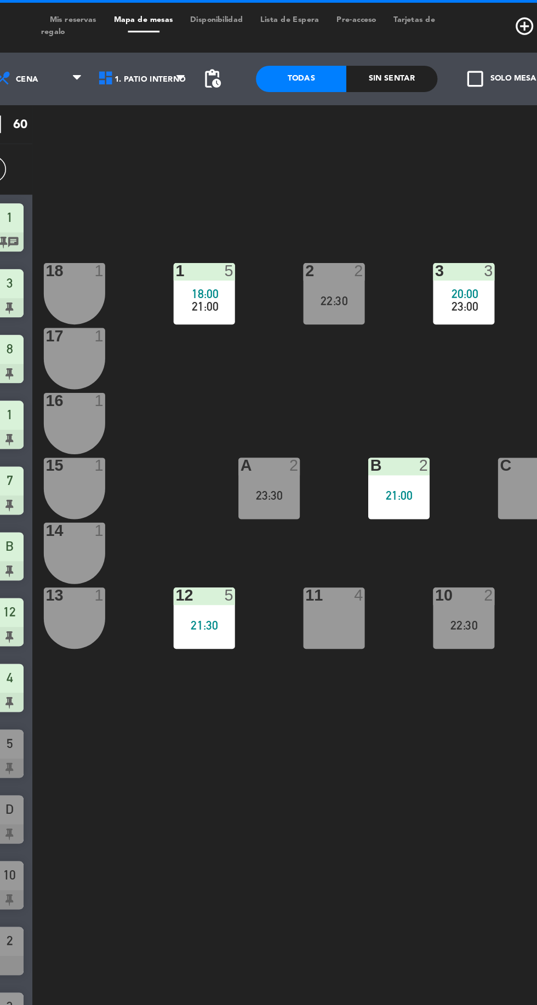
click at [358, 49] on div "Sin sentar" at bounding box center [361, 49] width 56 height 16
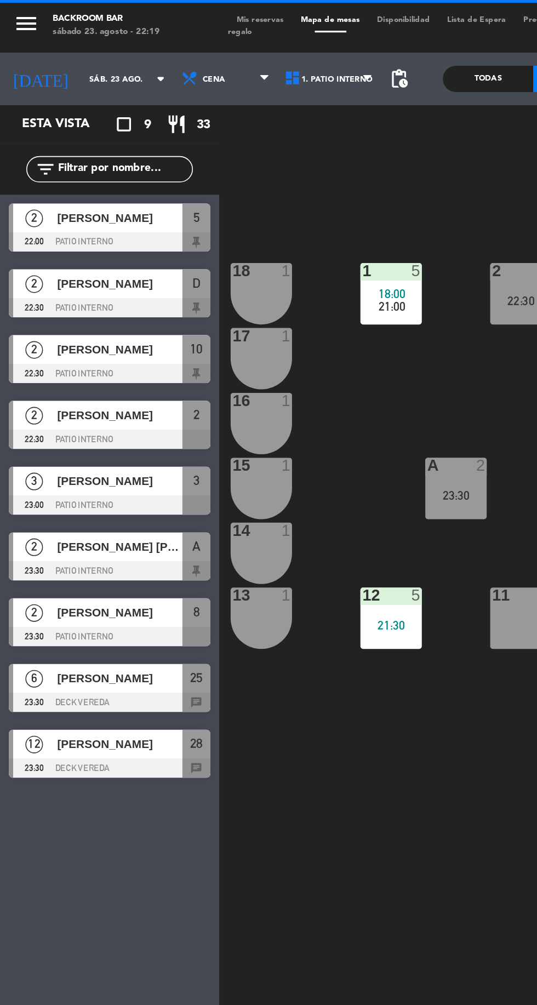
click at [90, 224] on span "[PERSON_NAME]" at bounding box center [75, 219] width 78 height 12
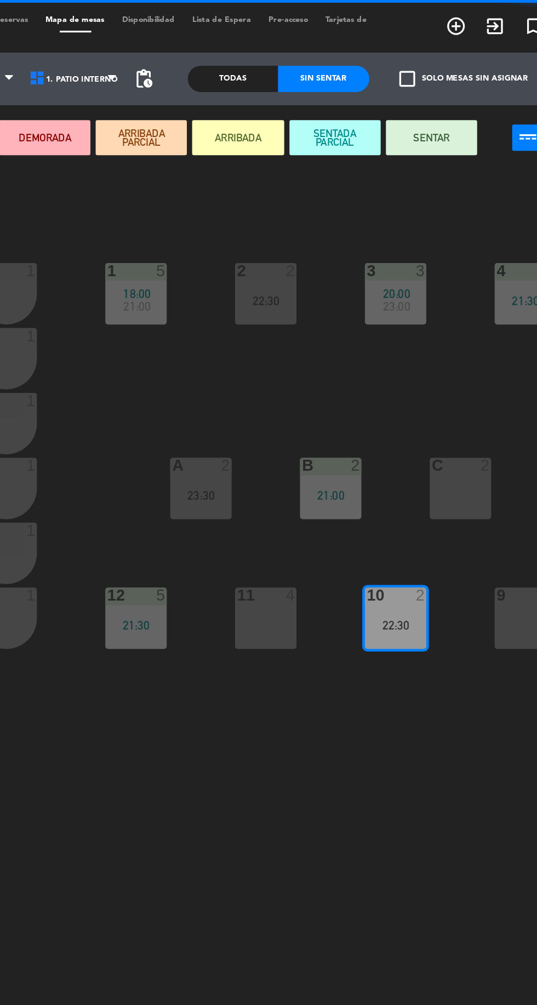
click at [440, 77] on button "SENTAR" at bounding box center [429, 86] width 57 height 22
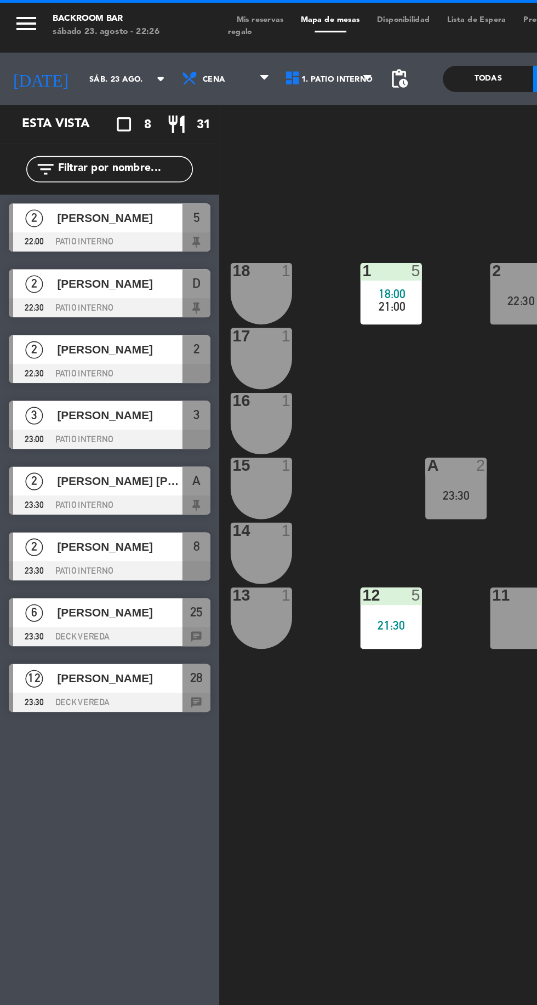
scroll to position [0, 100]
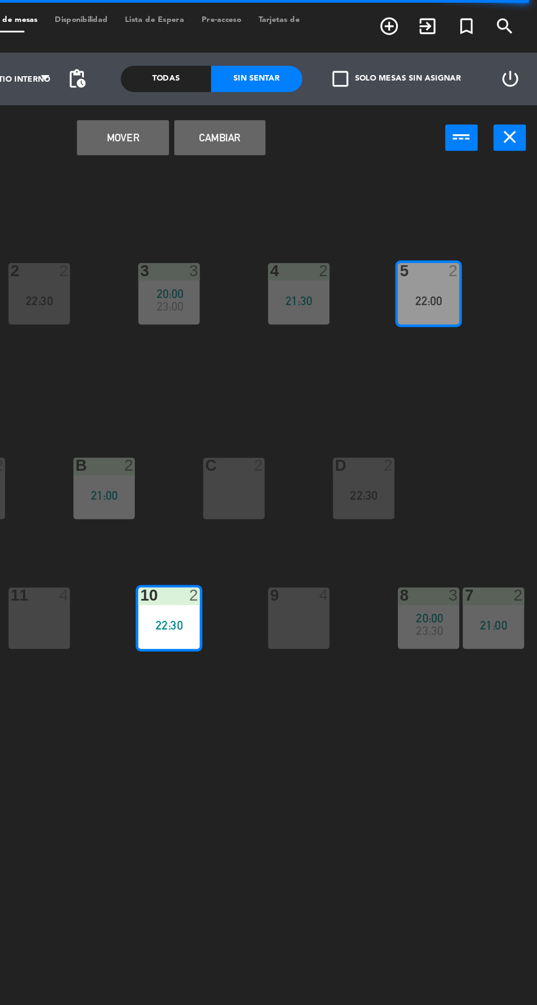
click at [345, 83] on button "Cambiar" at bounding box center [338, 86] width 57 height 22
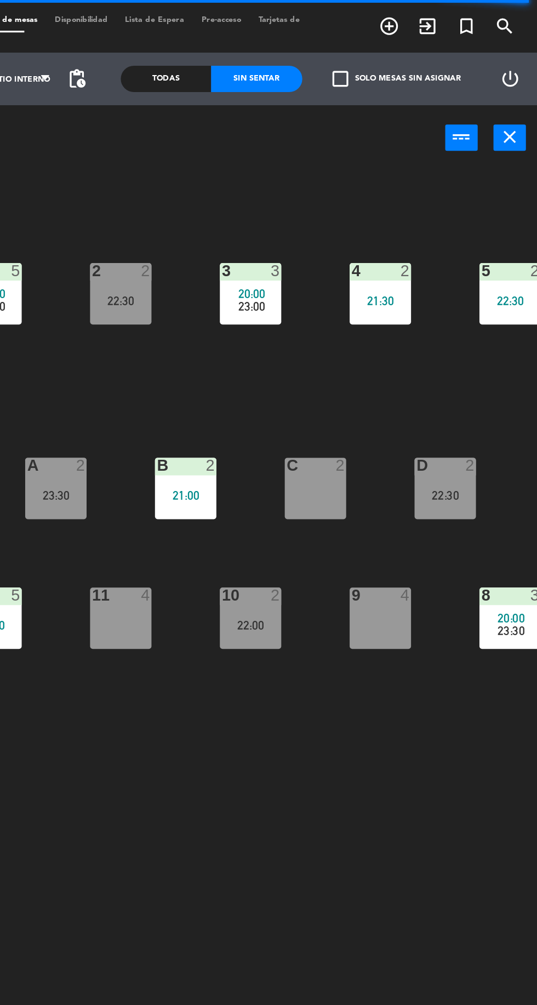
scroll to position [0, 0]
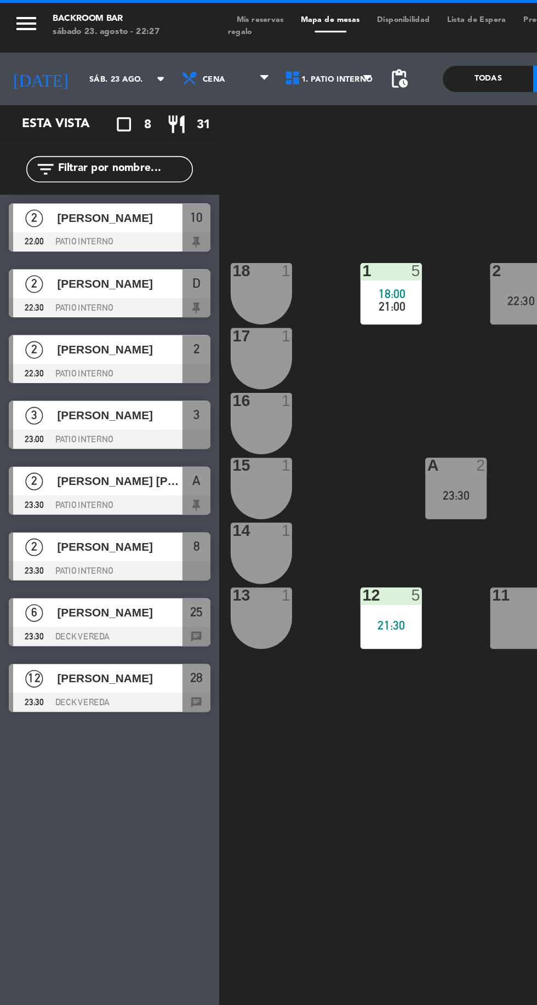
click at [291, 55] on div "Todas" at bounding box center [305, 49] width 56 height 16
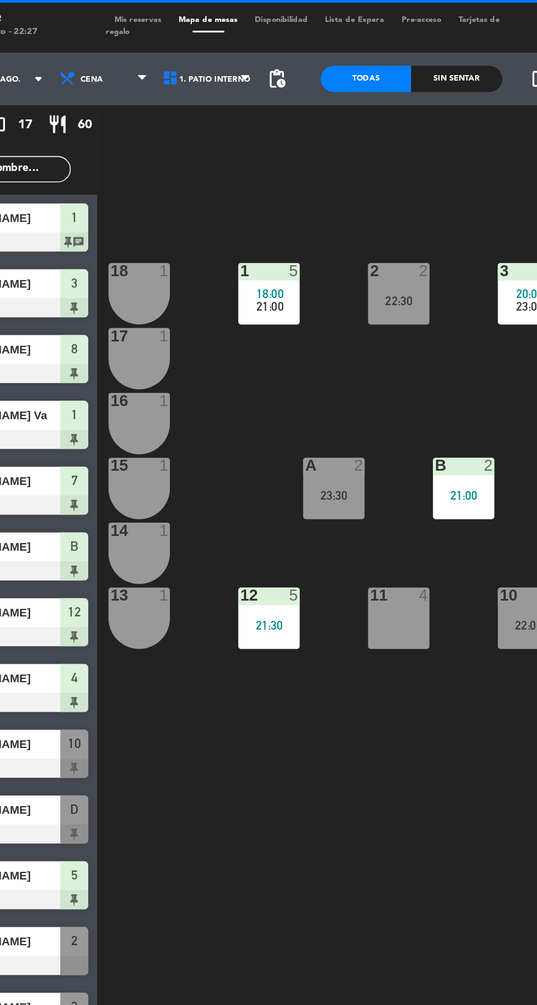
click at [367, 48] on div "Sin sentar" at bounding box center [361, 49] width 56 height 16
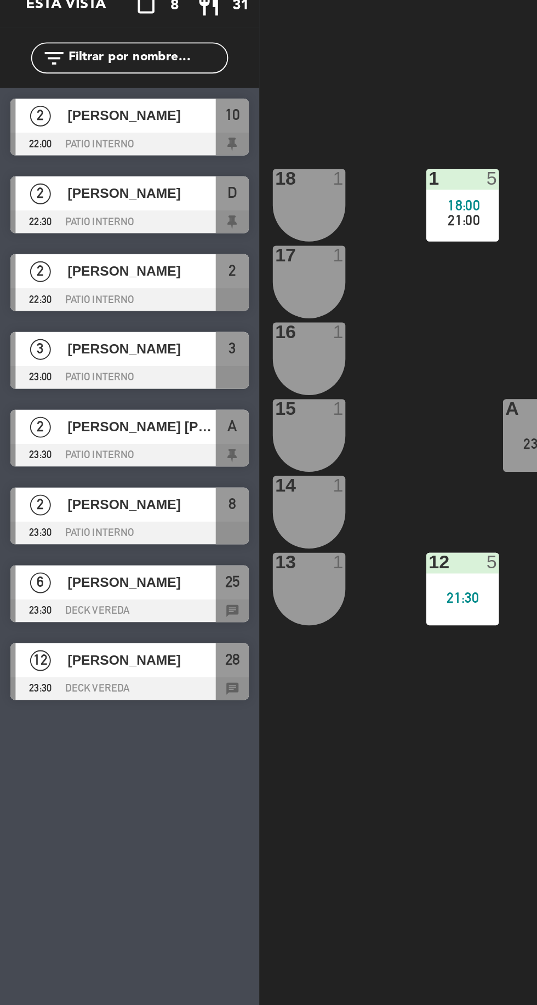
click at [91, 147] on div at bounding box center [68, 151] width 126 height 12
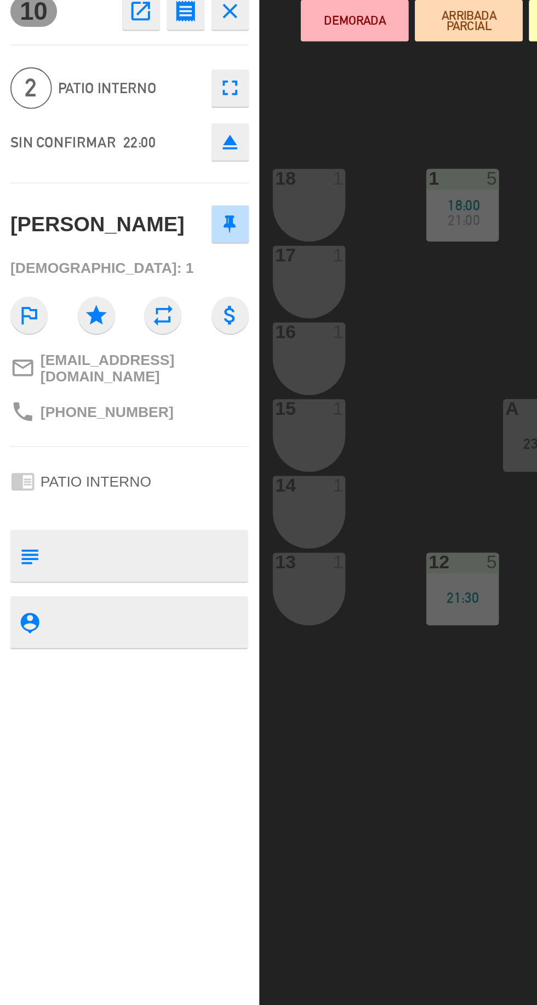
click at [100, 555] on div "10 open_in_new receipt 10:00 PM sáb., 23 ago. 2 personas [PERSON_NAME] Mesa 10 …" at bounding box center [68, 536] width 137 height 940
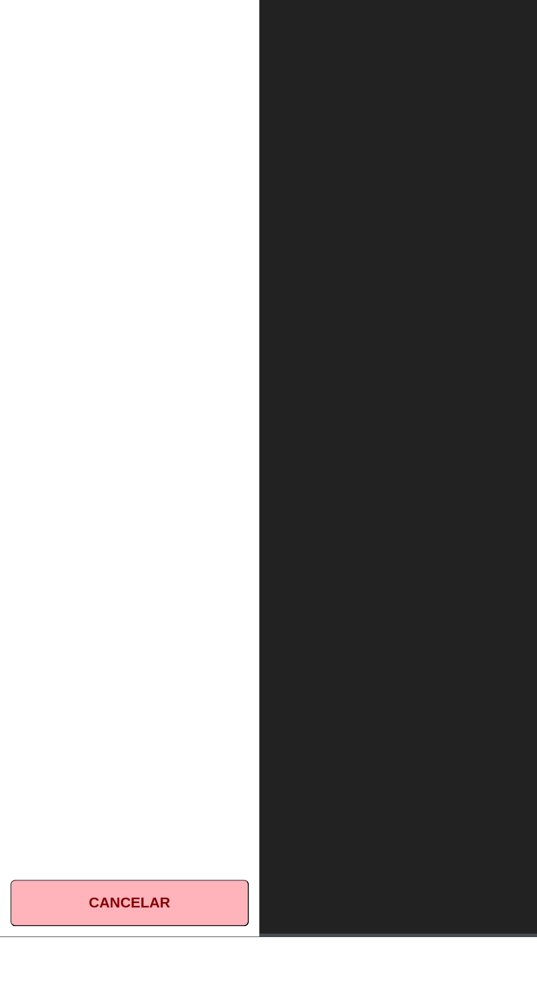
click at [82, 1000] on button "Cancelar" at bounding box center [68, 987] width 126 height 25
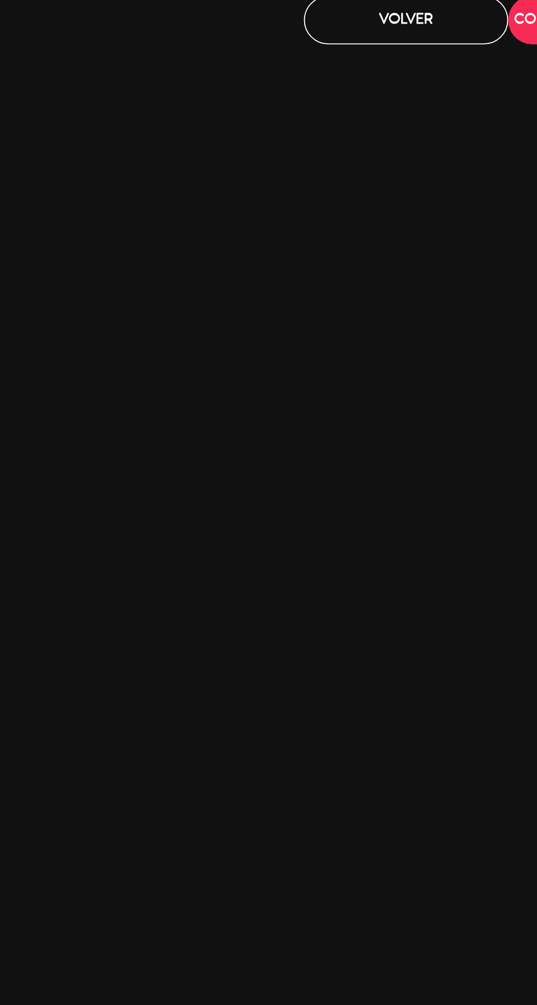
scroll to position [46, 0]
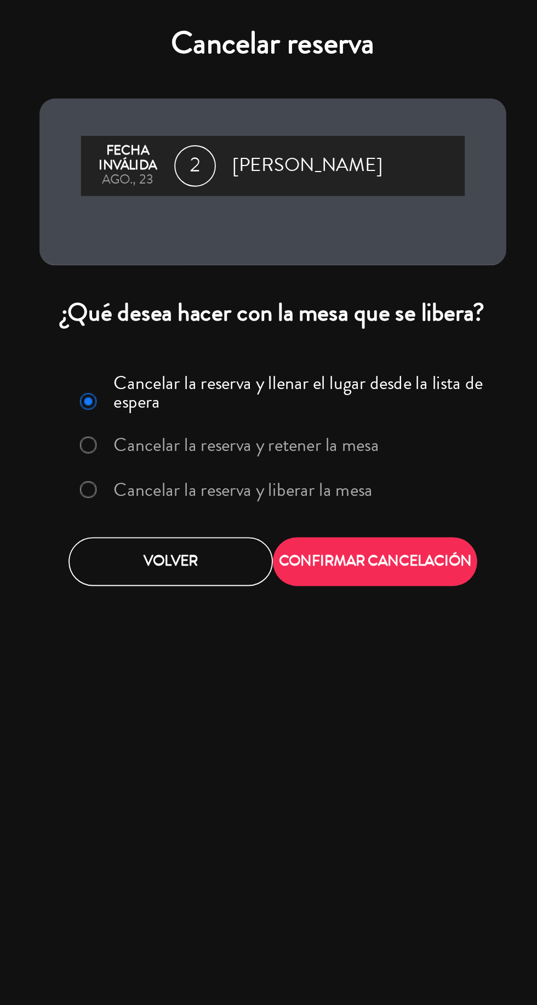
click at [339, 287] on button "CONFIRMAR CANCELACIÓN" at bounding box center [323, 297] width 108 height 26
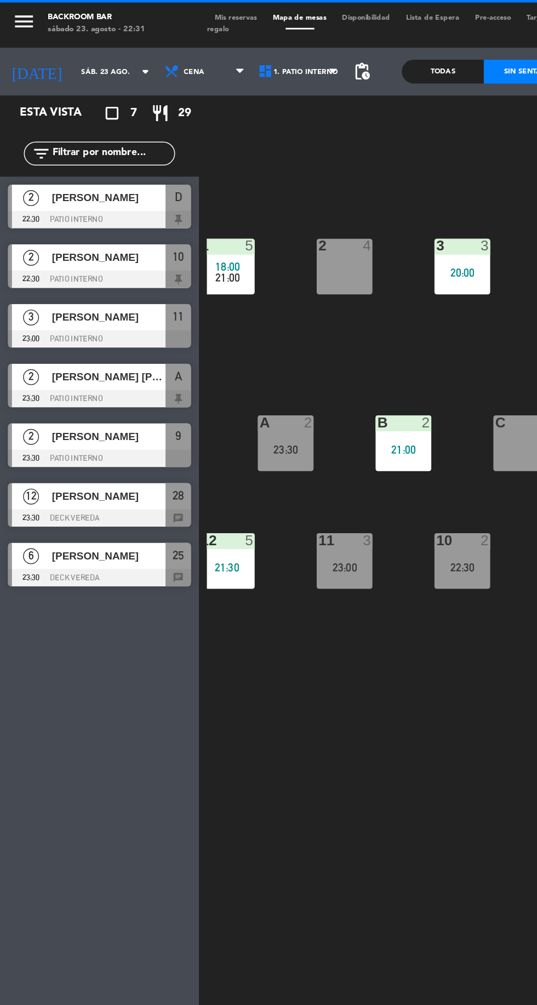
scroll to position [0, 100]
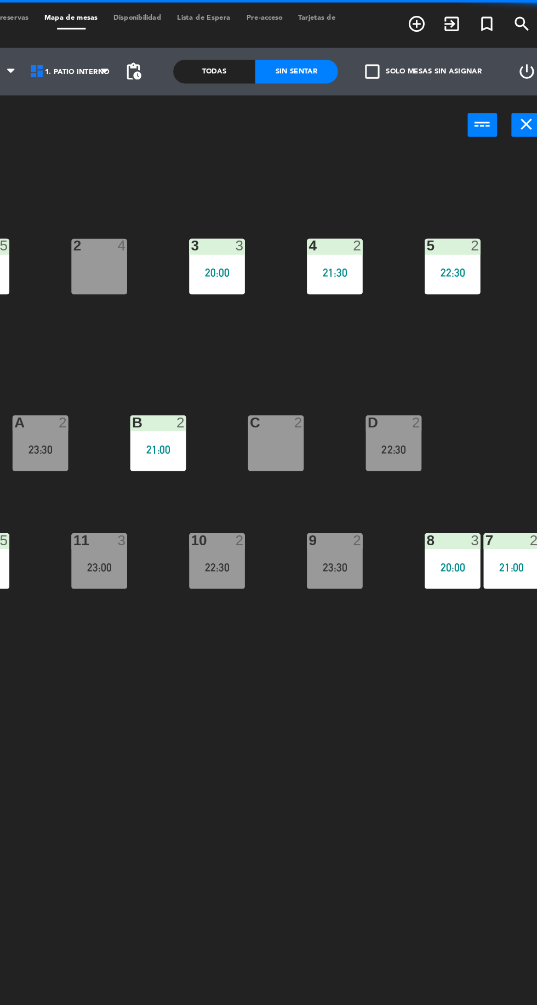
click at [160, 368] on div "5" at bounding box center [160, 372] width 7 height 10
click at [168, 447] on div "1 5 18:00 21:00 2 4 3 3 20:00 4 2 21:30 5 2 22:30 18 1 17 1 16 1 D 2 22:30 C 2 …" at bounding box center [340, 554] width 395 height 899
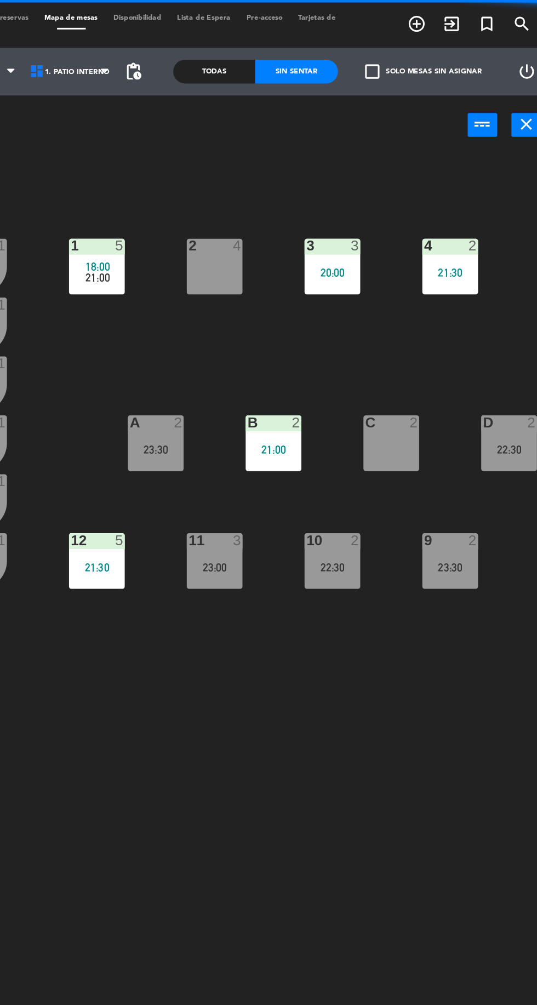
scroll to position [0, 0]
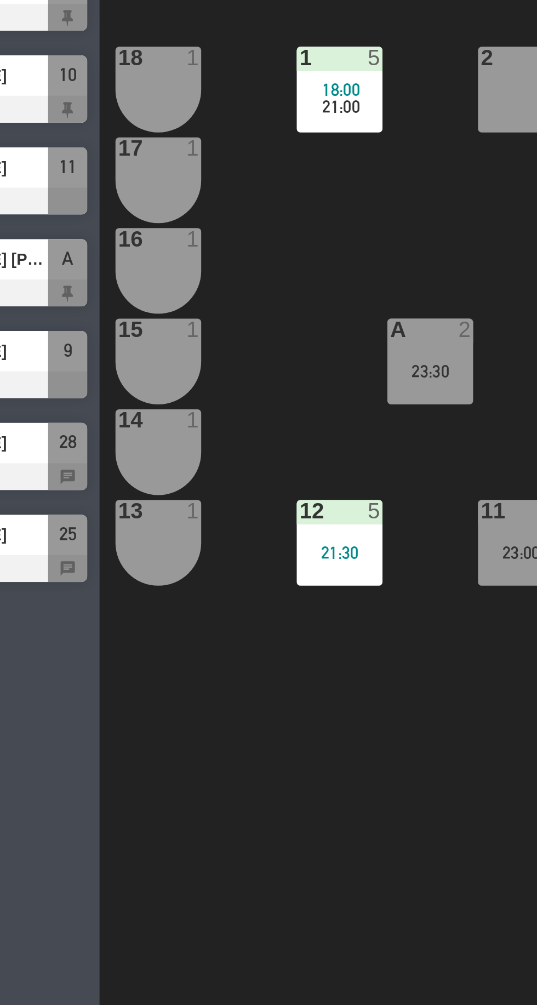
click at [238, 175] on div "1 5" at bounding box center [244, 169] width 38 height 11
click at [257, 498] on div "1 5 18:00 21:00 2 4 3 3 20:00 4 2 21:30 5 2 22:30 18 1 17 1 16 1 D 2 22:30 C 2 …" at bounding box center [340, 554] width 395 height 899
click at [246, 391] on div "21:30" at bounding box center [244, 391] width 38 height 8
click at [227, 512] on div "1 5 18:00 21:00 2 4 3 3 20:00 4 2 21:30 5 2 22:30 18 1 17 1 16 1 D 2 22:30 C 2 …" at bounding box center [340, 554] width 395 height 899
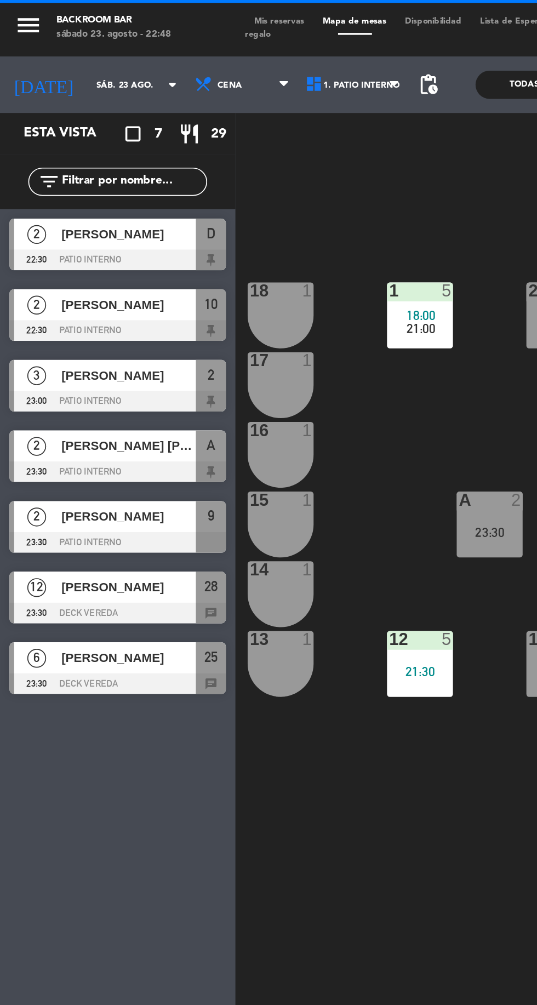
click at [88, 144] on div "[PERSON_NAME]" at bounding box center [74, 136] width 79 height 18
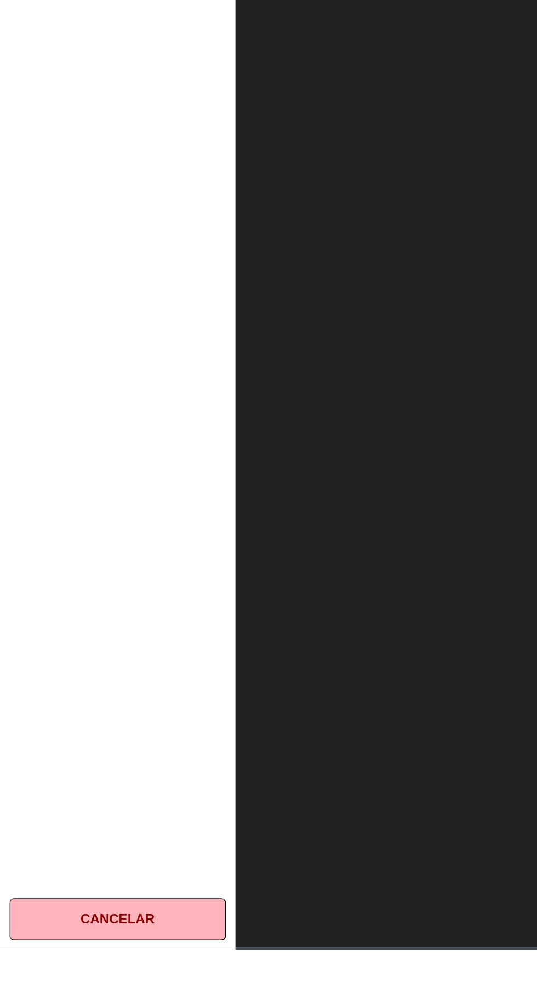
click at [84, 1000] on button "Cancelar" at bounding box center [68, 987] width 126 height 25
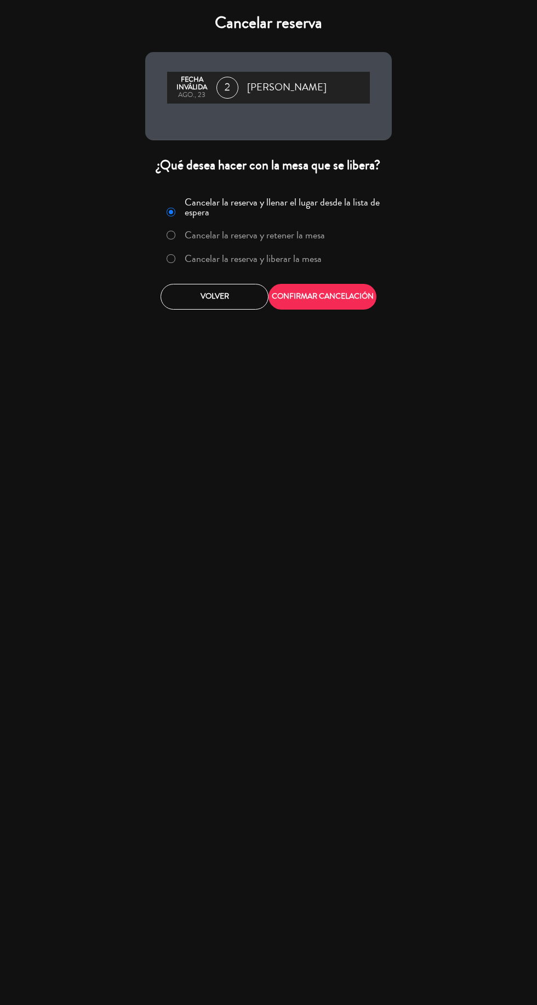
scroll to position [1, 0]
click at [358, 292] on button "CONFIRMAR CANCELACIÓN" at bounding box center [323, 297] width 108 height 26
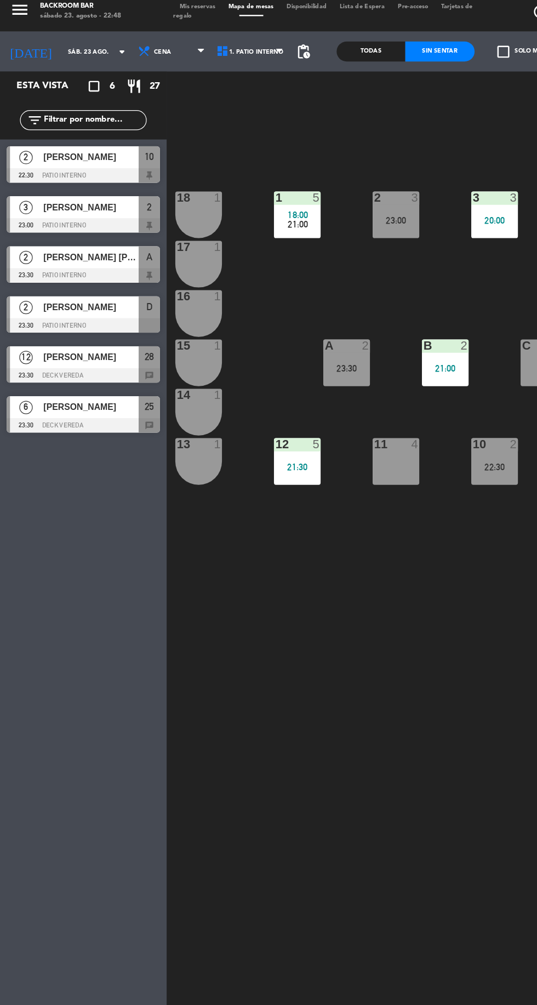
click at [110, 543] on div "Esta vista crop_square 6 restaurant 27 filter_list 2 [PERSON_NAME] 22:30 PATIO …" at bounding box center [68, 536] width 137 height 940
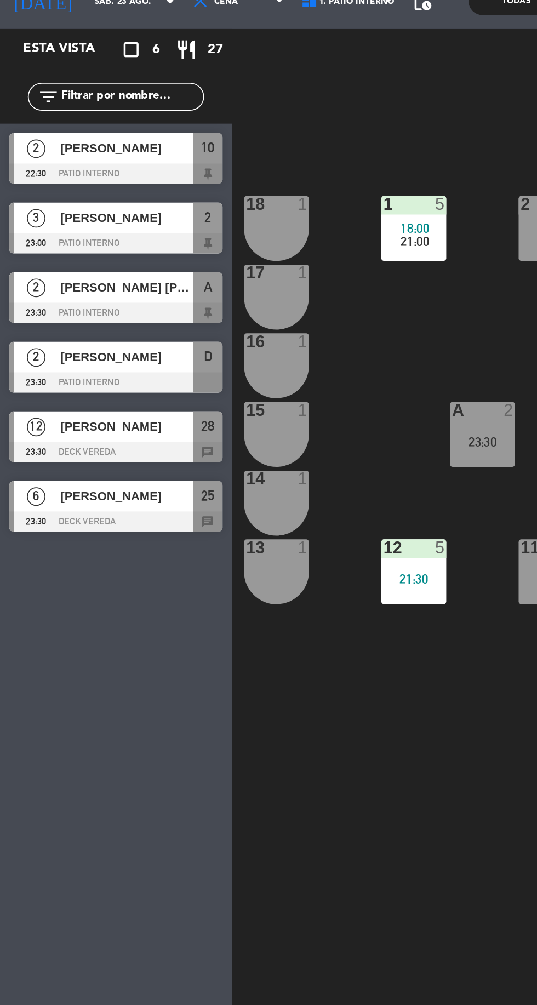
click at [86, 140] on span "[PERSON_NAME]" at bounding box center [75, 136] width 78 height 12
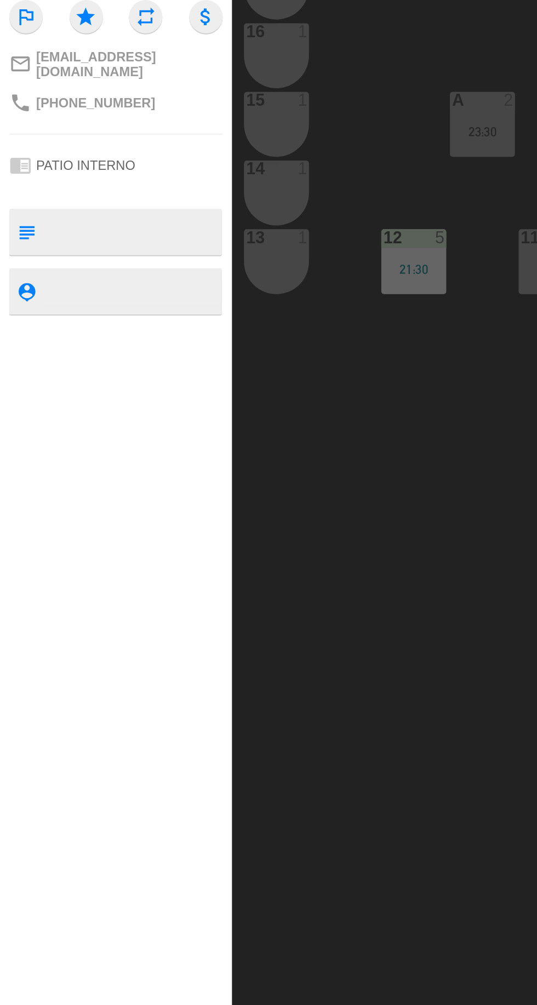
scroll to position [0, 0]
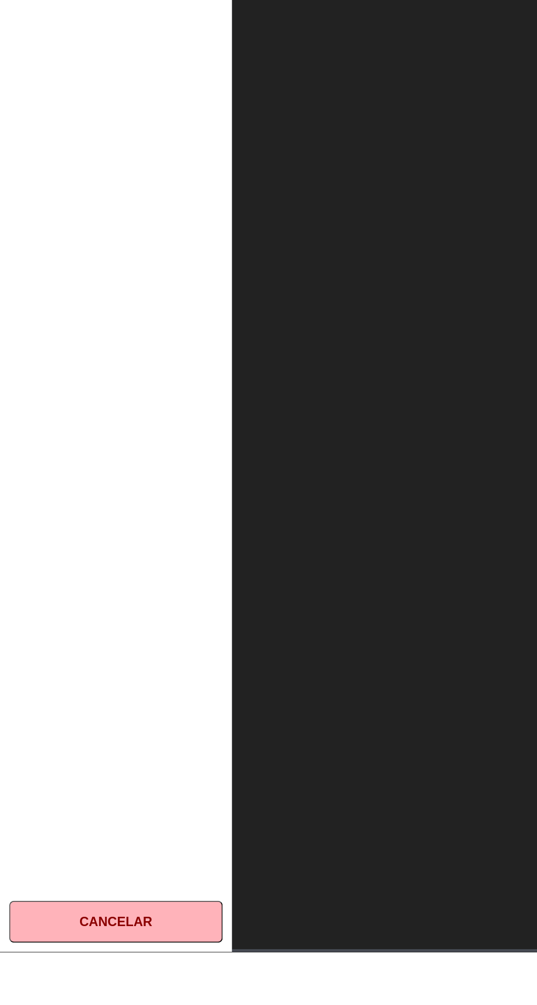
click at [72, 1000] on button "Cancelar" at bounding box center [68, 987] width 126 height 25
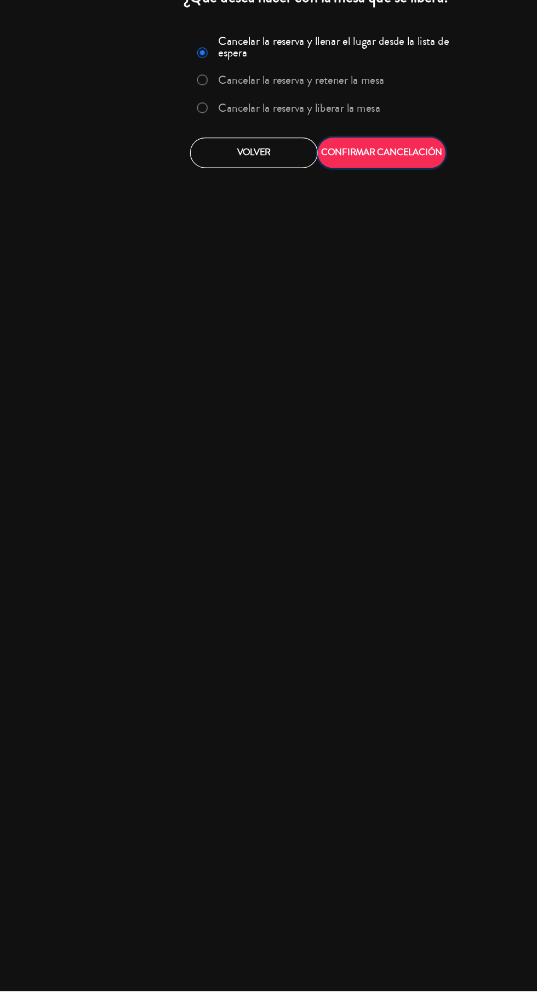
click at [350, 286] on button "CONFIRMAR CANCELACIÓN" at bounding box center [323, 297] width 108 height 26
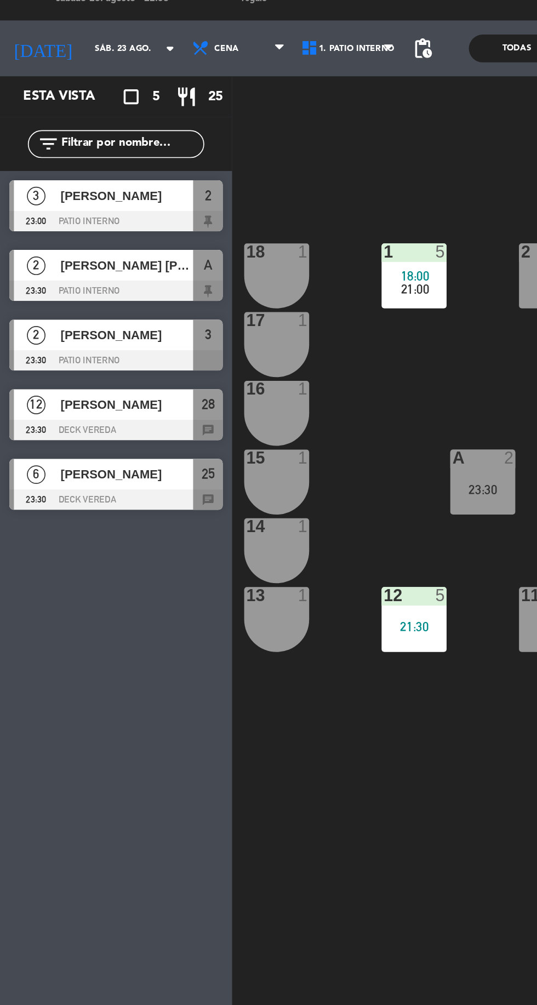
click at [79, 141] on span "[PERSON_NAME]" at bounding box center [75, 136] width 78 height 12
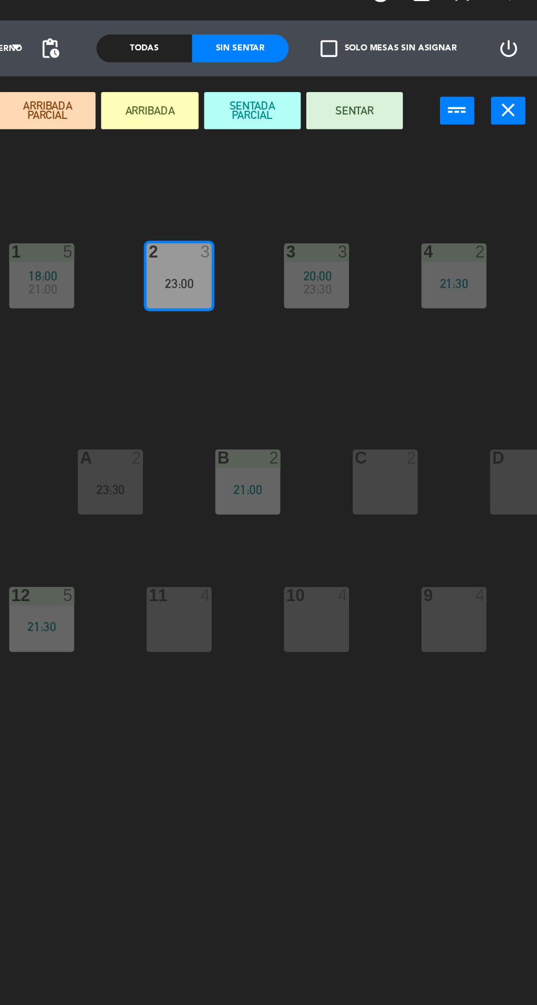
click at [422, 88] on button "SENTAR" at bounding box center [429, 86] width 57 height 22
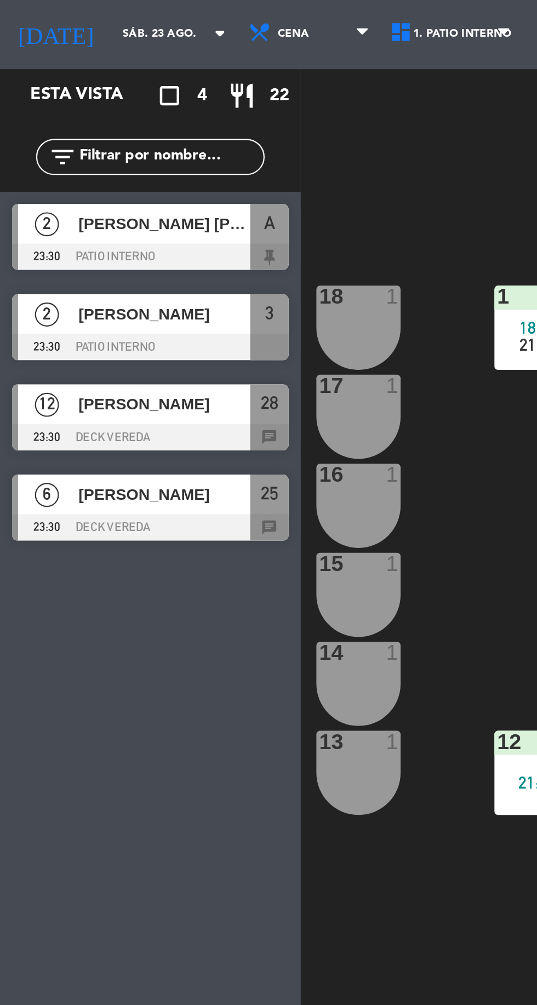
click at [40, 415] on div "Esta vista crop_square 4 restaurant 22 filter_list 2 [PERSON_NAME] [PERSON_NAME…" at bounding box center [68, 536] width 137 height 940
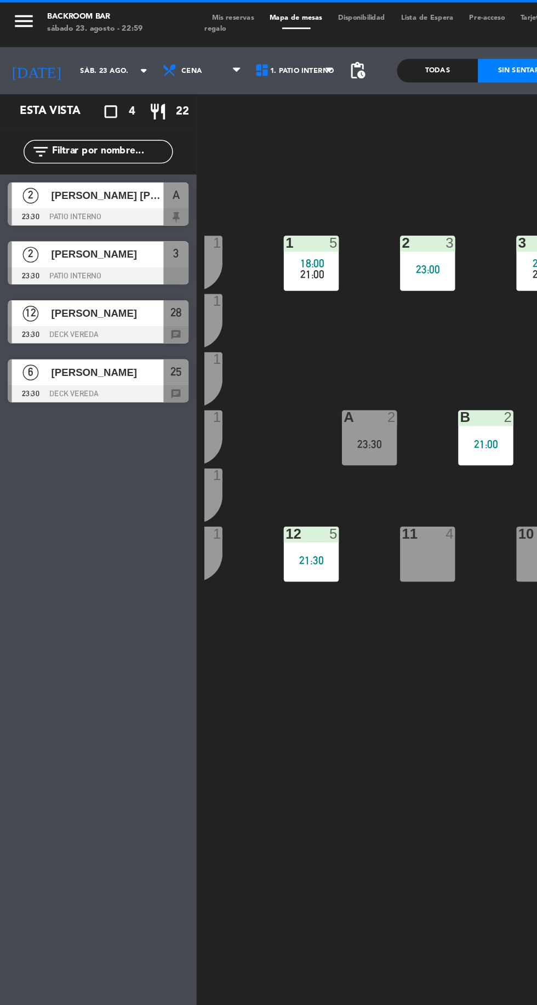
scroll to position [0, 29]
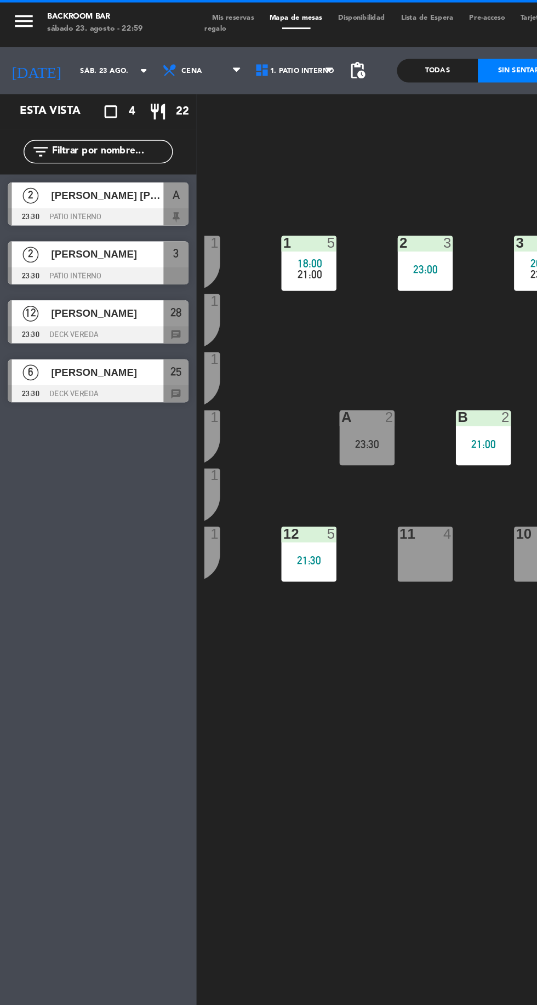
click at [298, 53] on div "Todas" at bounding box center [305, 49] width 56 height 16
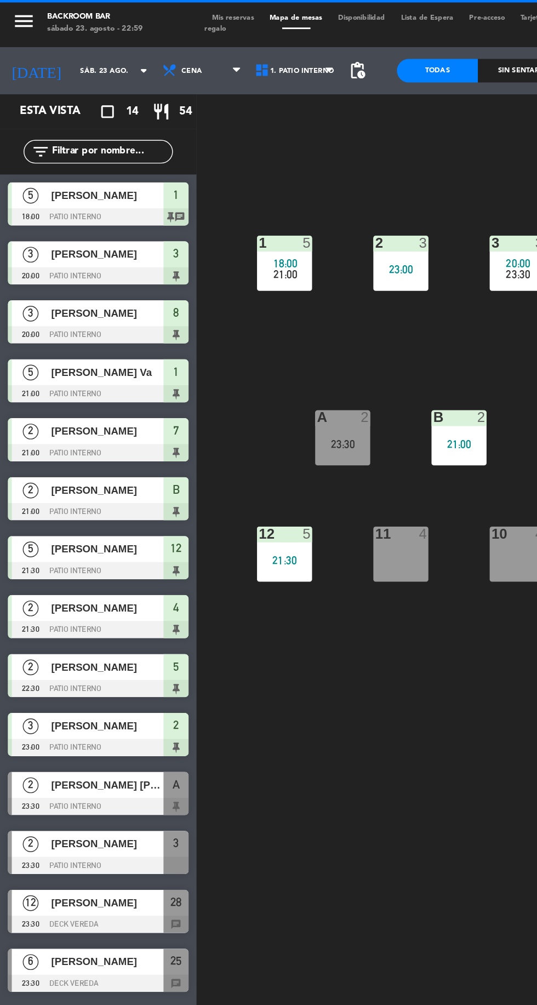
scroll to position [0, 47]
click at [352, 56] on div "Sin sentar" at bounding box center [361, 49] width 56 height 16
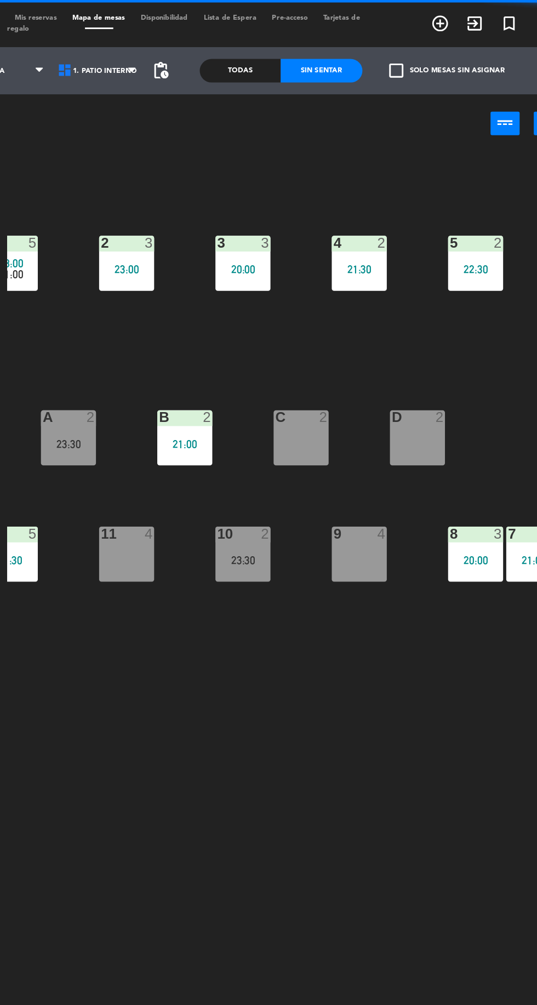
scroll to position [0, 0]
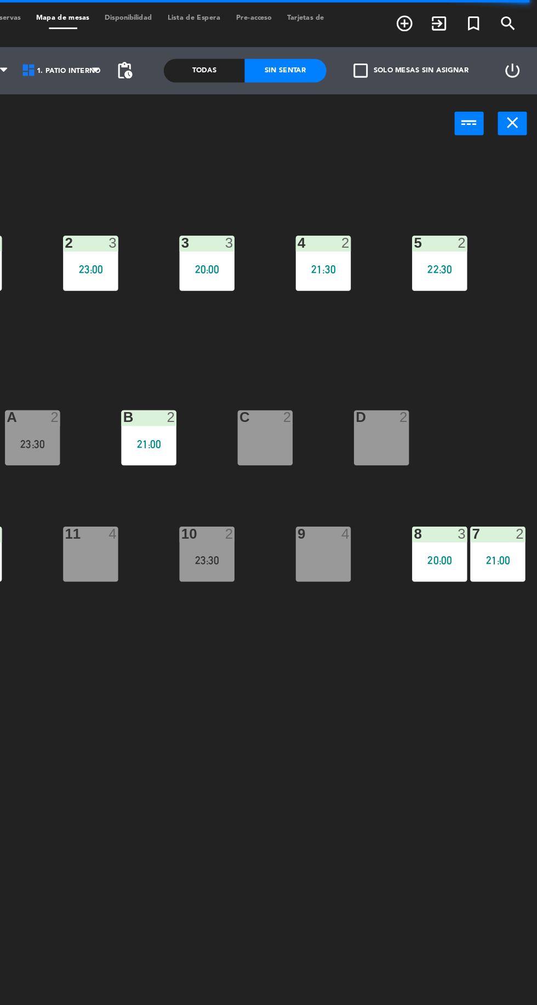
click at [537, 616] on div "1 5 18:00 21:00 2 3 23:00 3 3 20:00 4 2 21:30 5 2 22:30 18 1 17 1 16 1 D 2 C 2 …" at bounding box center [340, 554] width 395 height 899
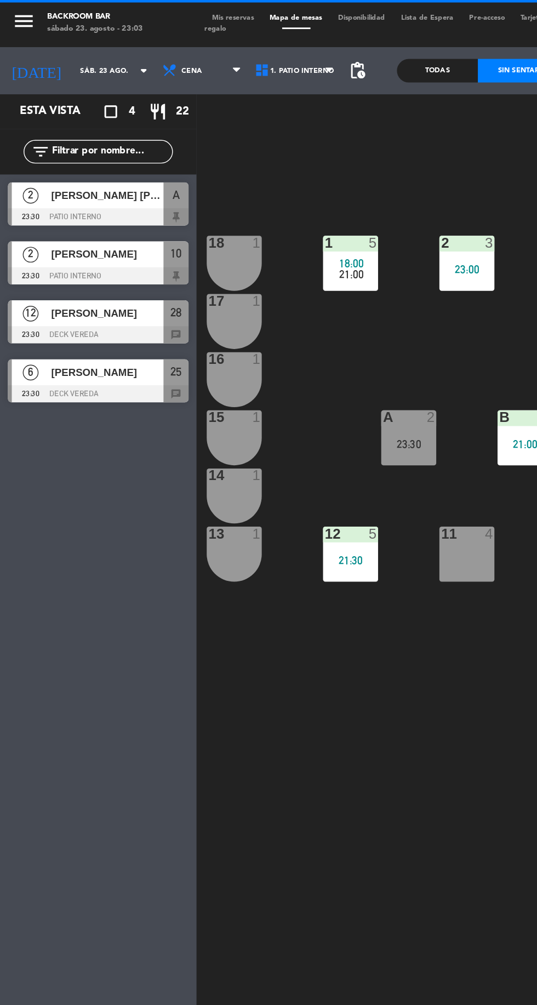
click at [294, 49] on div "Todas" at bounding box center [305, 49] width 56 height 16
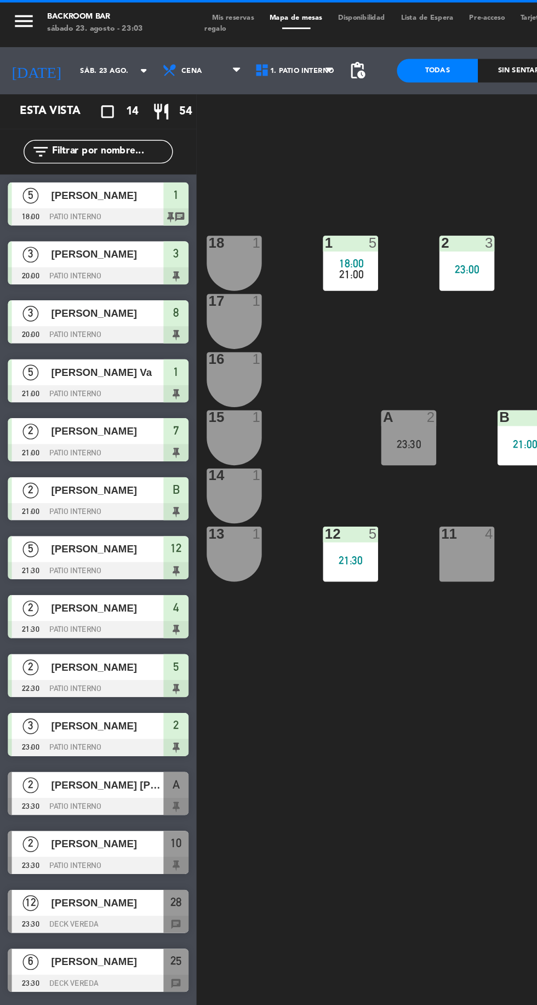
click at [105, 179] on span "[PERSON_NAME]" at bounding box center [75, 178] width 78 height 12
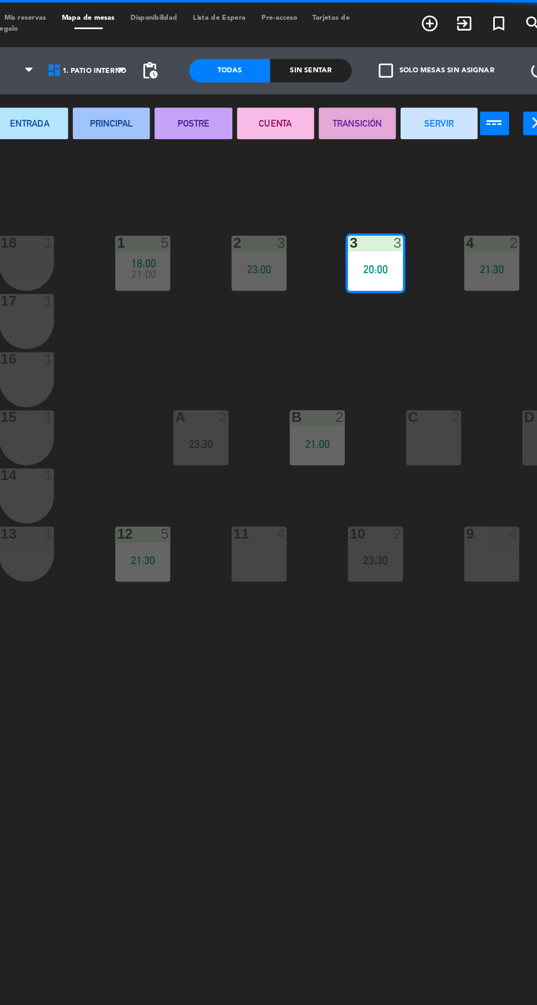
click at [441, 87] on button "SERVIR" at bounding box center [451, 86] width 54 height 22
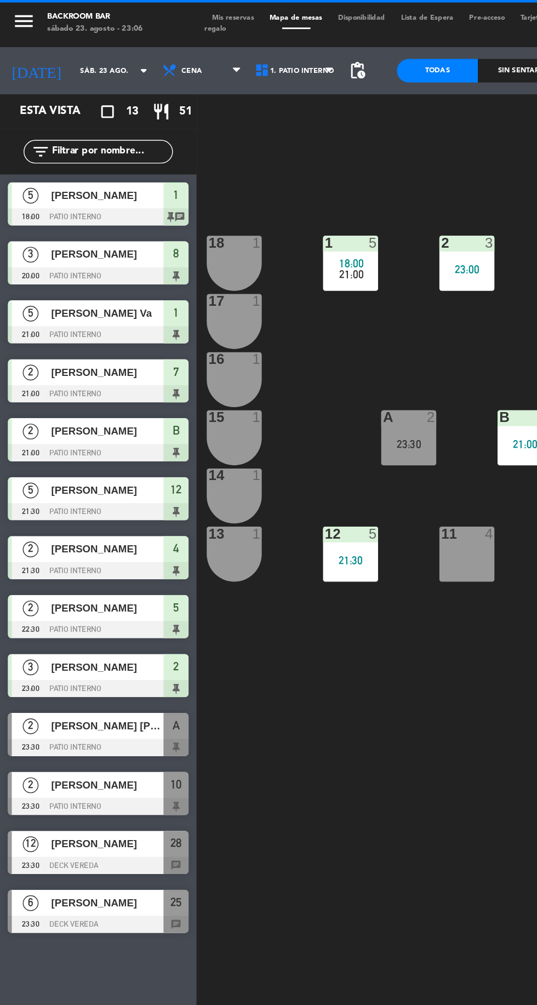
click at [274, 510] on div "1 5 18:00 21:00 2 3 23:00 3 4 4 2 21:30 5 2 22:30 18 1 17 1 16 1 D 2 C 2 B 2 21…" at bounding box center [340, 554] width 395 height 899
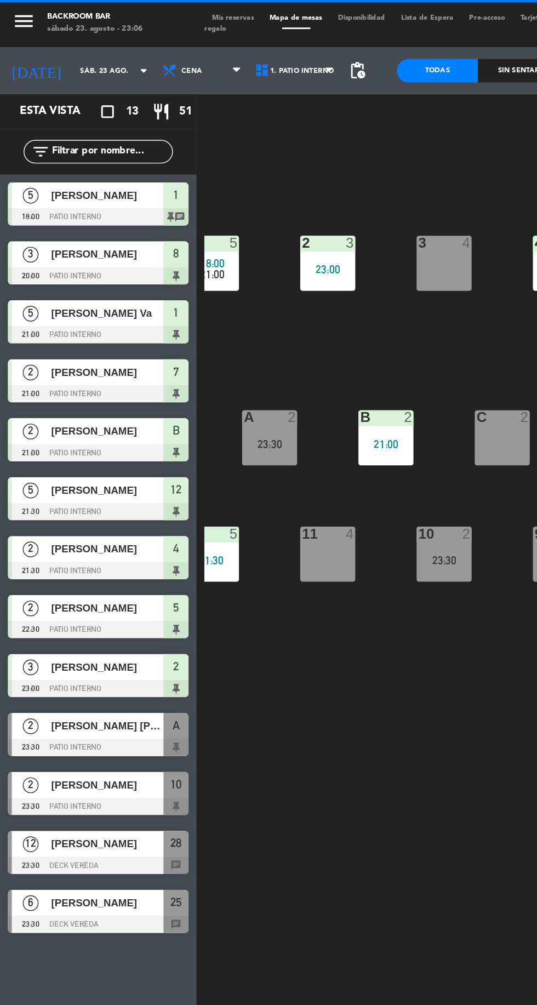
scroll to position [0, 100]
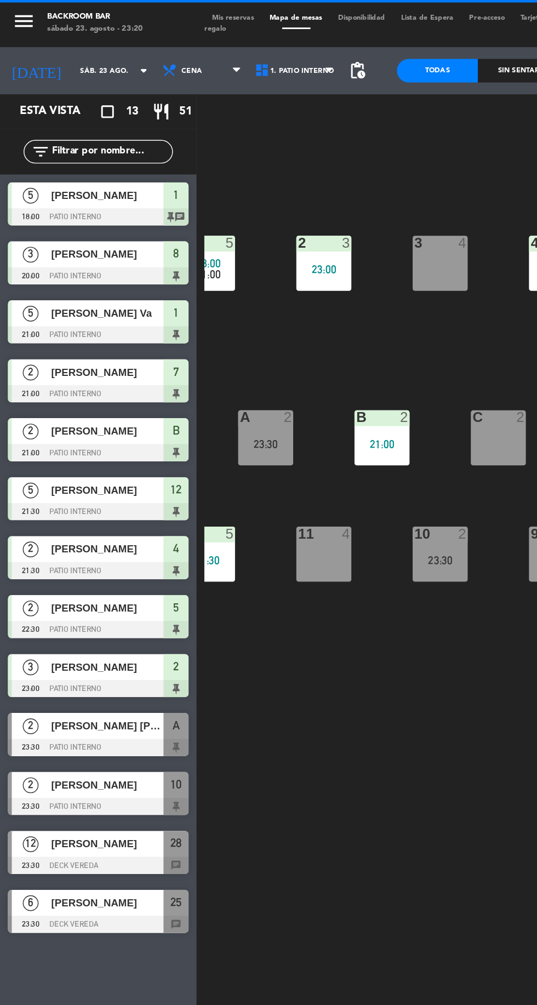
click at [352, 43] on div "Sin sentar" at bounding box center [361, 49] width 56 height 16
